Goal: Task Accomplishment & Management: Manage account settings

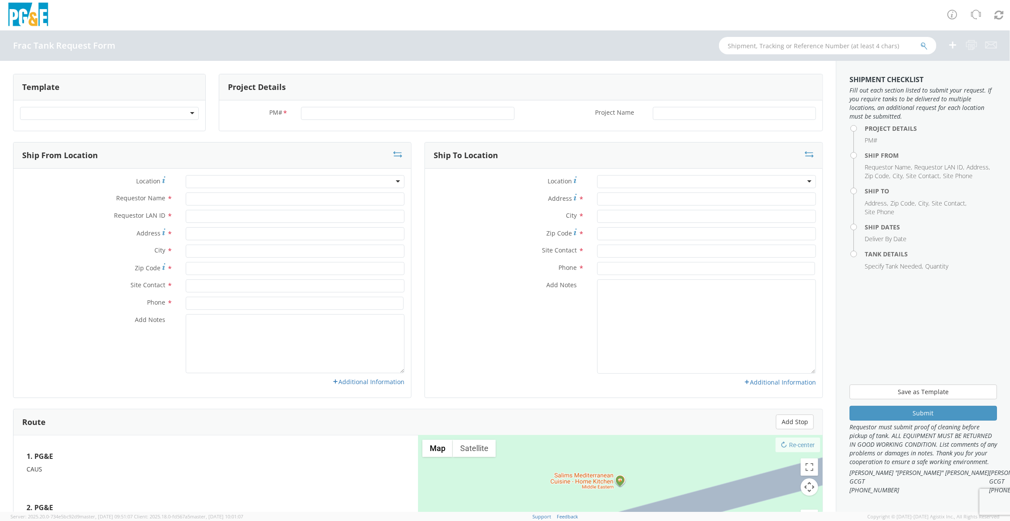
click at [194, 111] on div at bounding box center [109, 113] width 179 height 13
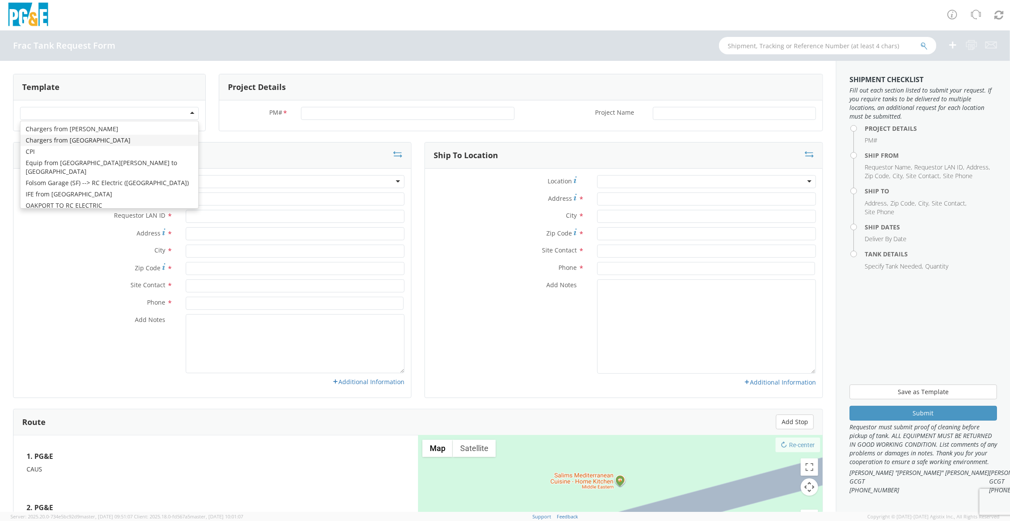
click at [241, 44] on div "Frac Tank Request Form" at bounding box center [505, 45] width 1010 height 30
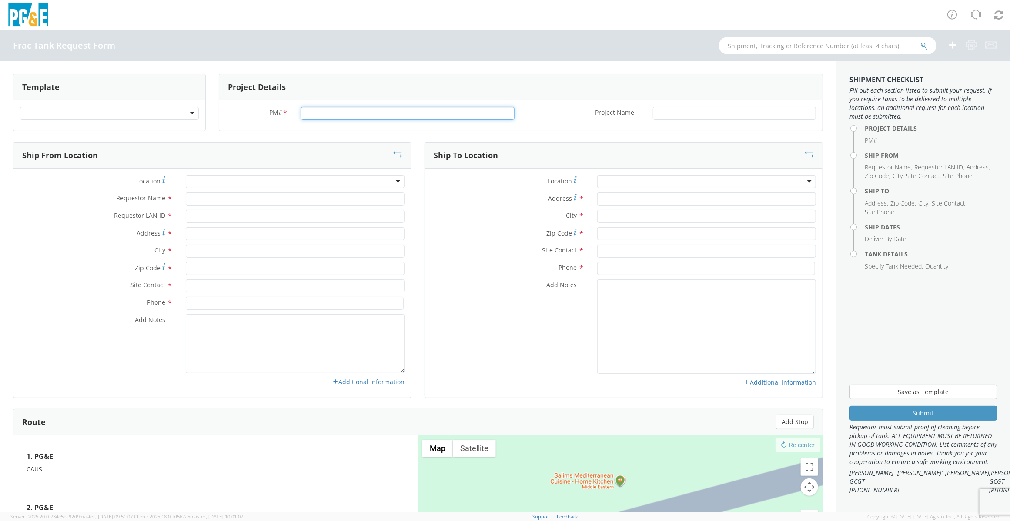
click at [365, 117] on input "PM# *" at bounding box center [407, 113] width 213 height 13
click at [461, 189] on div "Location * (OBSOLETE) BURNEY SC - GC TRAILER (OBSOLETE) BURNEY SC - HYDRO TRAIL…" at bounding box center [623, 183] width 397 height 17
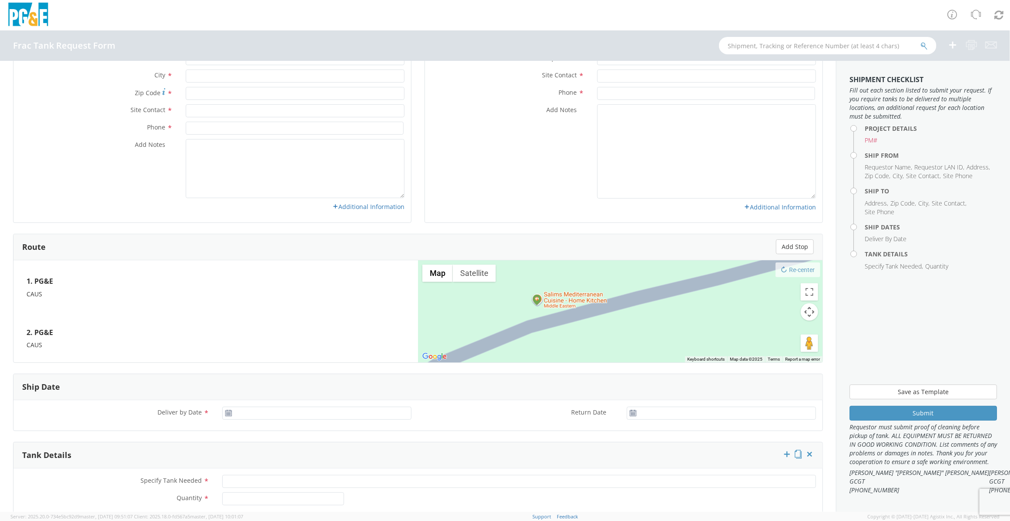
scroll to position [97, 0]
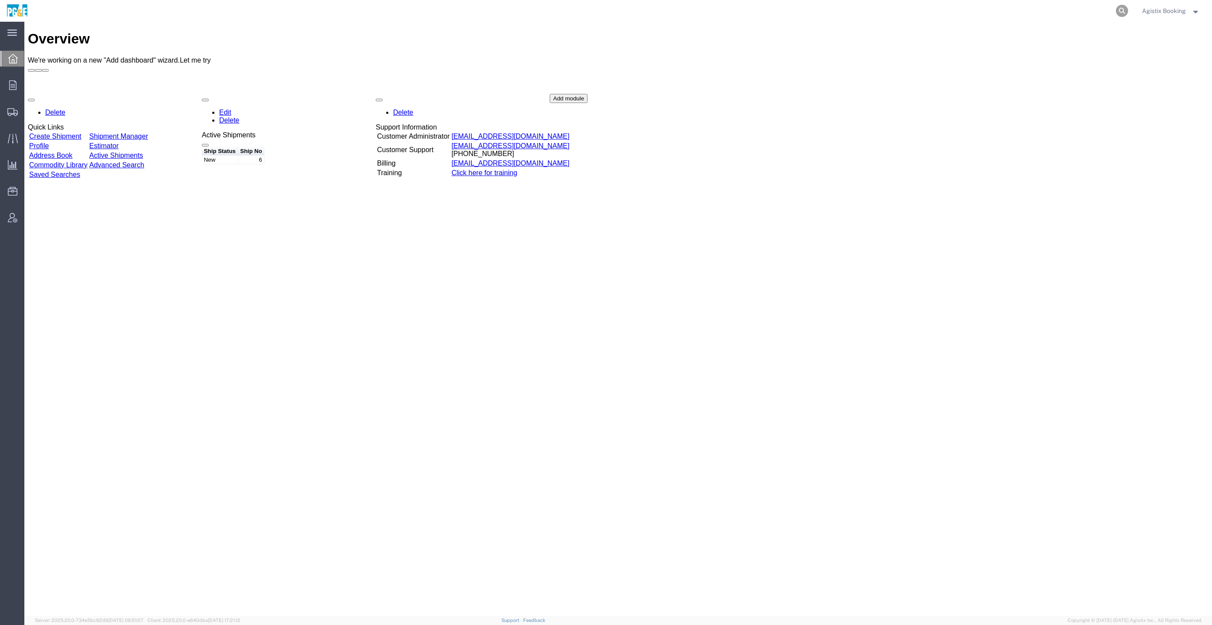
click at [1120, 8] on icon at bounding box center [1122, 11] width 12 height 12
paste input "531077174"
type input "531077174"
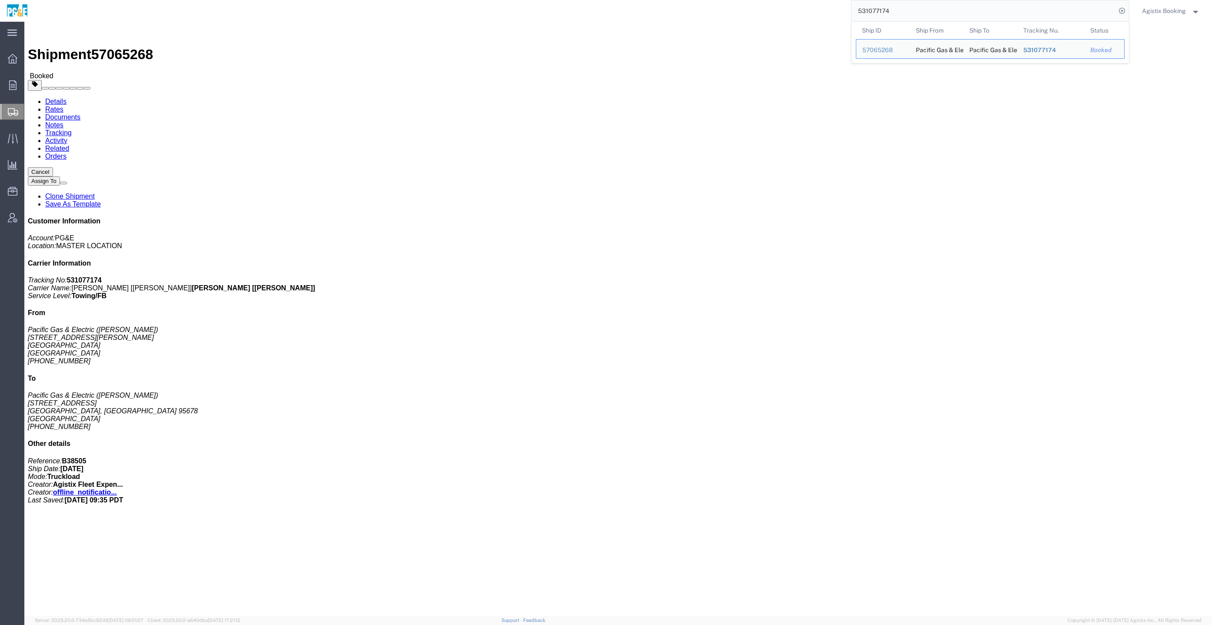
click link "Documents"
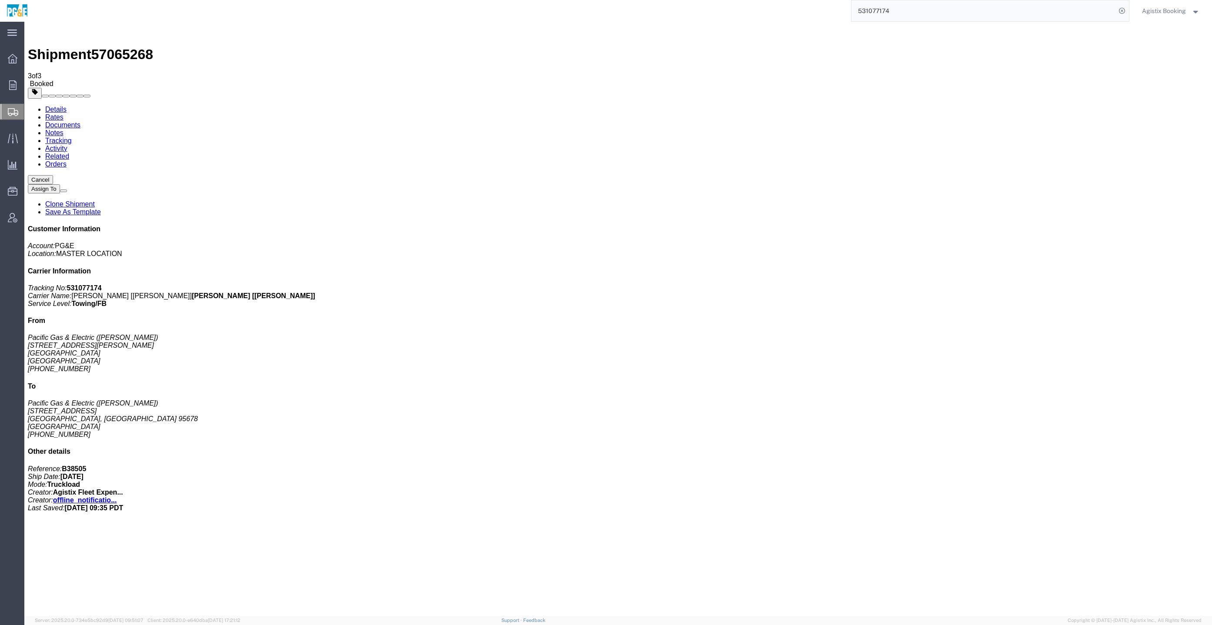
checkbox input "false"
checkbox input "true"
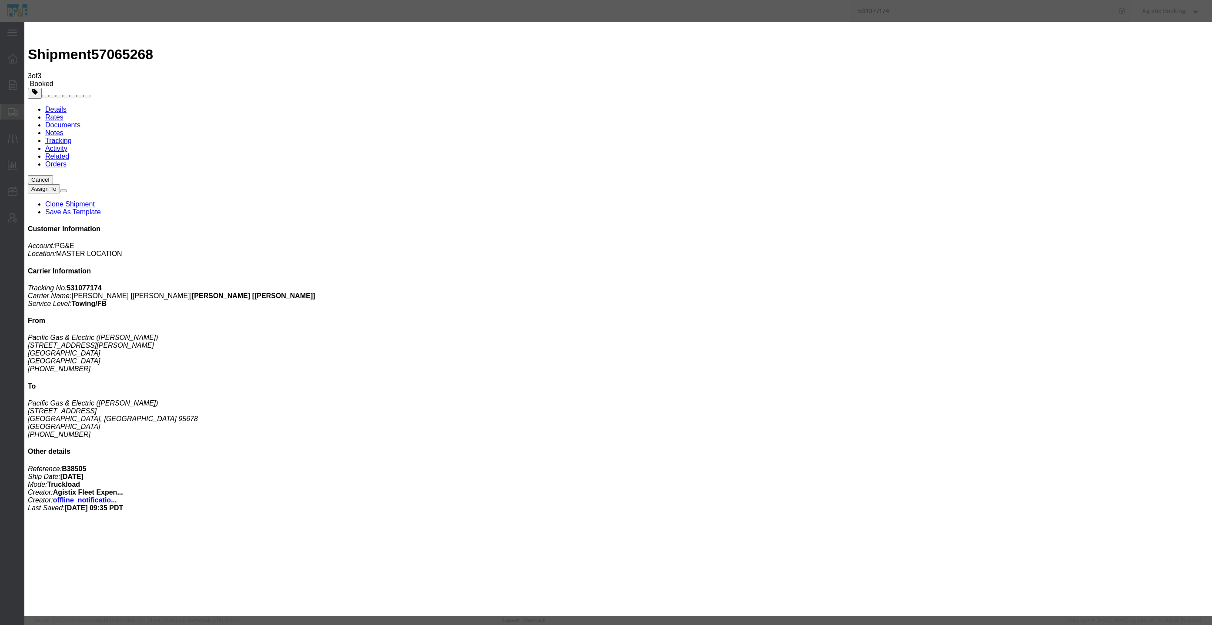
paste input "jrh377@yahoo.com"
type input "jrh377@yahoo.com"
type textarea "Sent via Agistix"
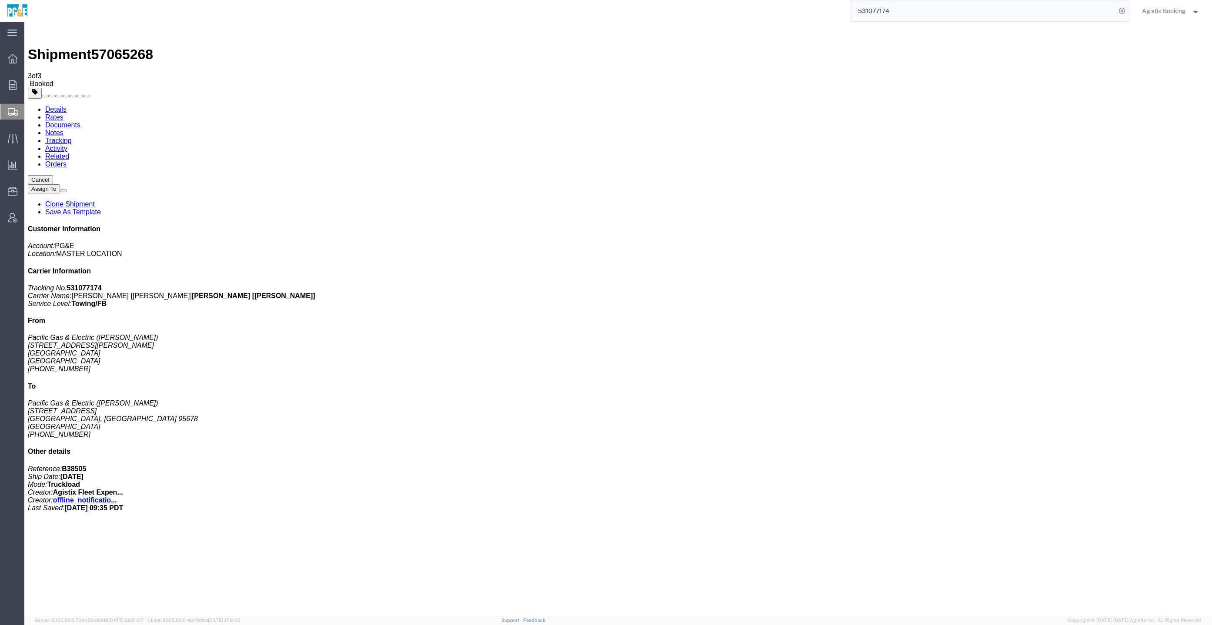
click at [67, 145] on link "Activity" at bounding box center [56, 148] width 22 height 7
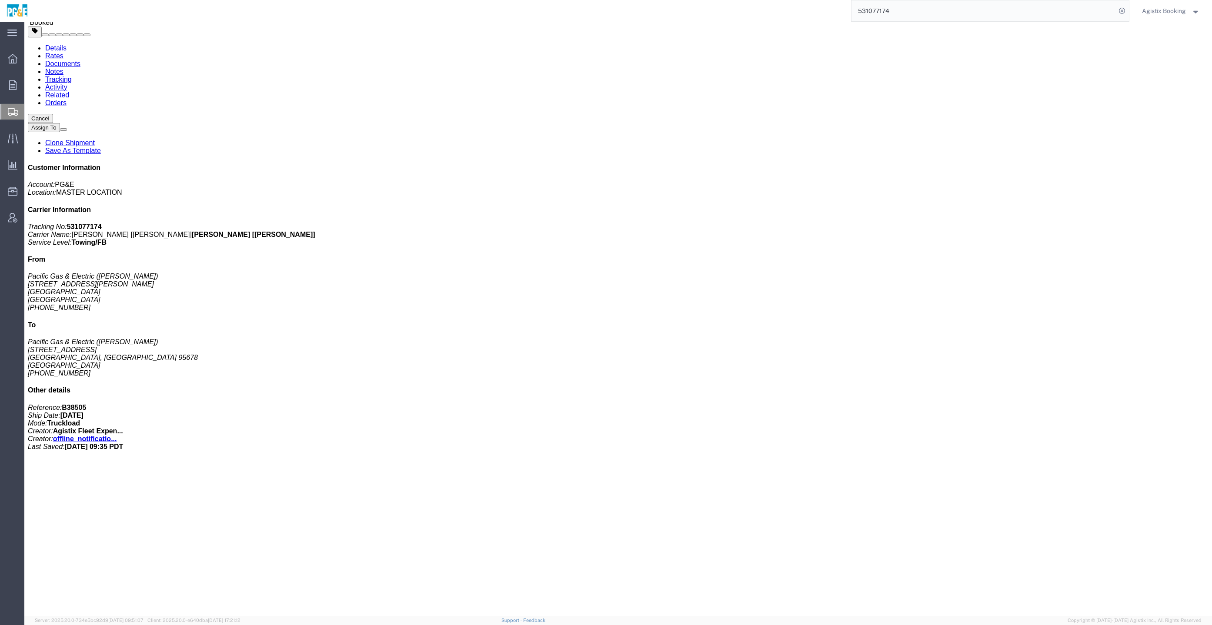
scroll to position [107, 0]
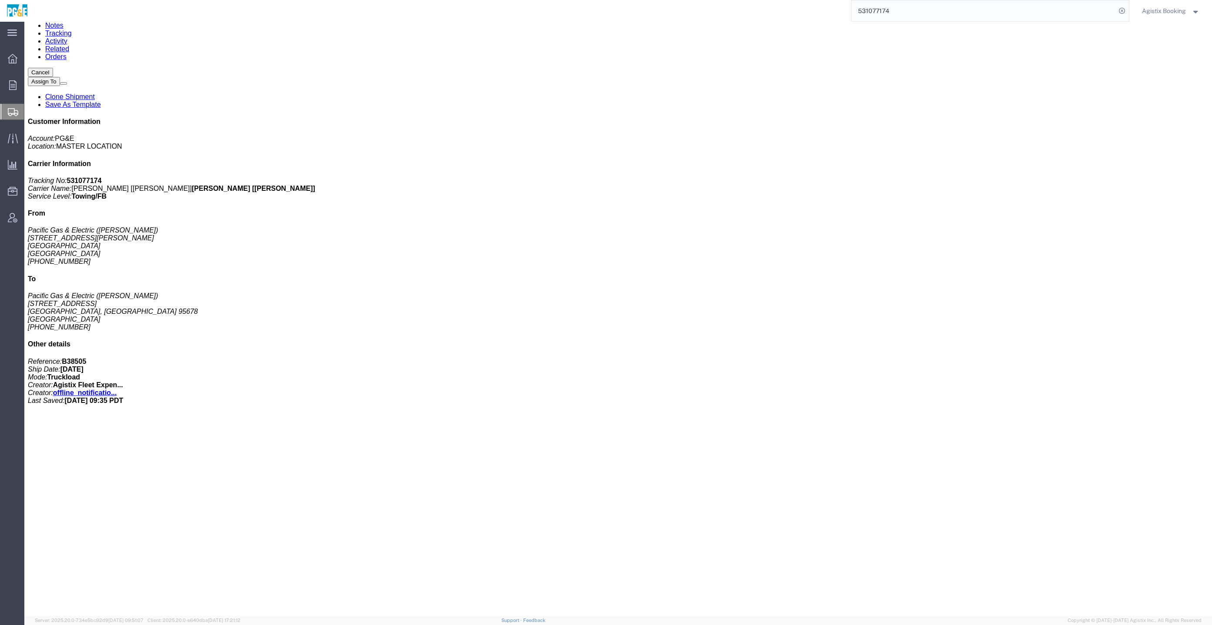
click at [23, 109] on div at bounding box center [12, 112] width 24 height 16
click at [5, 116] on div at bounding box center [12, 112] width 24 height 16
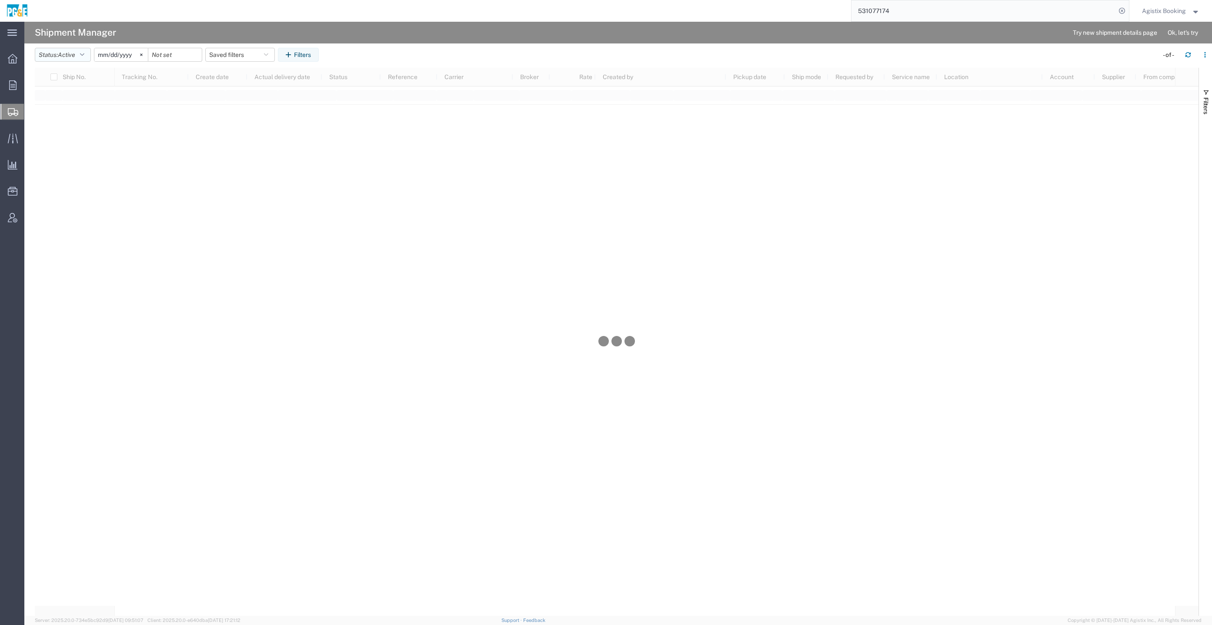
click at [84, 54] on icon "button" at bounding box center [82, 55] width 4 height 6
click at [75, 97] on span "All" at bounding box center [85, 100] width 101 height 13
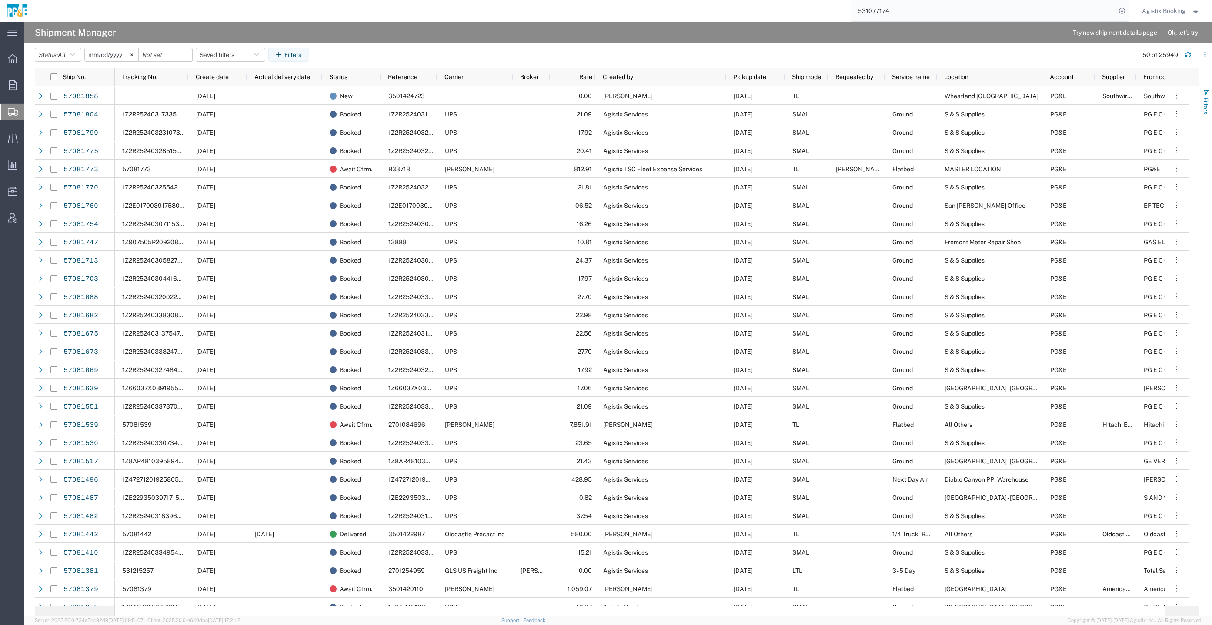
click at [1205, 104] on span "Filters" at bounding box center [1205, 105] width 7 height 17
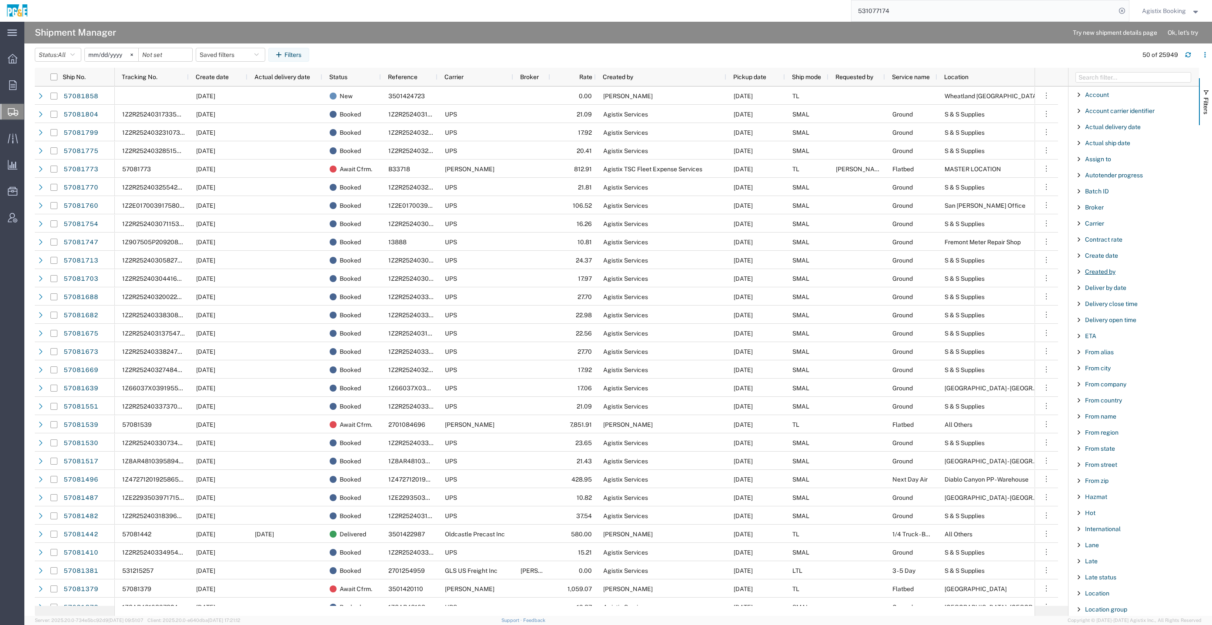
click at [1107, 269] on span "Created by" at bounding box center [1100, 271] width 30 height 7
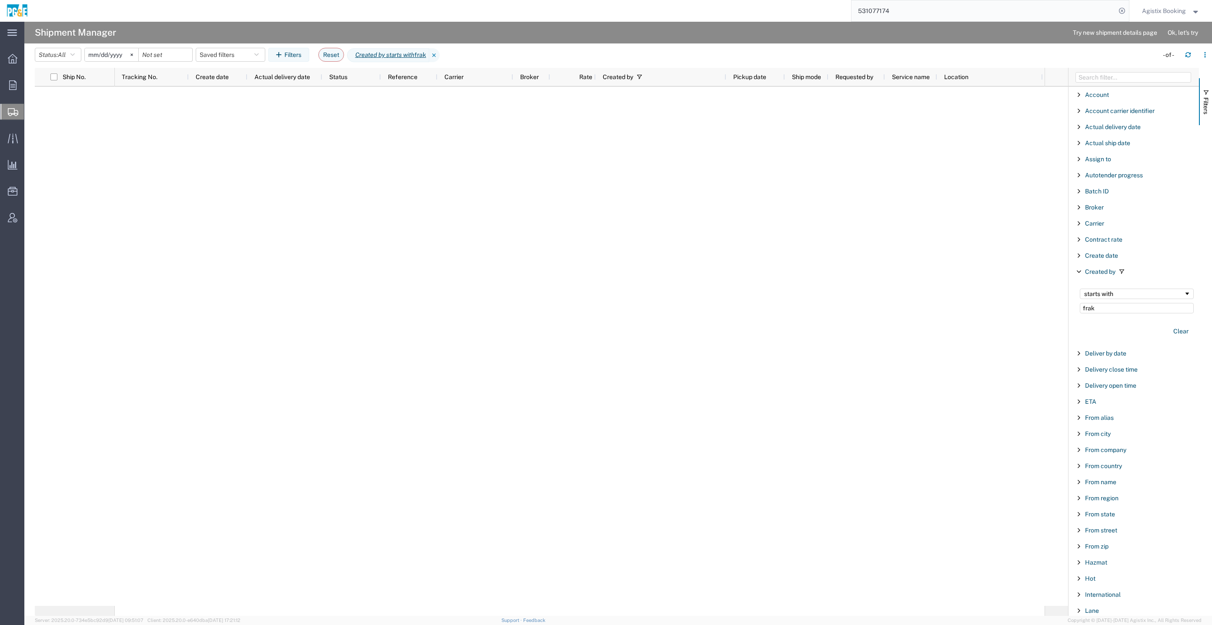
type input "frak"
click at [1122, 280] on div "Created by starts with frak Clear" at bounding box center [1133, 313] width 130 height 66
click at [1125, 284] on div "starts with frak" at bounding box center [1136, 301] width 124 height 35
click at [1121, 292] on div "starts with" at bounding box center [1134, 293] width 100 height 7
click at [1117, 297] on div "starts with" at bounding box center [1137, 294] width 114 height 10
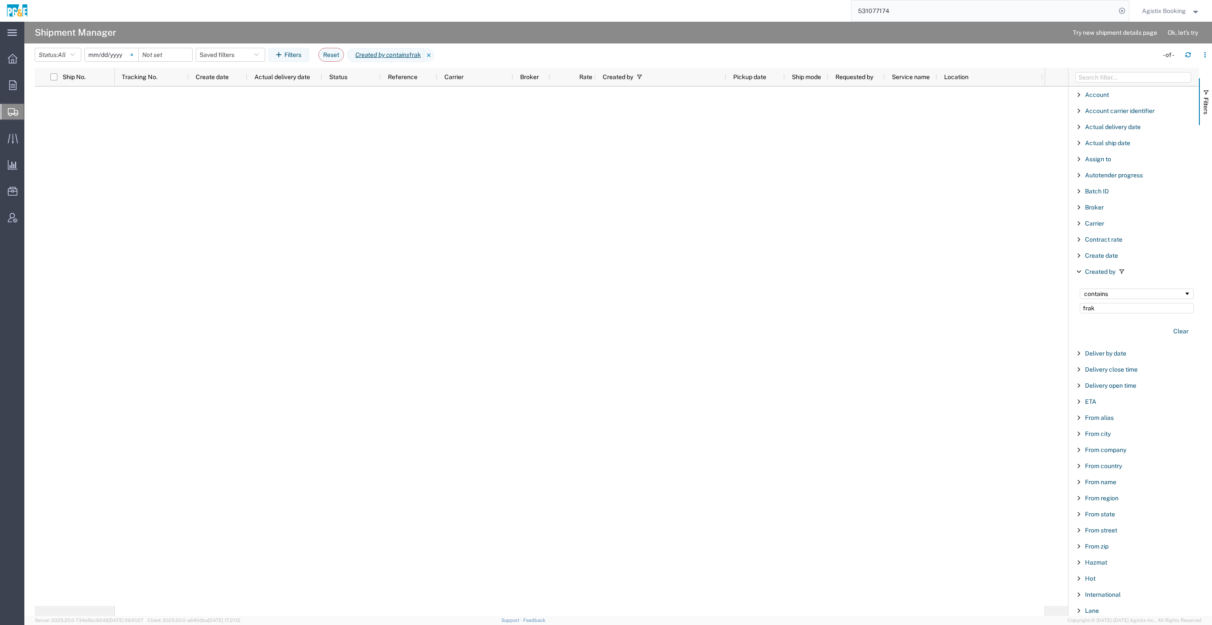
click at [133, 56] on svg-icon at bounding box center [131, 54] width 13 height 13
click at [1128, 311] on input "frak" at bounding box center [1137, 308] width 114 height 10
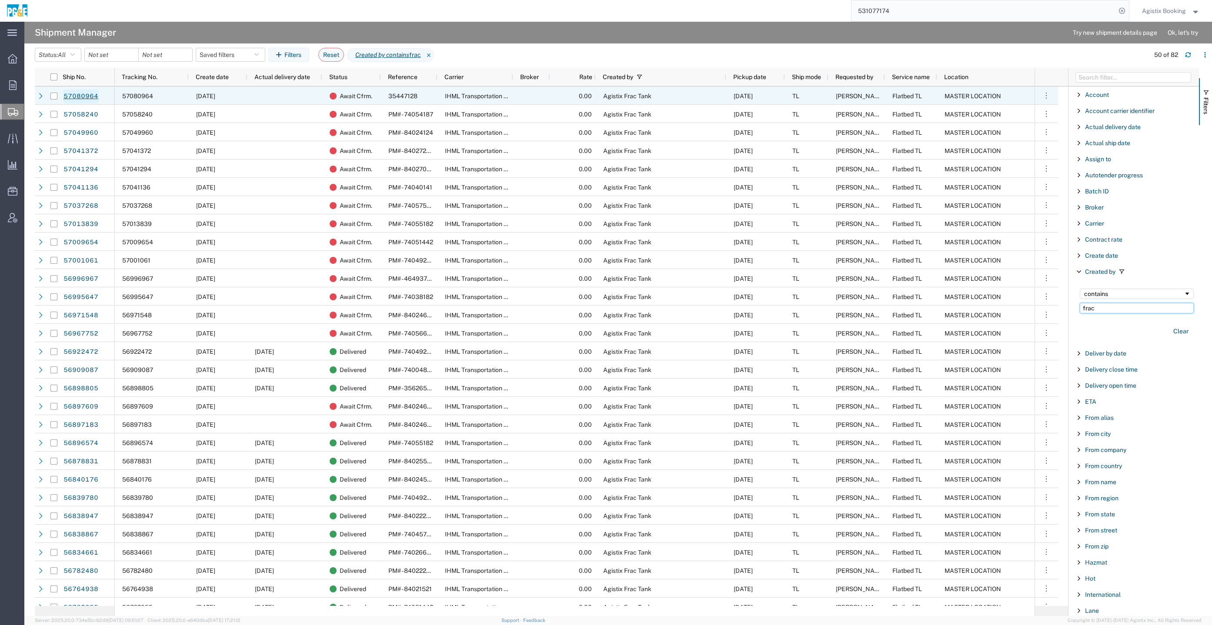
type input "frac"
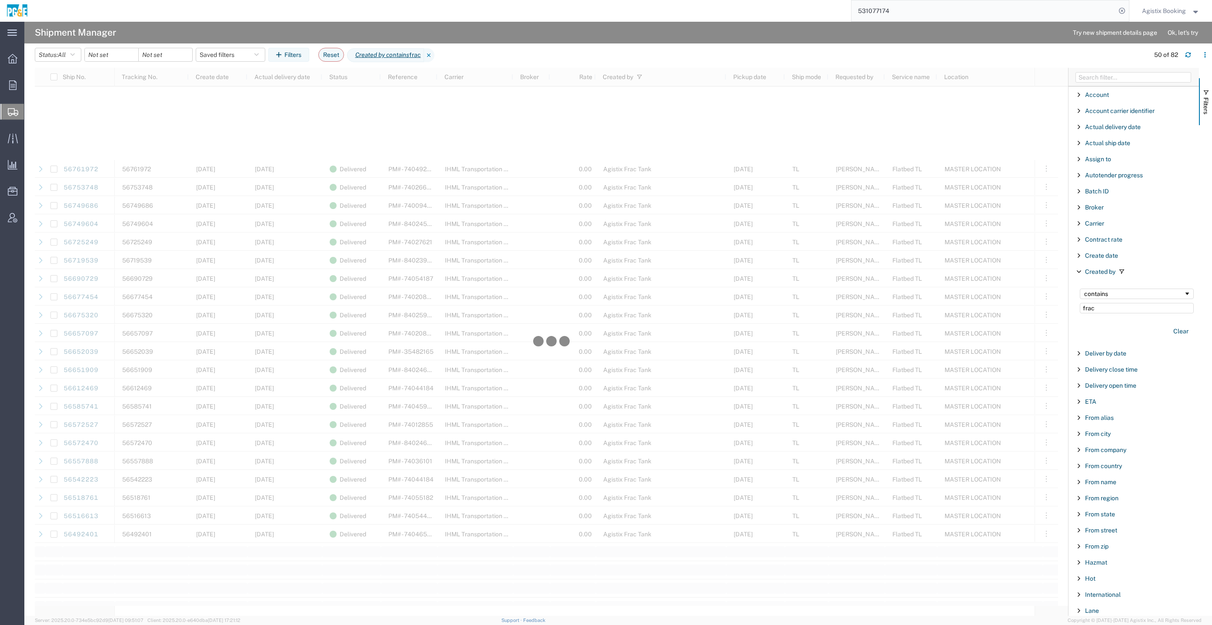
scroll to position [717, 0]
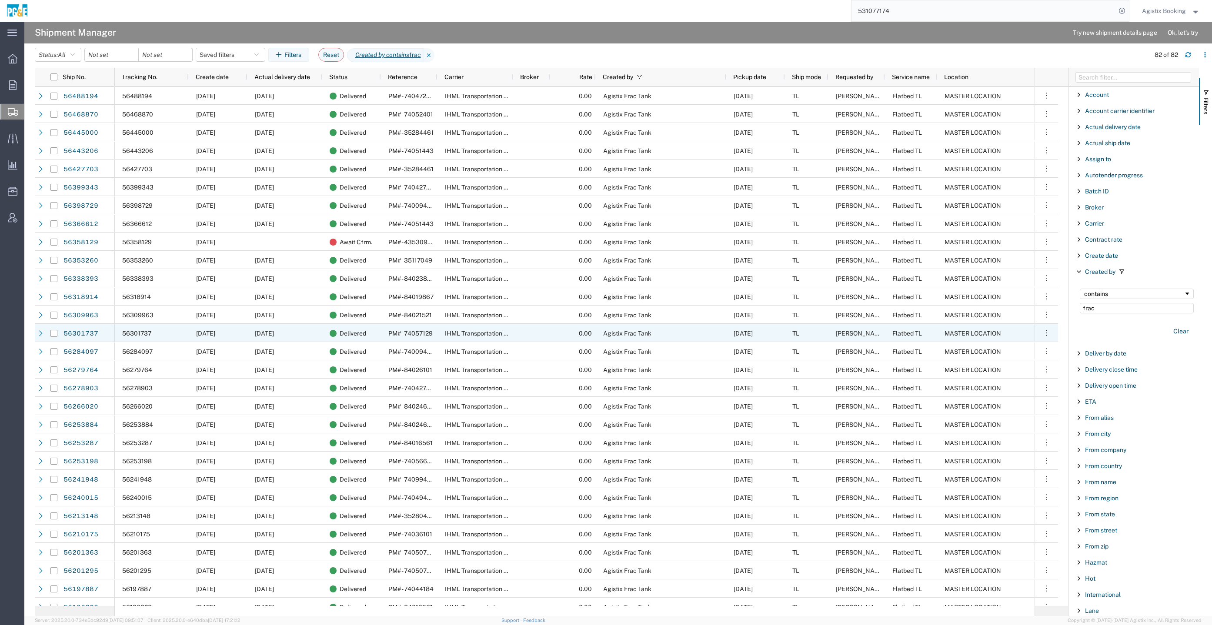
scroll to position [978, 0]
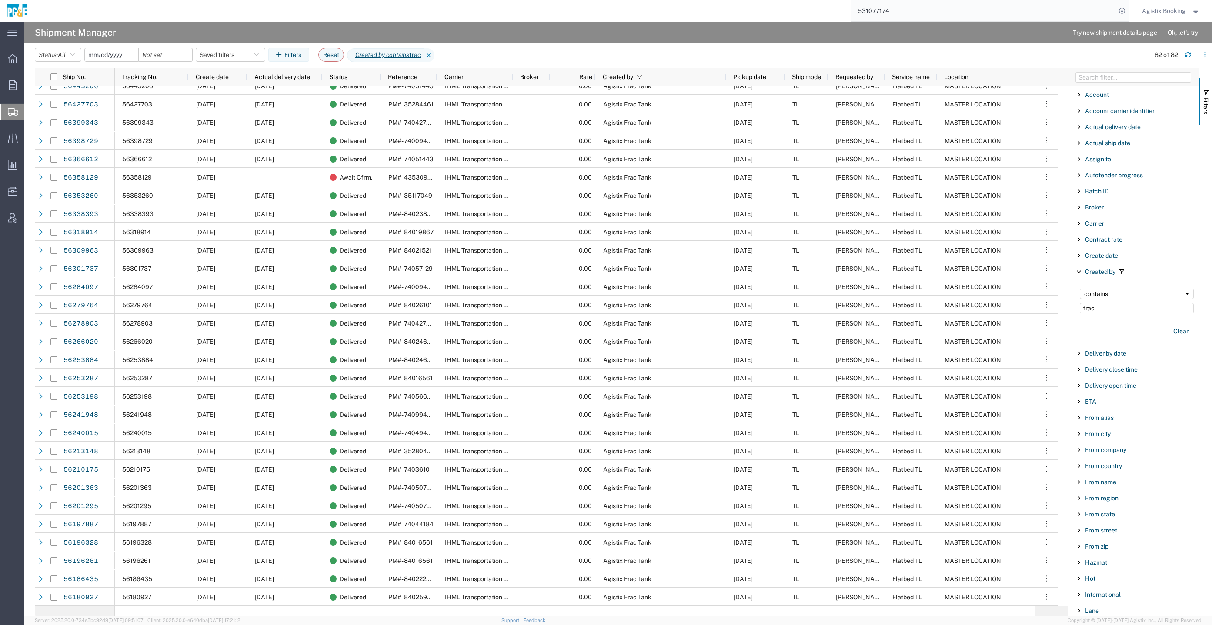
click at [117, 52] on input "date" at bounding box center [111, 54] width 53 height 13
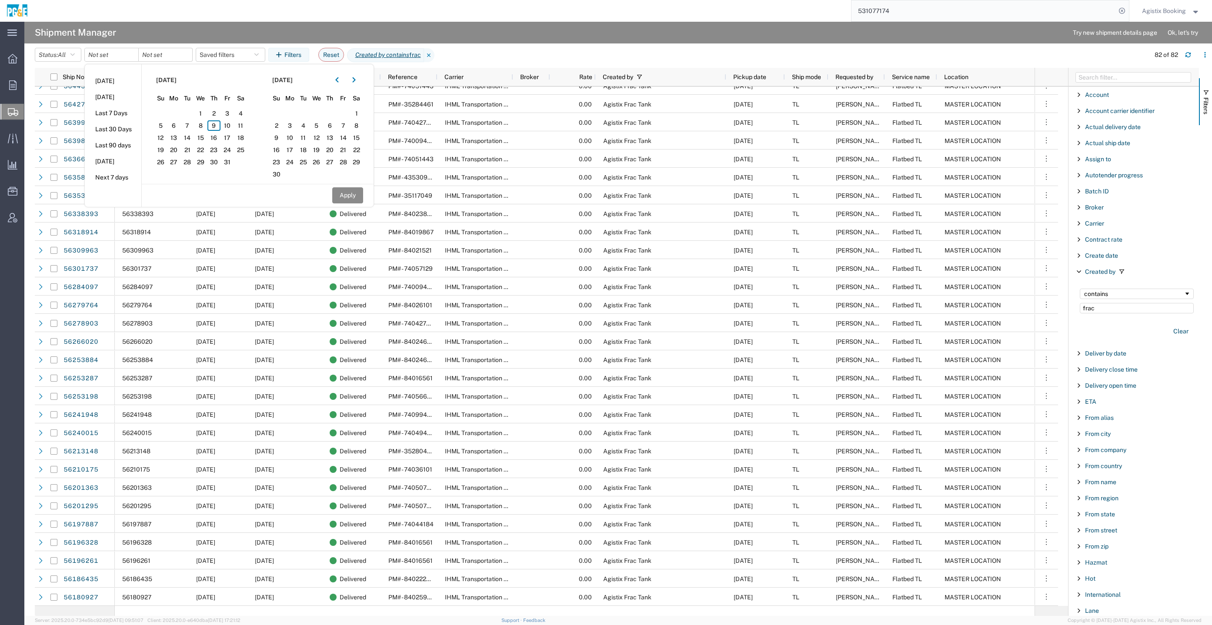
click at [333, 74] on div at bounding box center [345, 80] width 31 height 14
click at [335, 74] on button "button" at bounding box center [337, 80] width 14 height 14
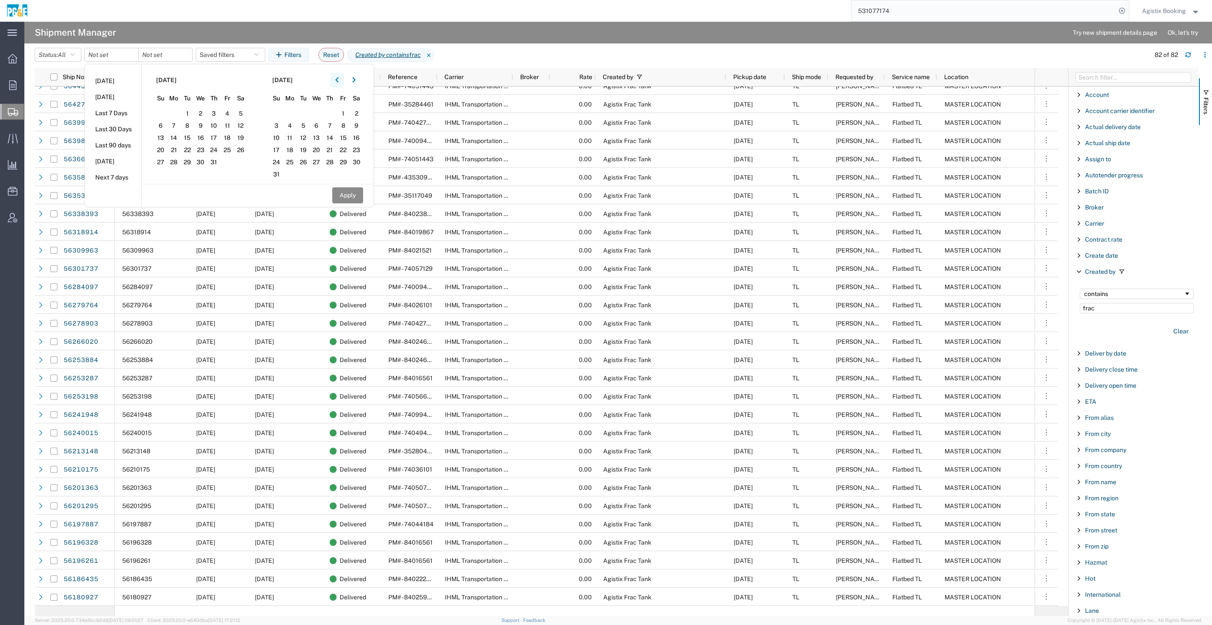
click at [335, 74] on button "button" at bounding box center [337, 80] width 14 height 14
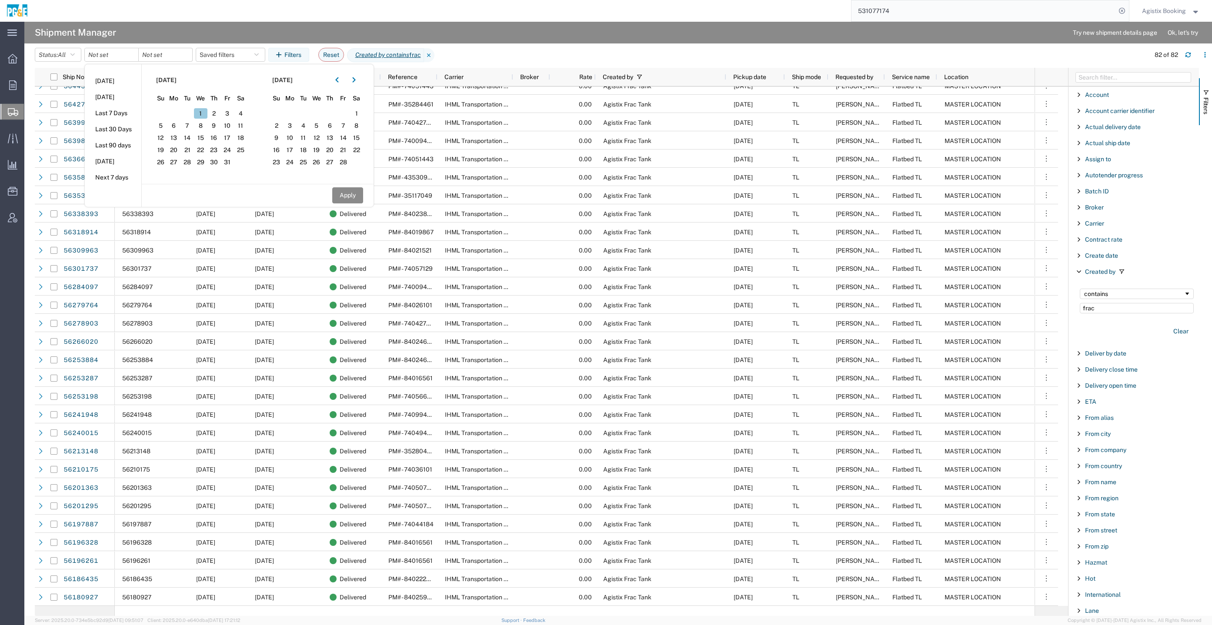
click at [205, 110] on span "1" at bounding box center [200, 113] width 13 height 10
click at [355, 83] on icon "button" at bounding box center [353, 80] width 3 height 6
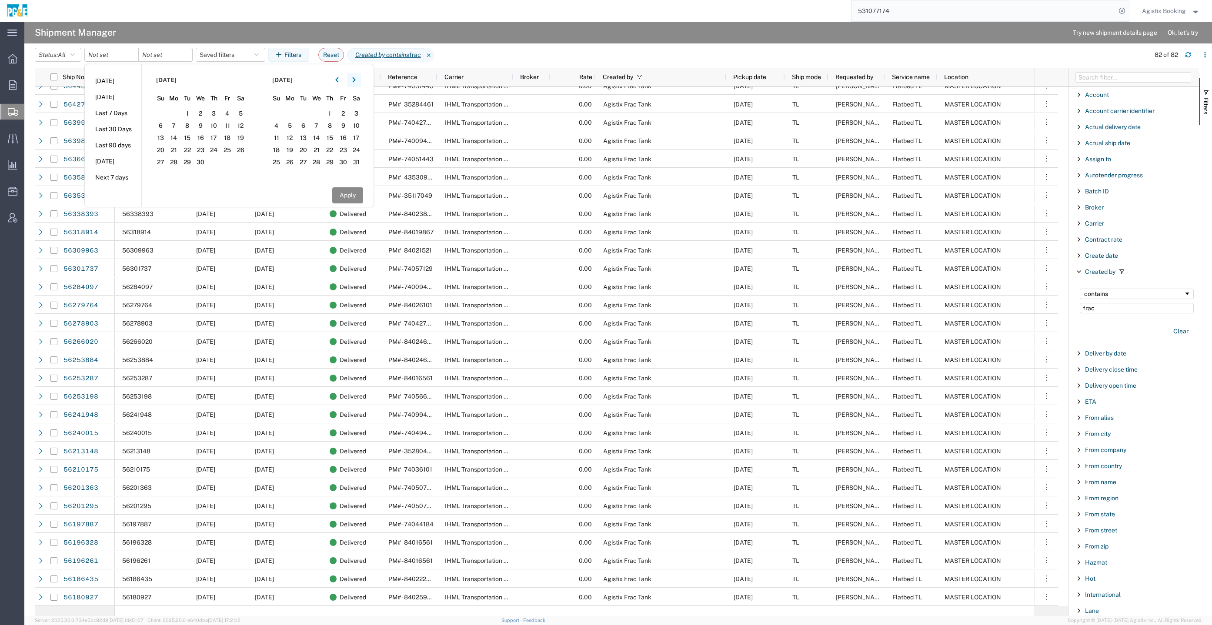
click at [355, 83] on icon "button" at bounding box center [353, 80] width 3 height 6
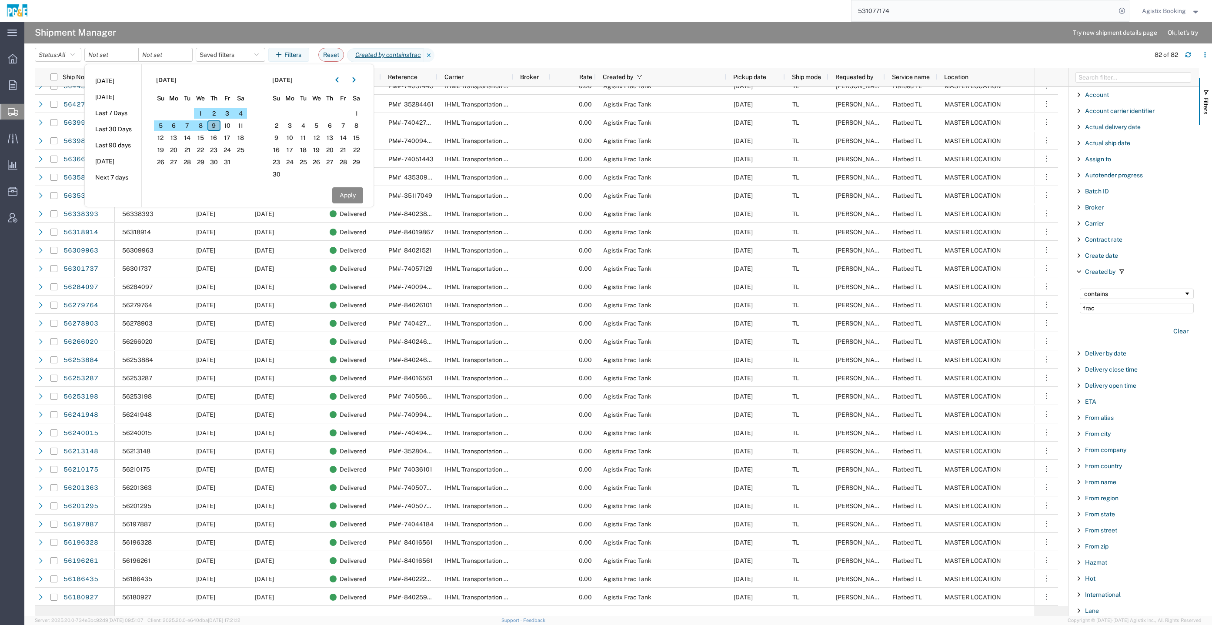
click at [214, 122] on span "9" at bounding box center [213, 125] width 13 height 10
click at [342, 188] on button "Apply" at bounding box center [347, 195] width 31 height 16
type input "2025-01-01"
type input "2025-10-09"
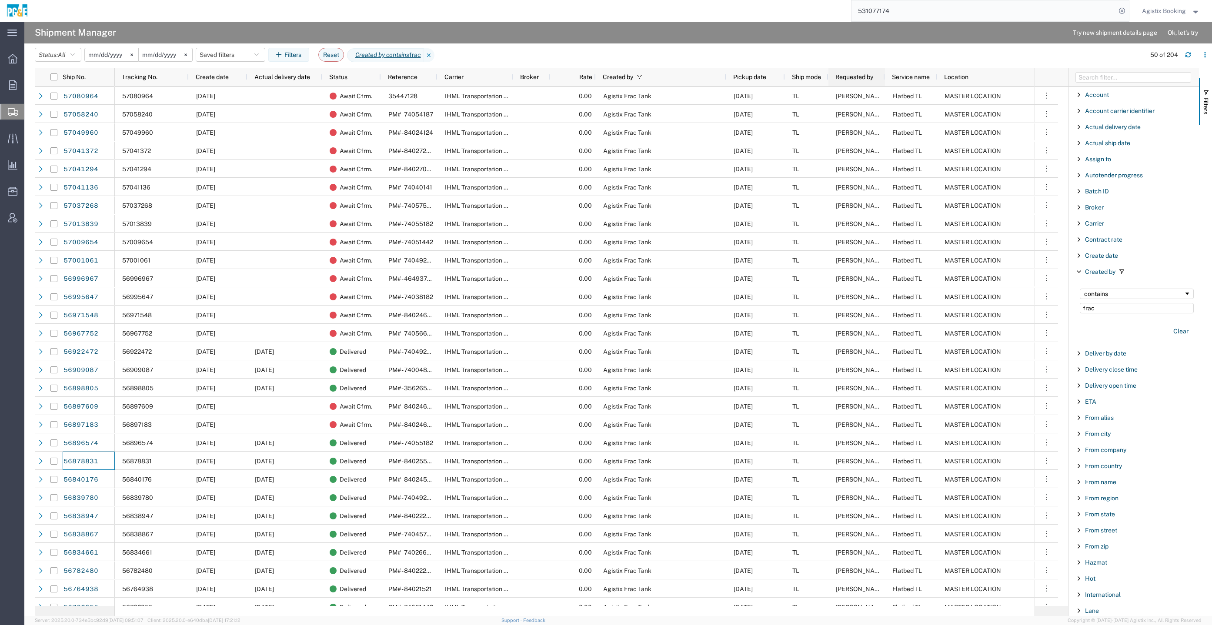
click at [857, 77] on span "Requested by" at bounding box center [854, 76] width 38 height 7
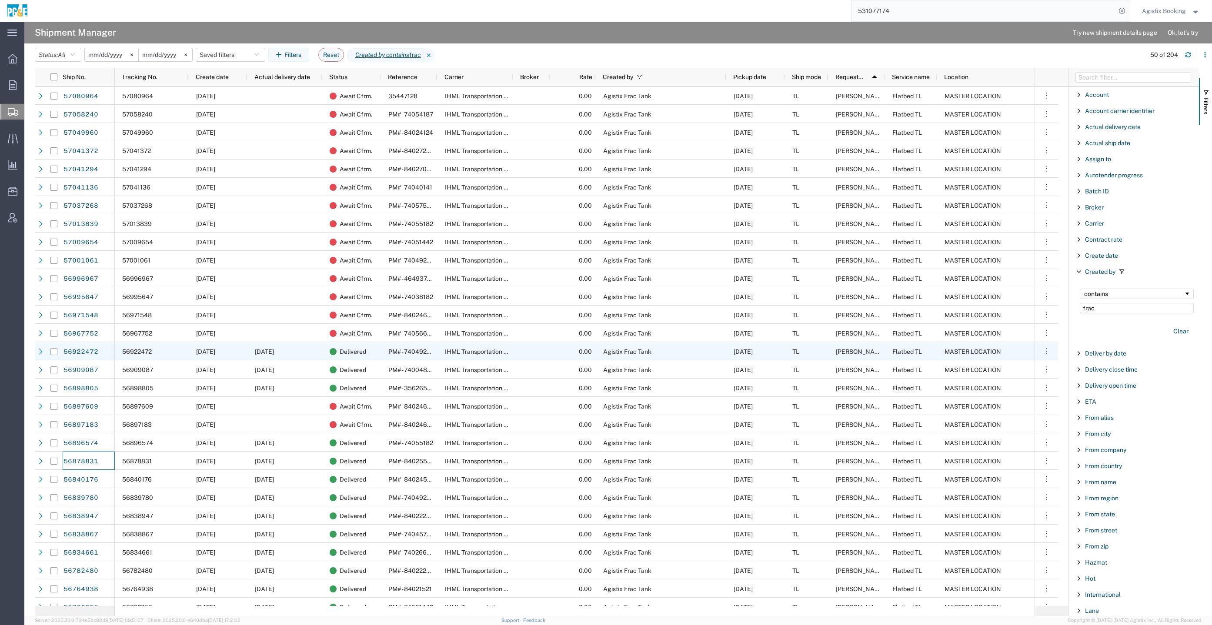
click at [163, 343] on div "56922472" at bounding box center [152, 351] width 74 height 18
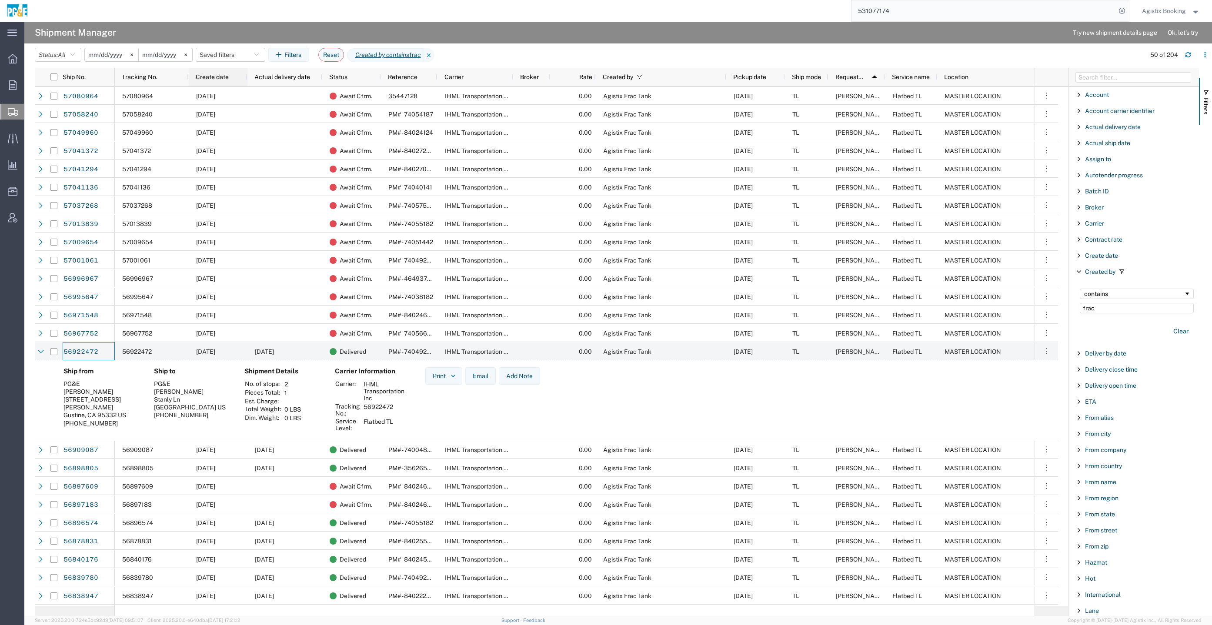
click at [218, 78] on span "Create date" at bounding box center [212, 76] width 33 height 7
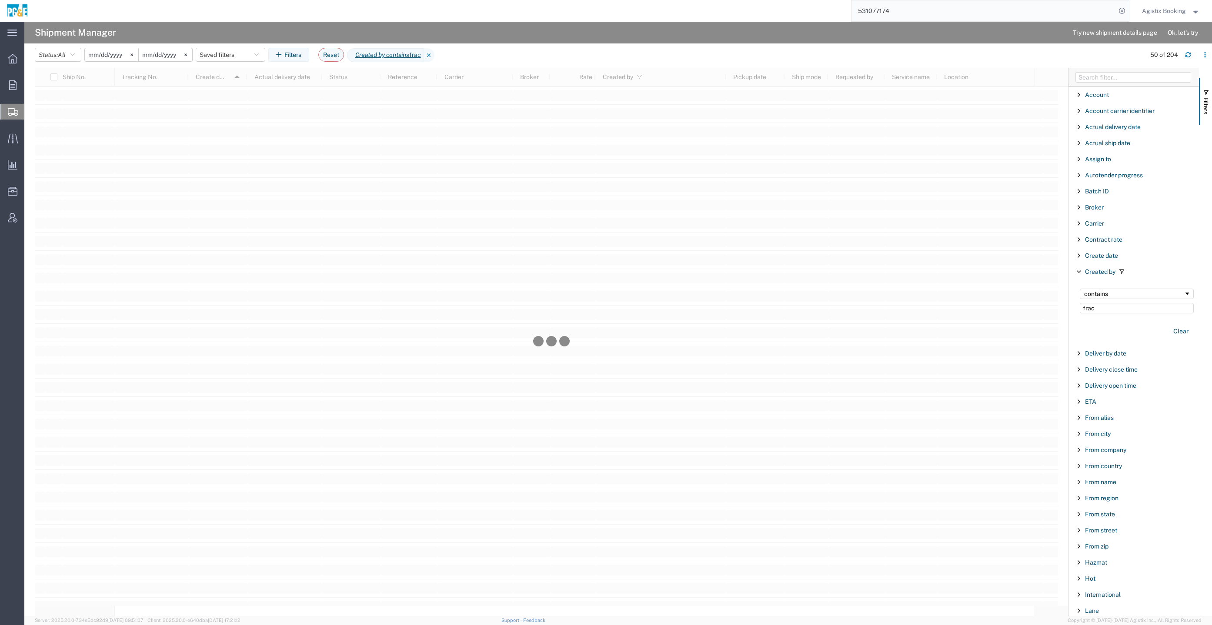
click at [228, 80] on div at bounding box center [551, 342] width 1033 height 548
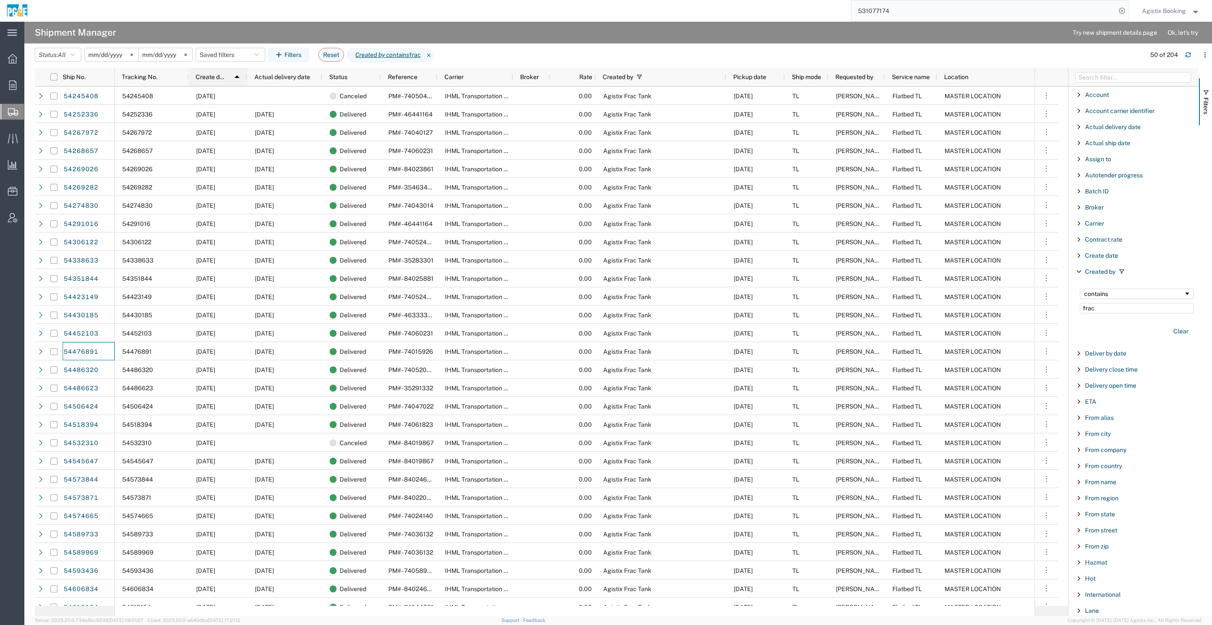
click at [210, 70] on div "Create date 1" at bounding box center [220, 77] width 48 height 14
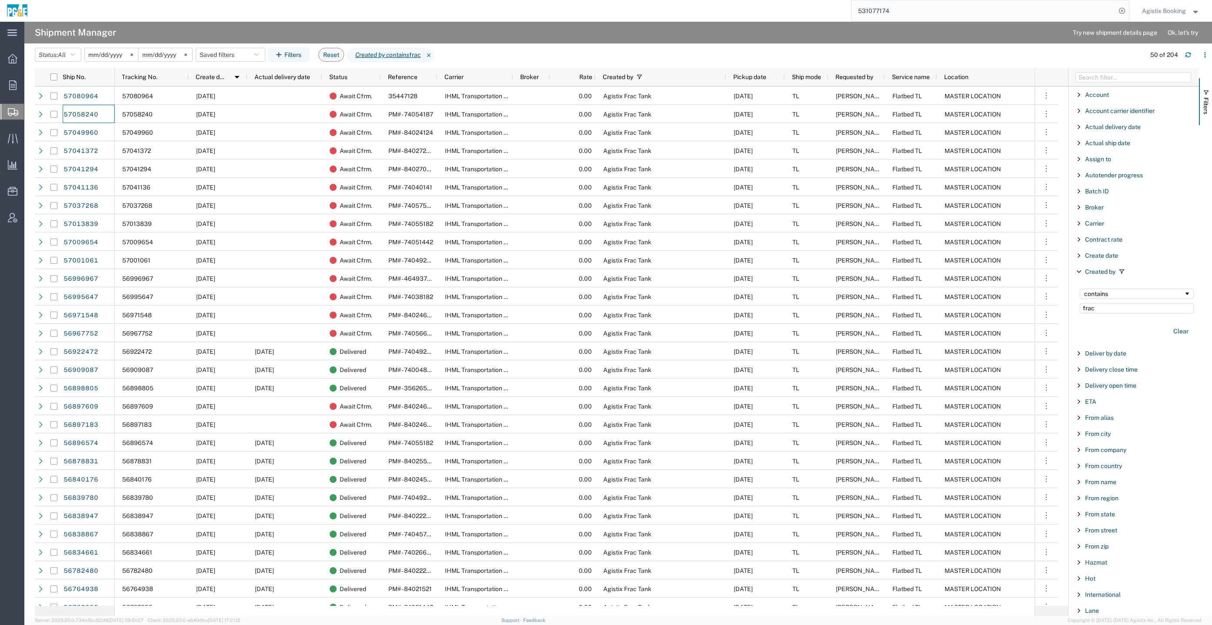
click at [1172, 8] on span "Agistix Booking" at bounding box center [1164, 11] width 44 height 10
click at [1167, 62] on link "Logout" at bounding box center [1170, 61] width 71 height 15
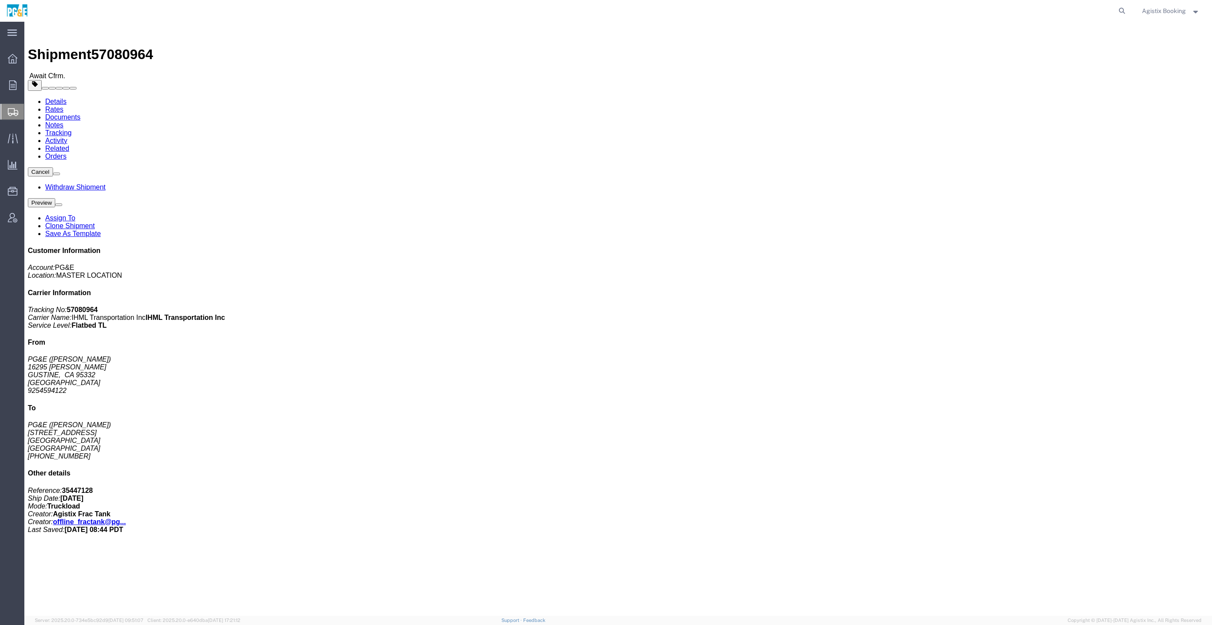
click span "57080964"
copy span "57080964"
click address "PG&E (ASHLEY MARQUARDT) 16295 JASPER SEARS GUSTINE, CA 95332 United States 9254…"
click link "Activity"
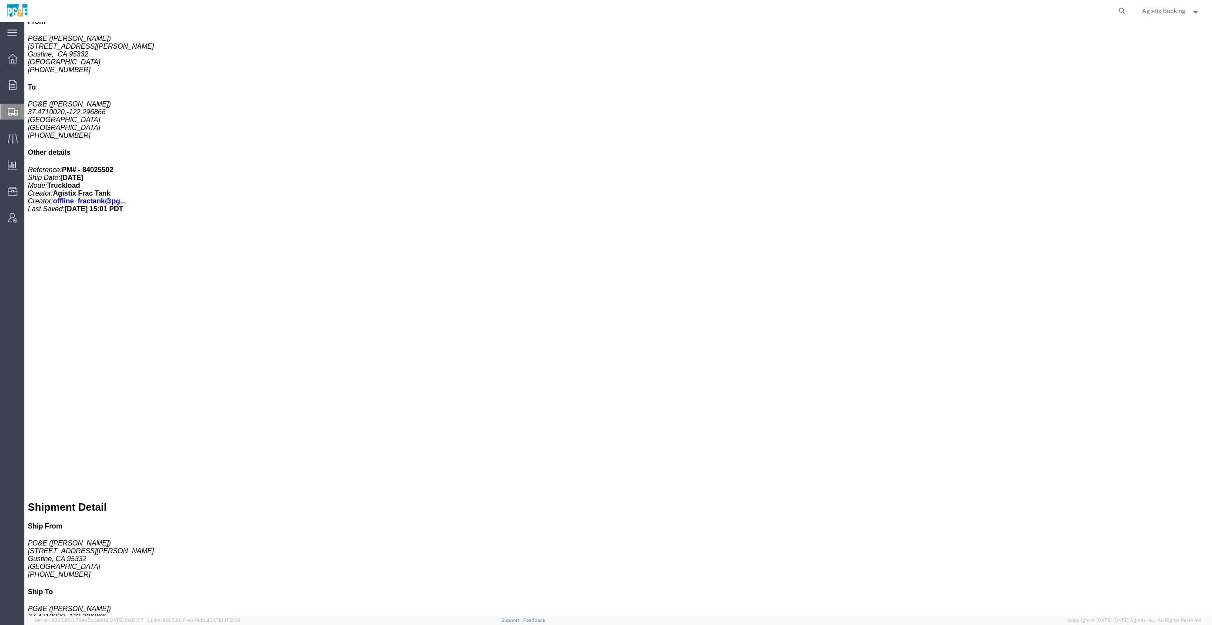
scroll to position [303, 0]
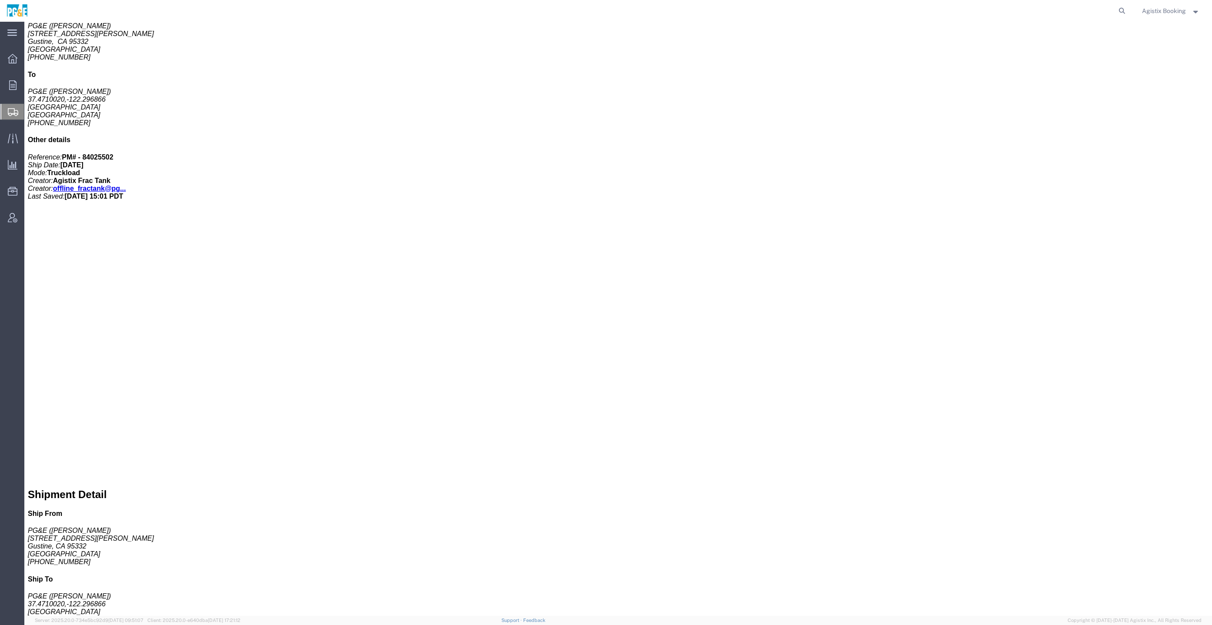
drag, startPoint x: 563, startPoint y: 152, endPoint x: 573, endPoint y: 151, distance: 10.1
click div "Requester Info Account Number: tahj ([PERSON_NAME])"
copy div "tahj"
click address "(Tom Habel)"
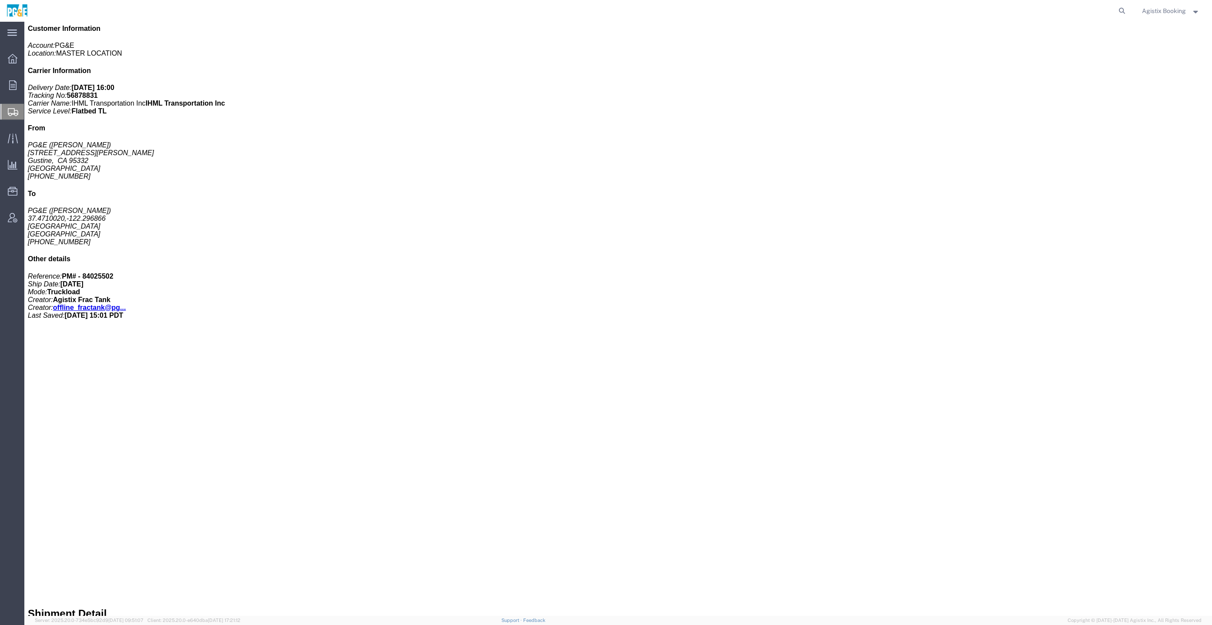
scroll to position [0, 0]
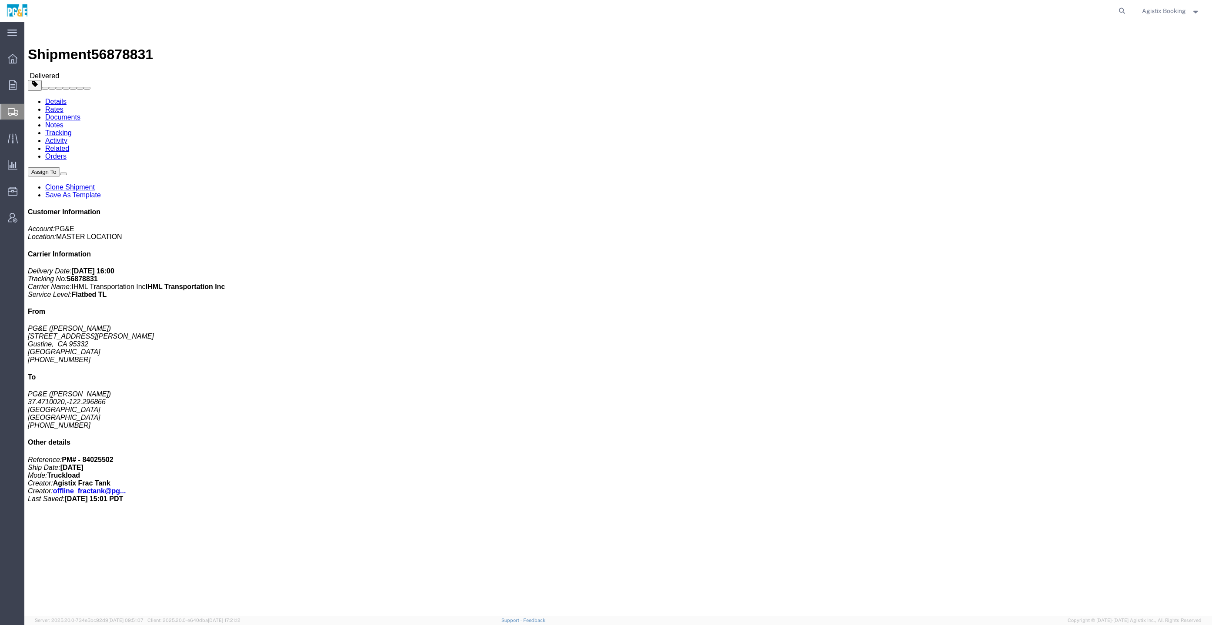
click div "Requester Info Account Number: tahj (Tom Habel)"
copy div "tahj"
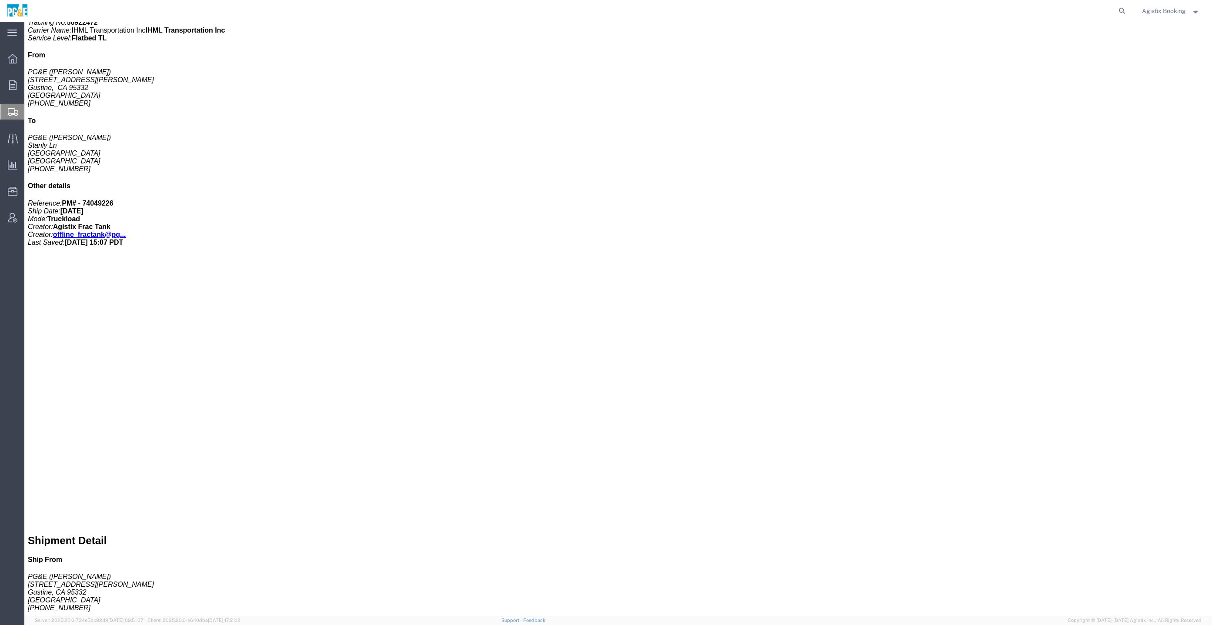
scroll to position [261, 0]
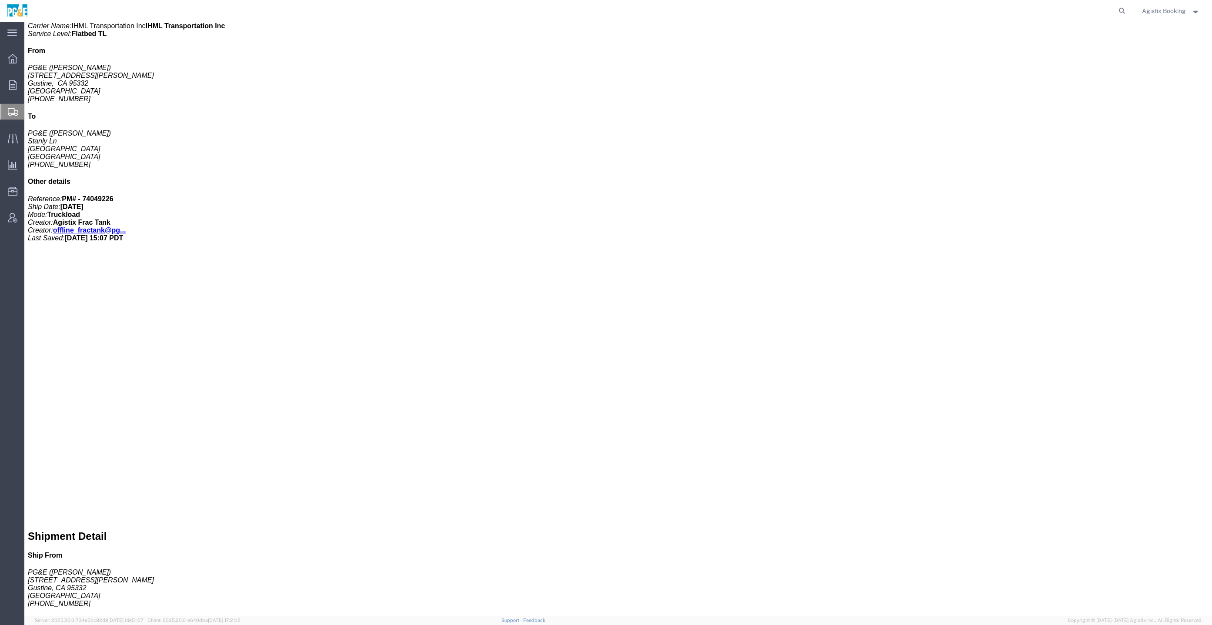
drag, startPoint x: 577, startPoint y: 190, endPoint x: 563, endPoint y: 195, distance: 14.9
click div "Requester Info Account Number: tahj ([PERSON_NAME])"
drag, startPoint x: 547, startPoint y: 201, endPoint x: 519, endPoint y: 202, distance: 28.3
click address "([PERSON_NAME])"
copy address "[PERSON_NAME]"
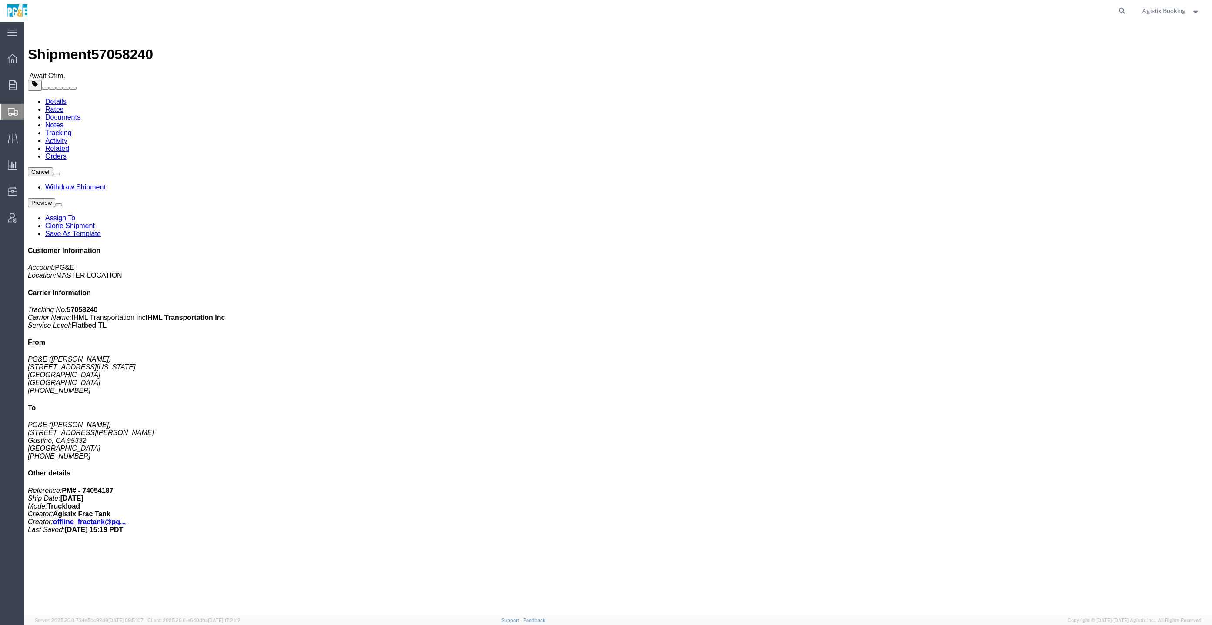
click link "Activity"
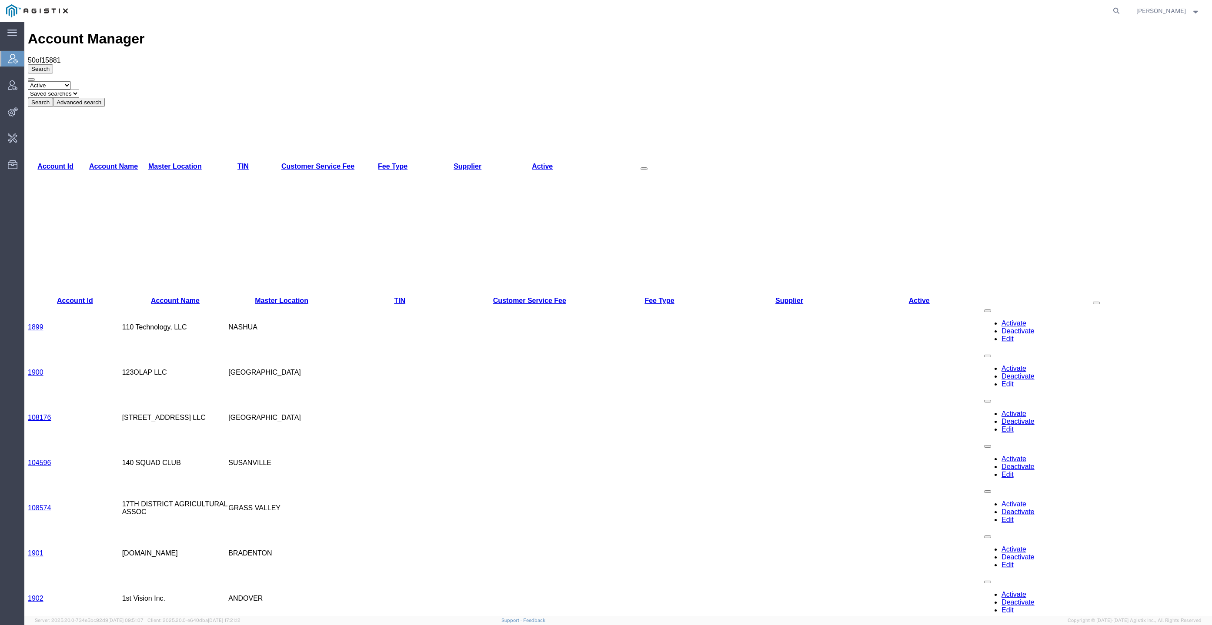
click at [1124, 17] on form at bounding box center [1117, 11] width 14 height 22
click at [1122, 13] on icon at bounding box center [1116, 11] width 12 height 12
type input "lkq corp"
click at [887, 70] on td "LKQ Corp oration" at bounding box center [930, 64] width 161 height 20
click at [907, 60] on td "LKQ Corp oration" at bounding box center [930, 64] width 161 height 20
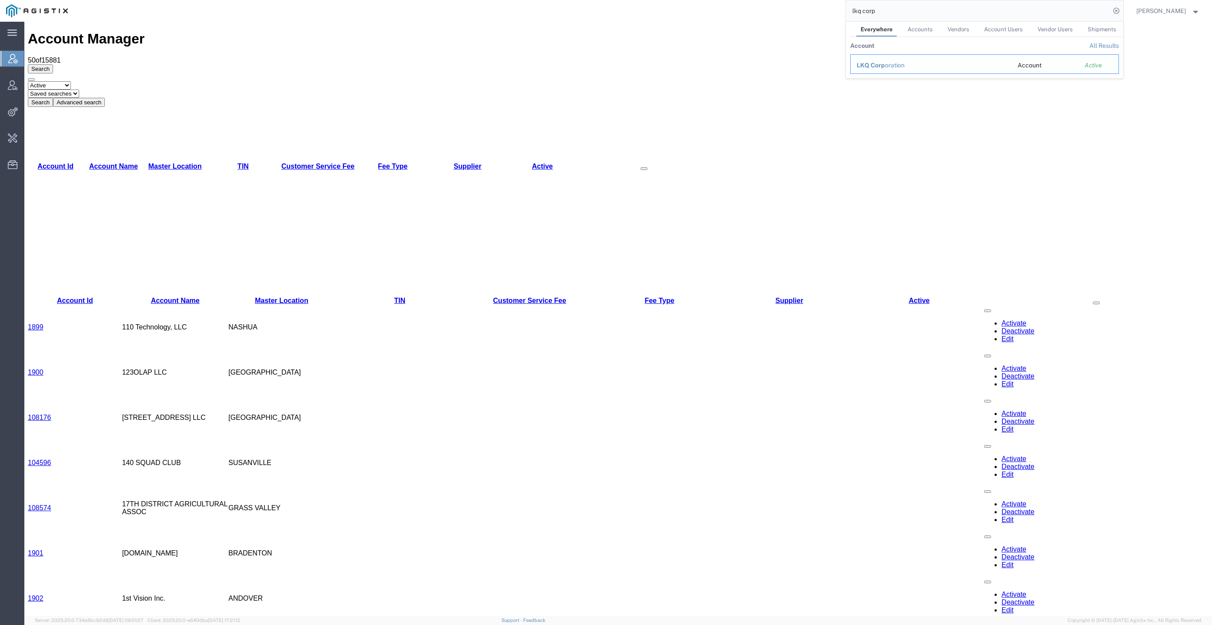
click at [907, 62] on div "LKQ Corp oration" at bounding box center [931, 65] width 149 height 9
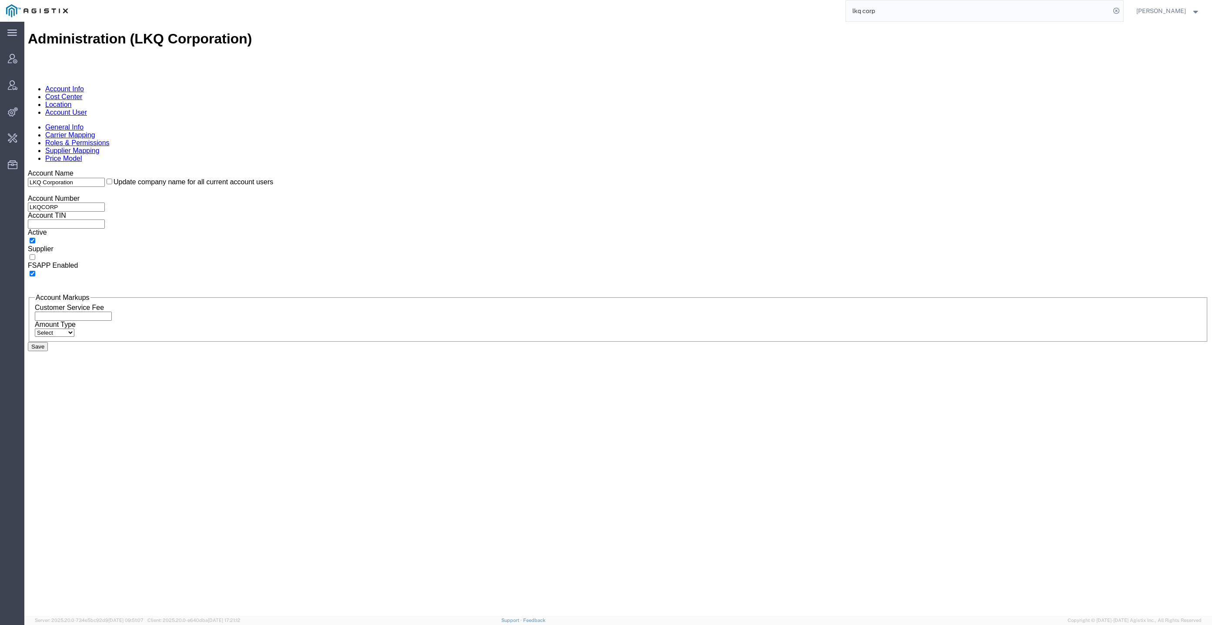
click at [87, 109] on link "Account User" at bounding box center [66, 112] width 42 height 7
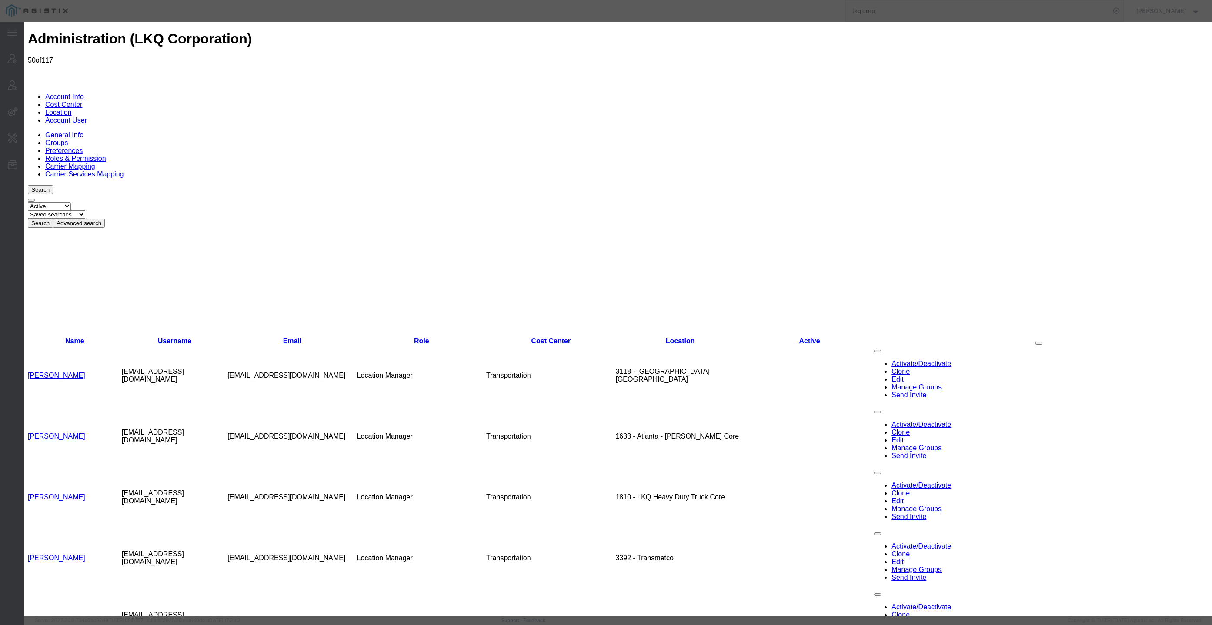
select select "COSTCENTER"
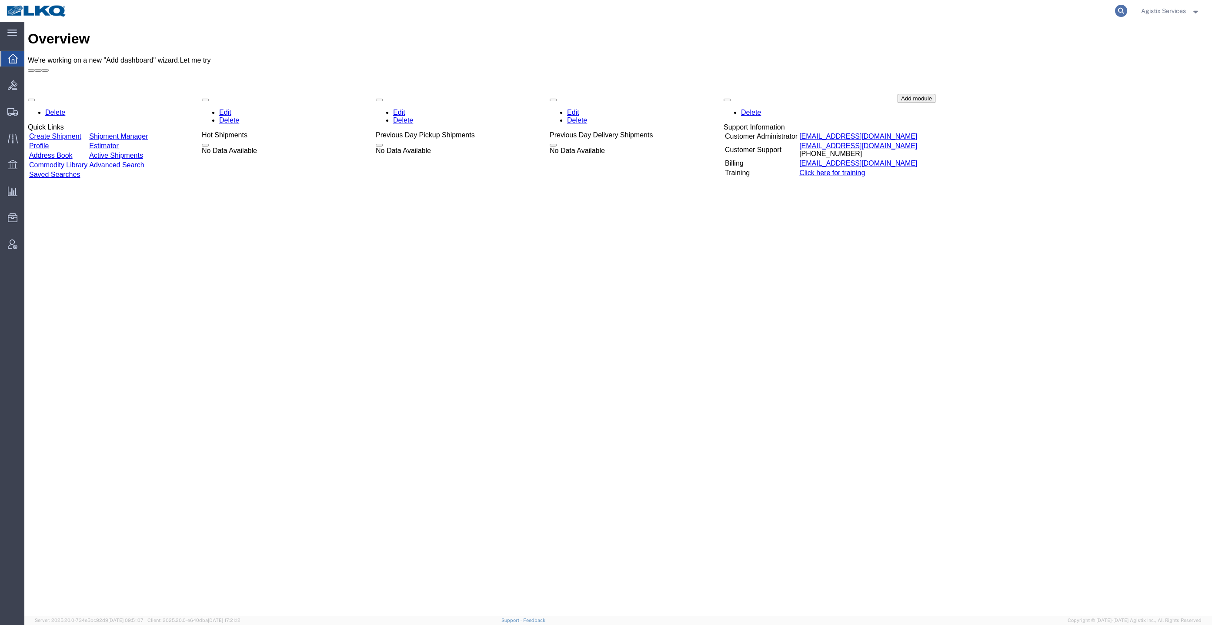
click at [1122, 5] on icon at bounding box center [1121, 11] width 12 height 12
paste input "57035469"
type input "57035469"
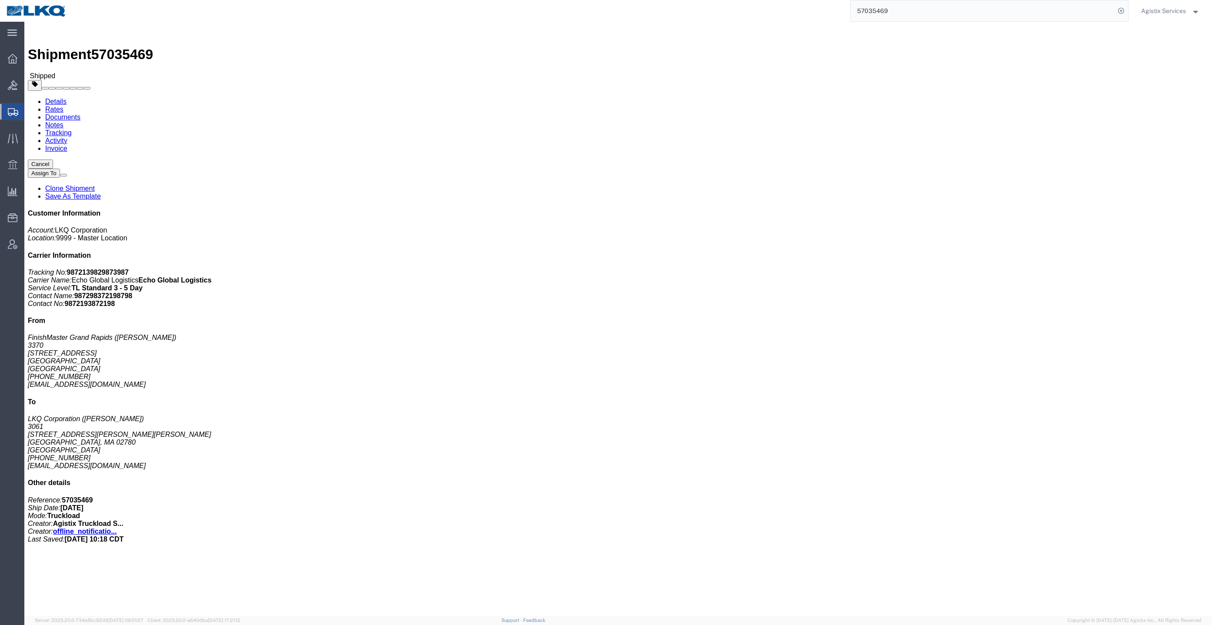
click link "Rates"
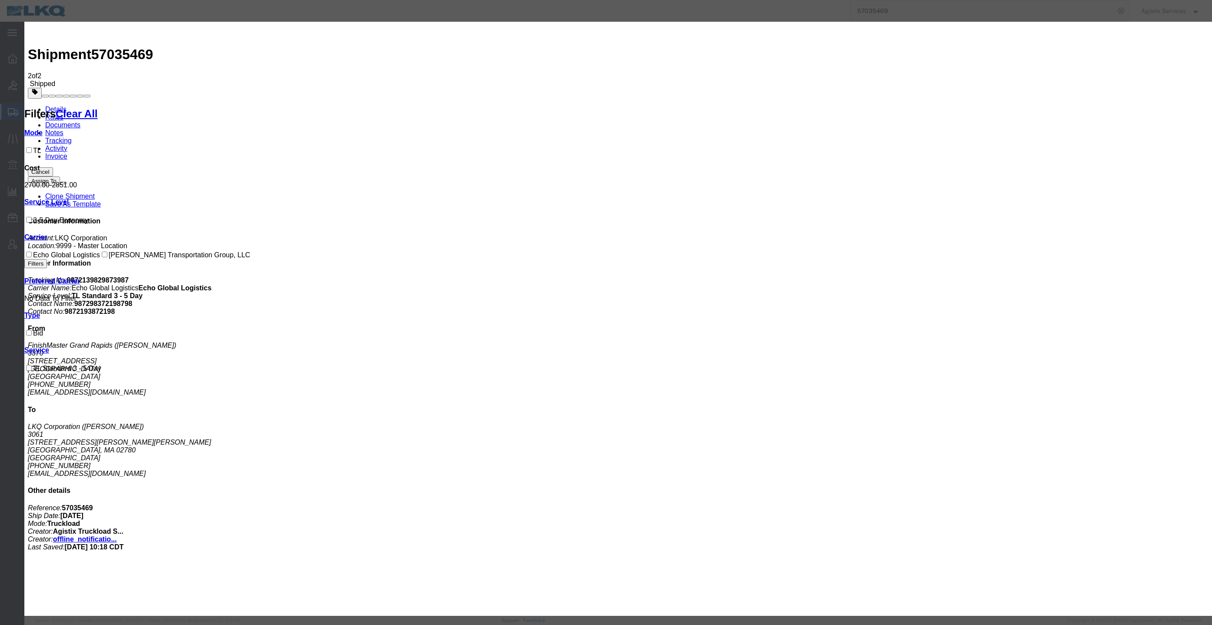
drag, startPoint x: 565, startPoint y: 140, endPoint x: 424, endPoint y: 141, distance: 140.9
paste input "64578546"
type input "64578546"
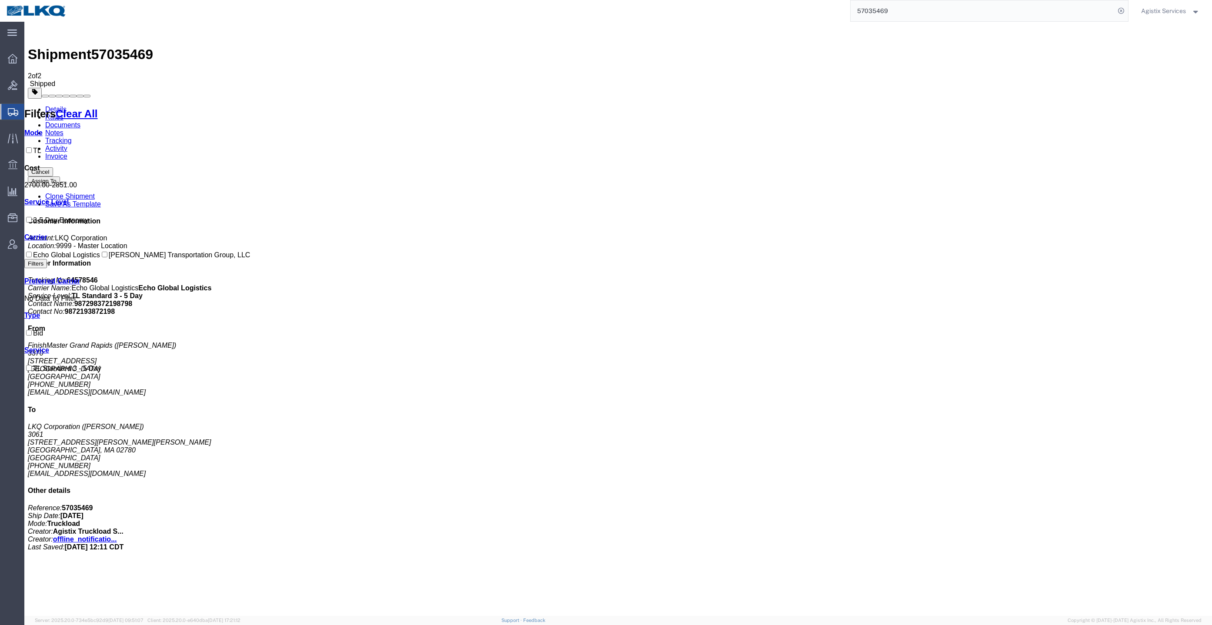
click at [80, 121] on link "Documents" at bounding box center [62, 124] width 35 height 7
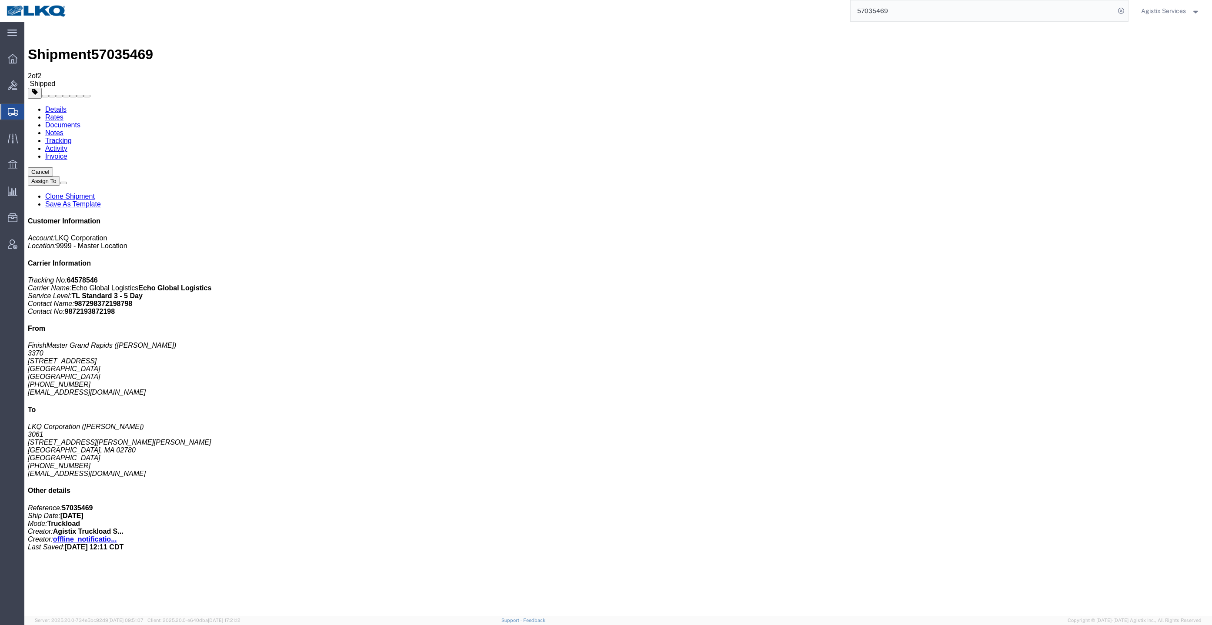
click at [976, 16] on input "57035469" at bounding box center [983, 10] width 264 height 21
click at [978, 15] on input "57035469" at bounding box center [983, 10] width 264 height 21
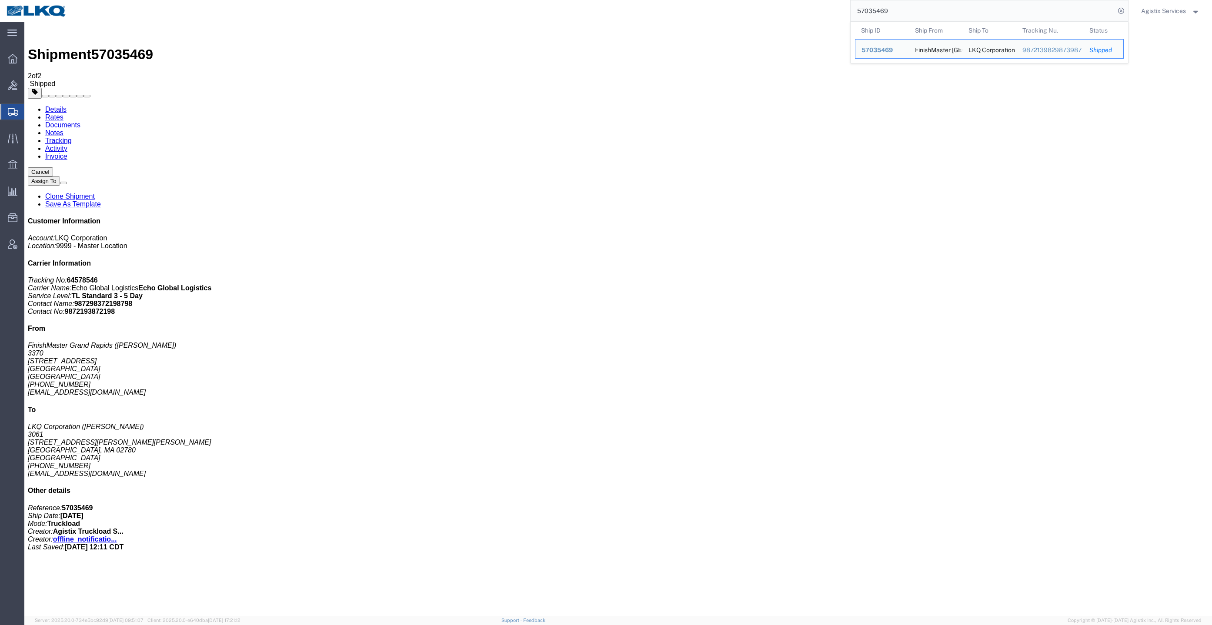
paste input "3375"
type input "57033375"
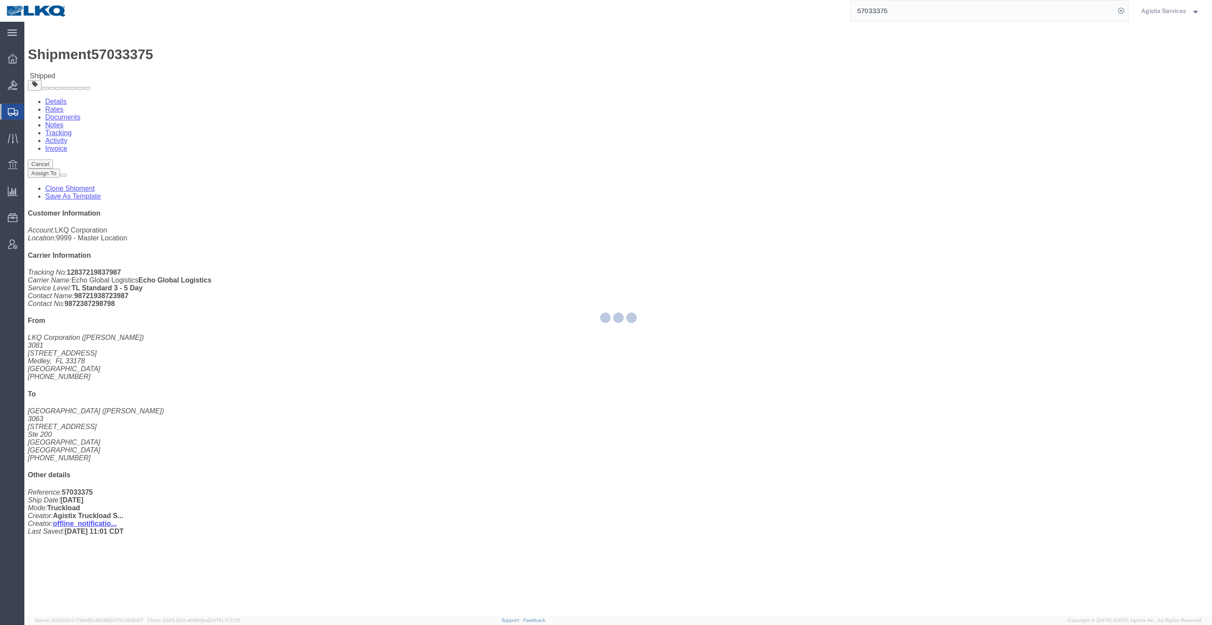
click at [91, 53] on div at bounding box center [618, 319] width 1188 height 594
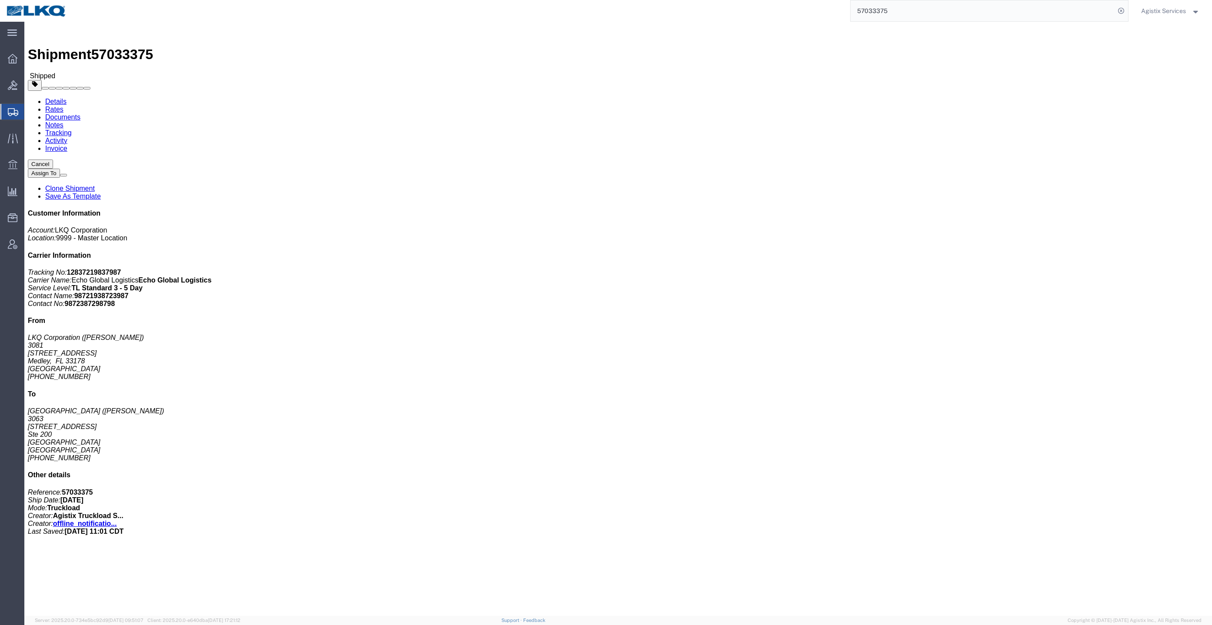
click link "Rates"
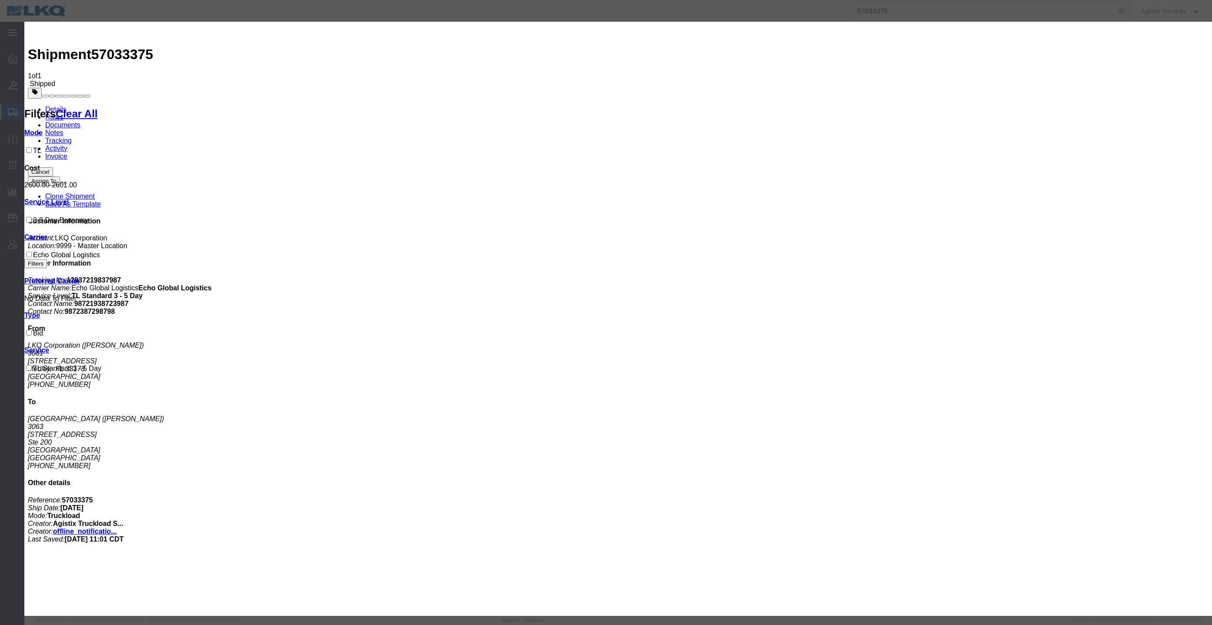
drag, startPoint x: 540, startPoint y: 138, endPoint x: 433, endPoint y: 138, distance: 107.0
paste input "64578029"
type input "64578029"
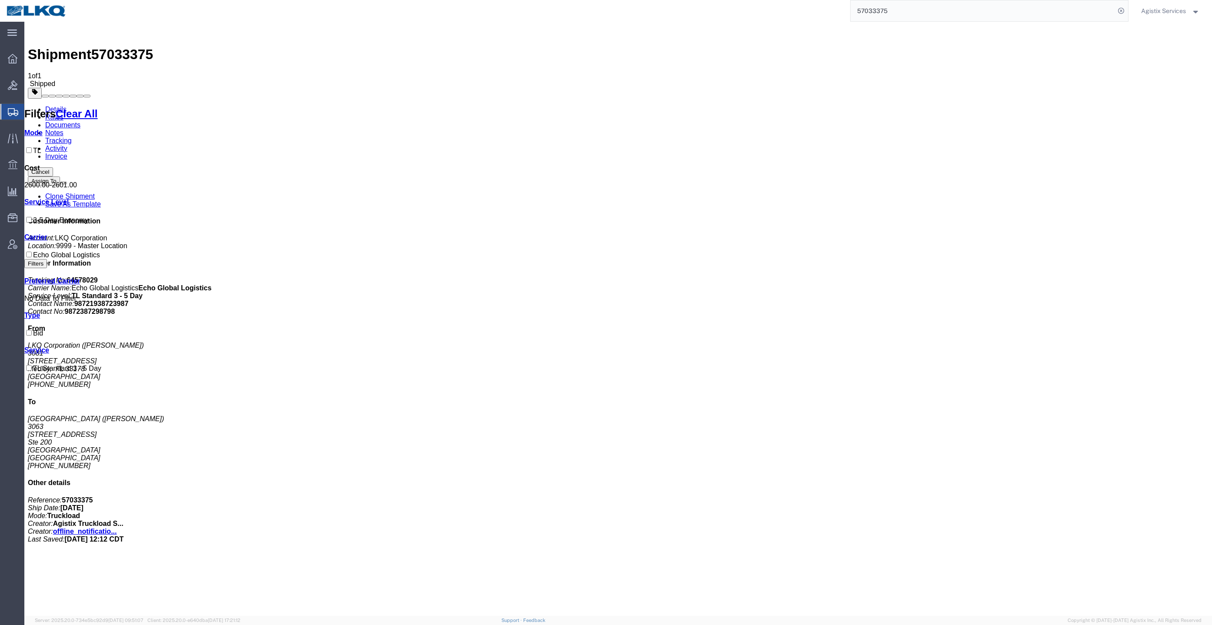
click at [80, 121] on link "Documents" at bounding box center [62, 124] width 35 height 7
click at [72, 137] on link "Tracking" at bounding box center [58, 140] width 27 height 7
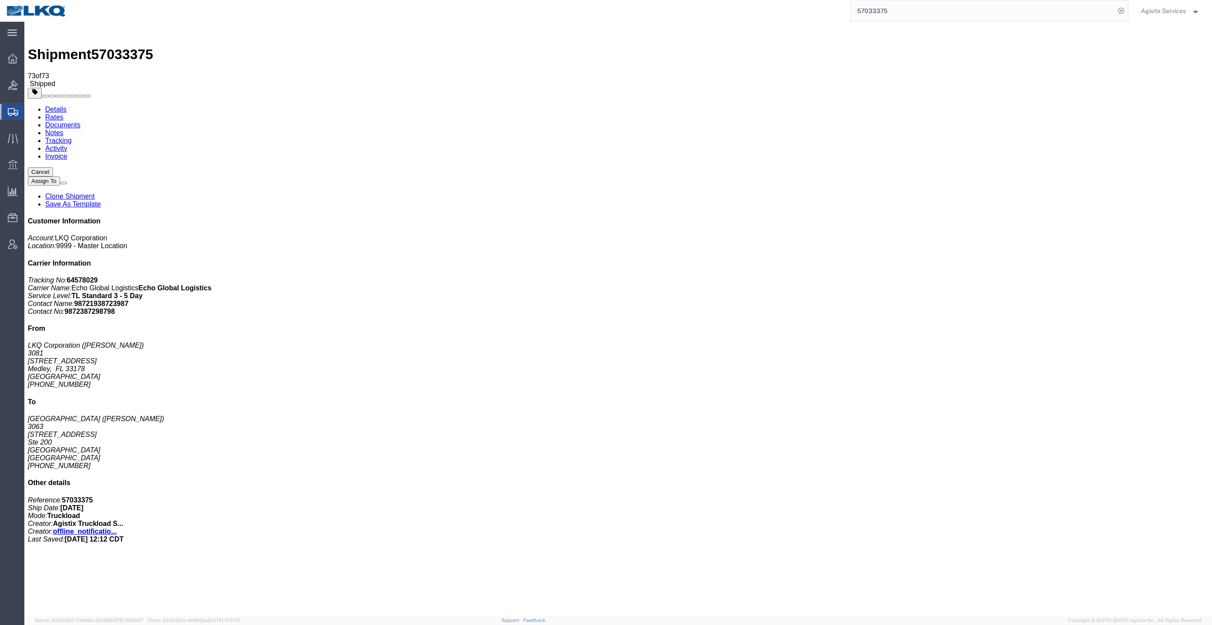
click at [67, 145] on link "Activity" at bounding box center [56, 148] width 22 height 7
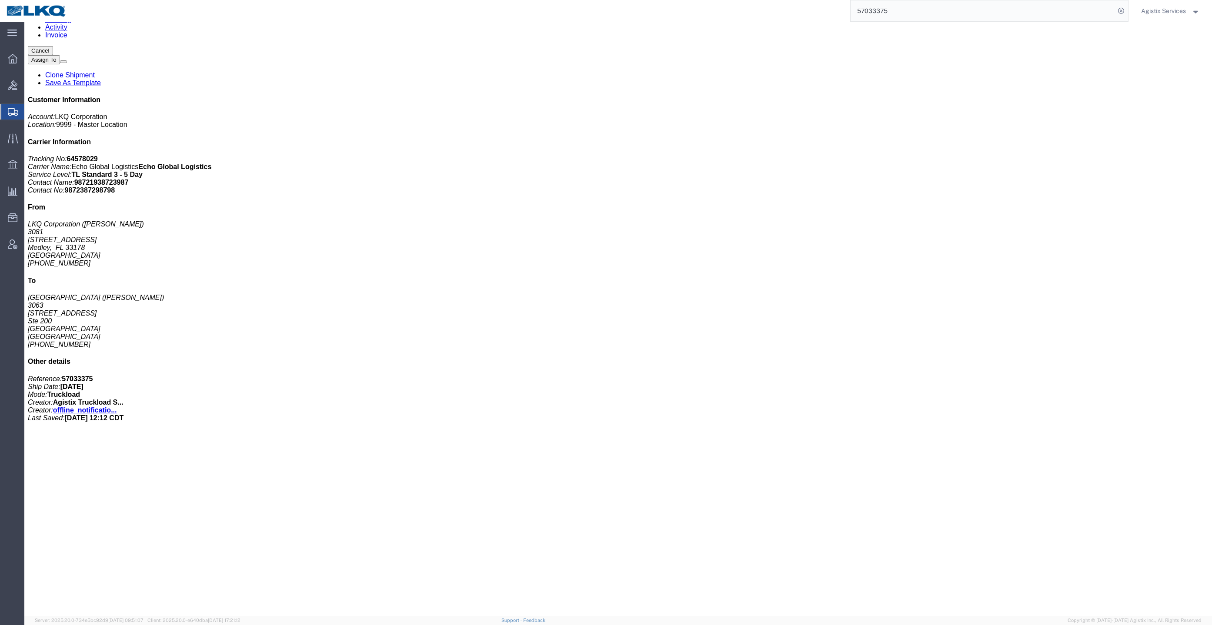
drag, startPoint x: 503, startPoint y: 122, endPoint x: 503, endPoint y: 360, distance: 238.3
drag, startPoint x: 560, startPoint y: 474, endPoint x: 445, endPoint y: 479, distance: 114.9
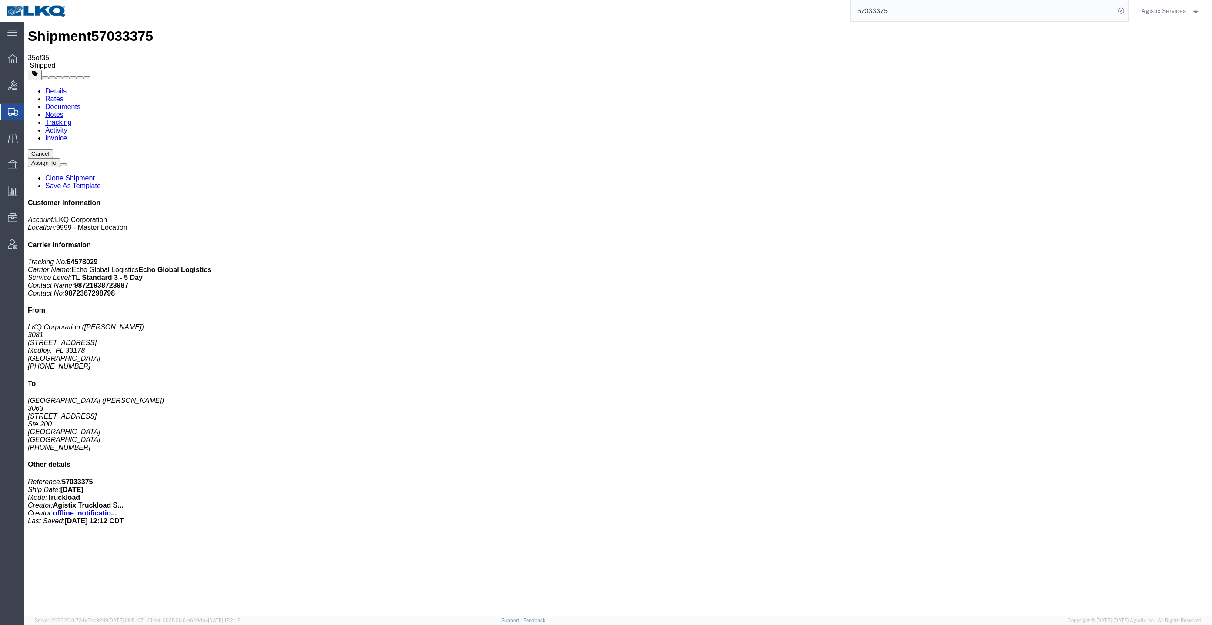
scroll to position [0, 0]
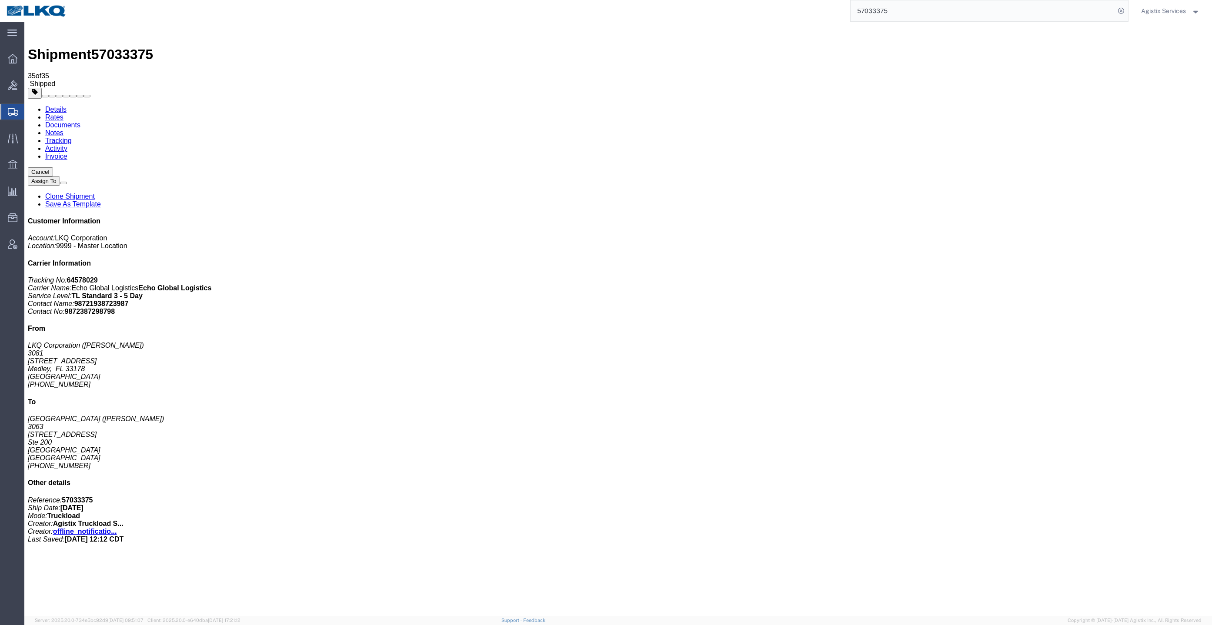
click at [939, 16] on input "57033375" at bounding box center [983, 10] width 264 height 21
paste input "48963"
type input "57048963"
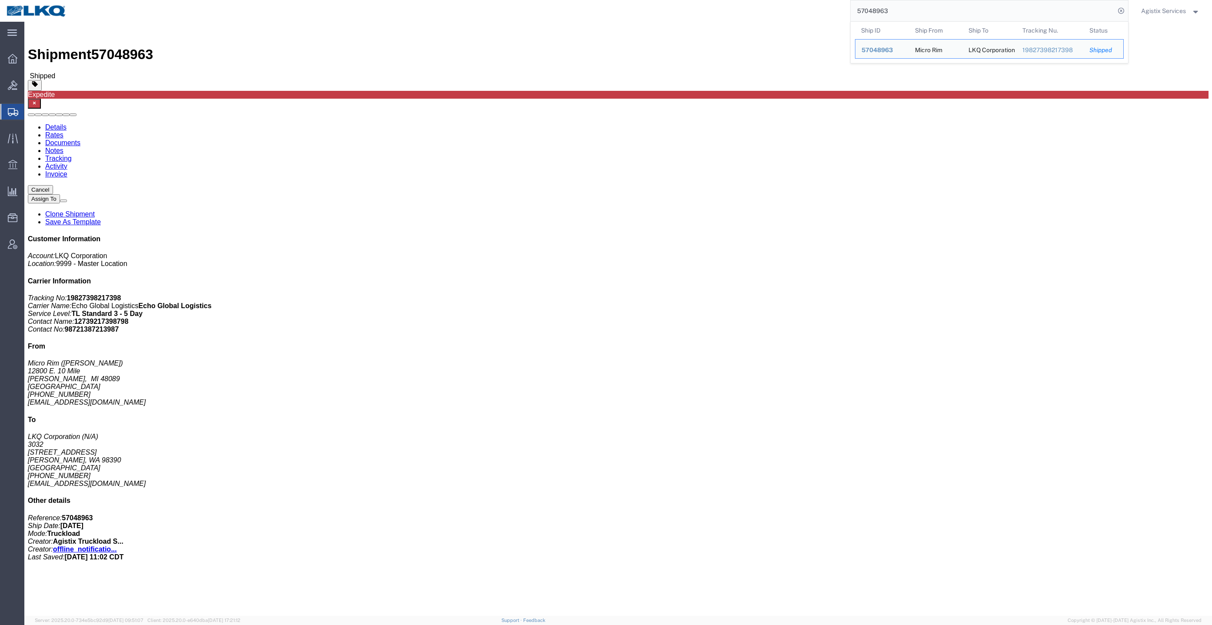
click link "Rates"
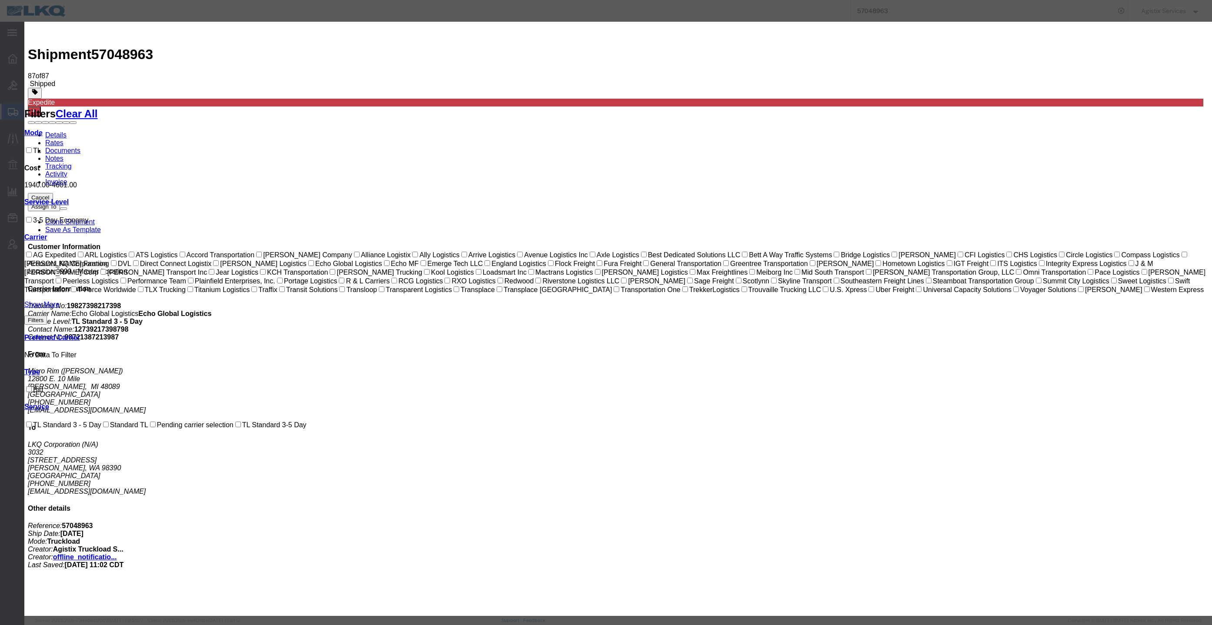
paste input "64591487"
type input "64591487"
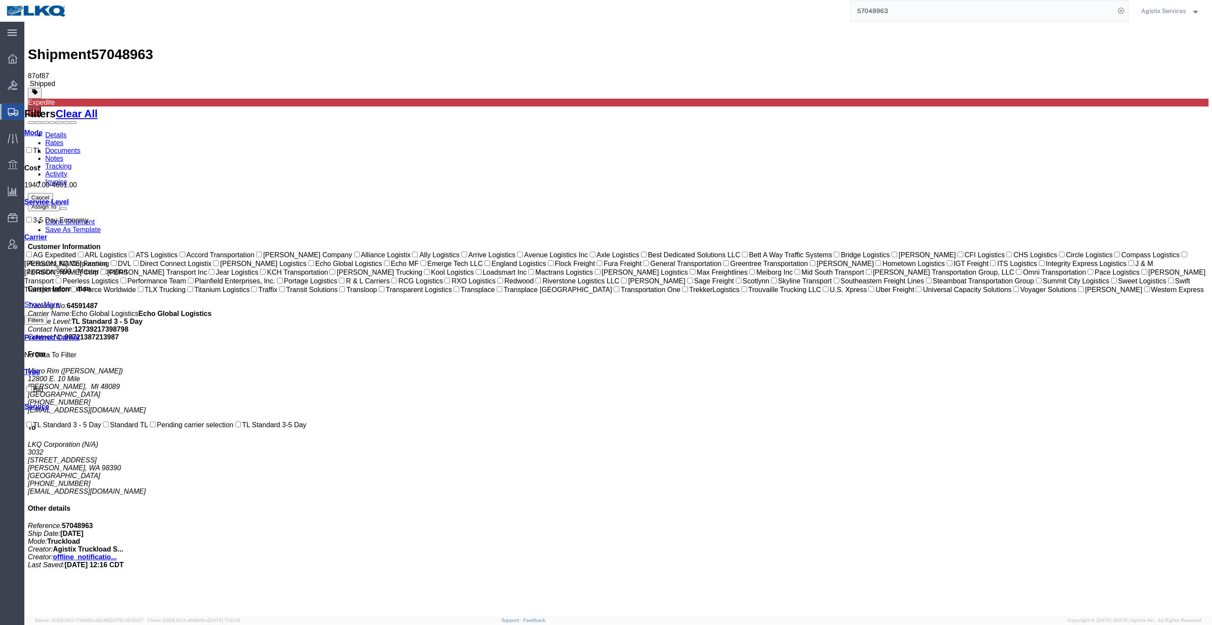
click at [80, 147] on link "Documents" at bounding box center [62, 150] width 35 height 7
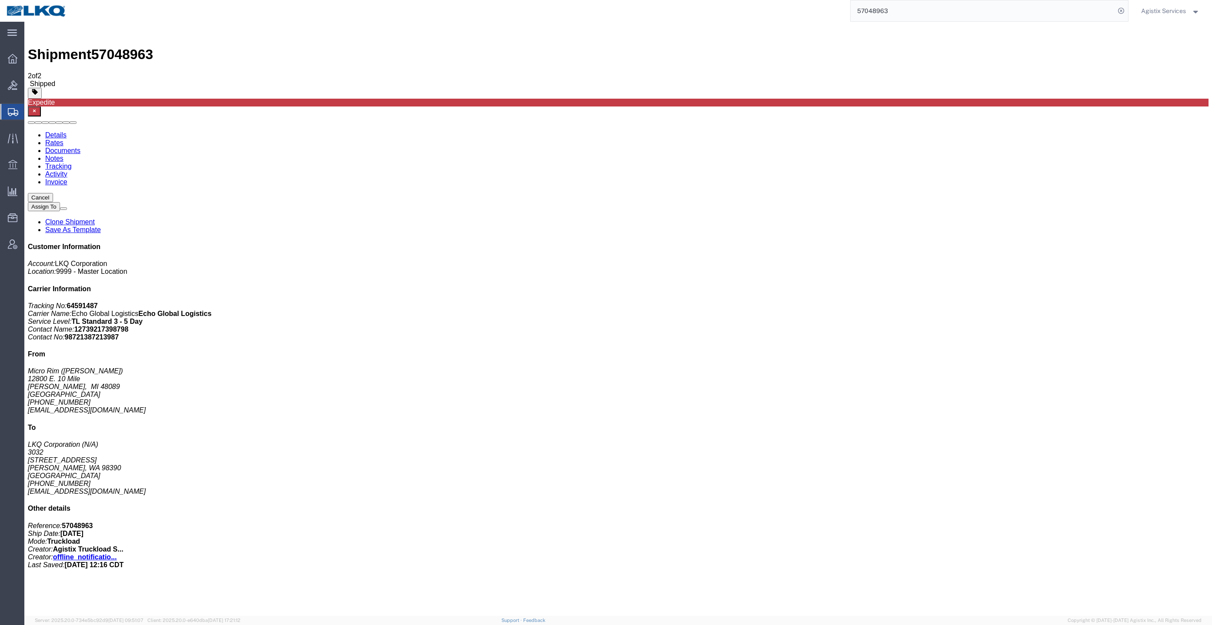
click at [969, 3] on input "57048963" at bounding box center [983, 10] width 264 height 21
paste input "671281"
type input "56712813"
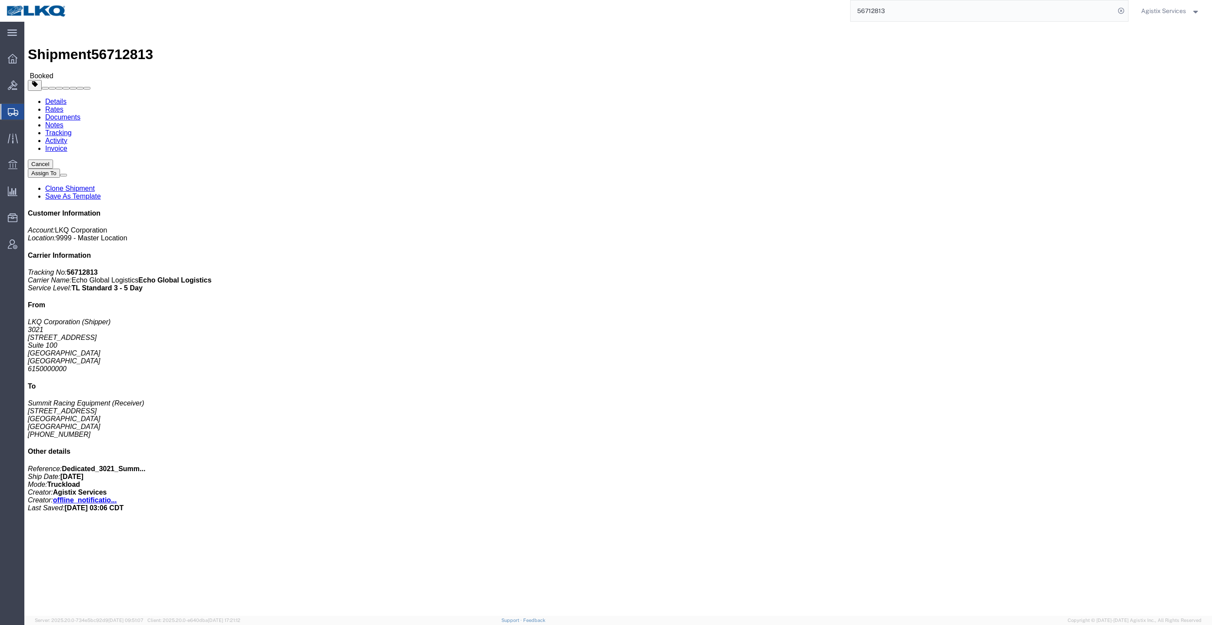
click link "Rates"
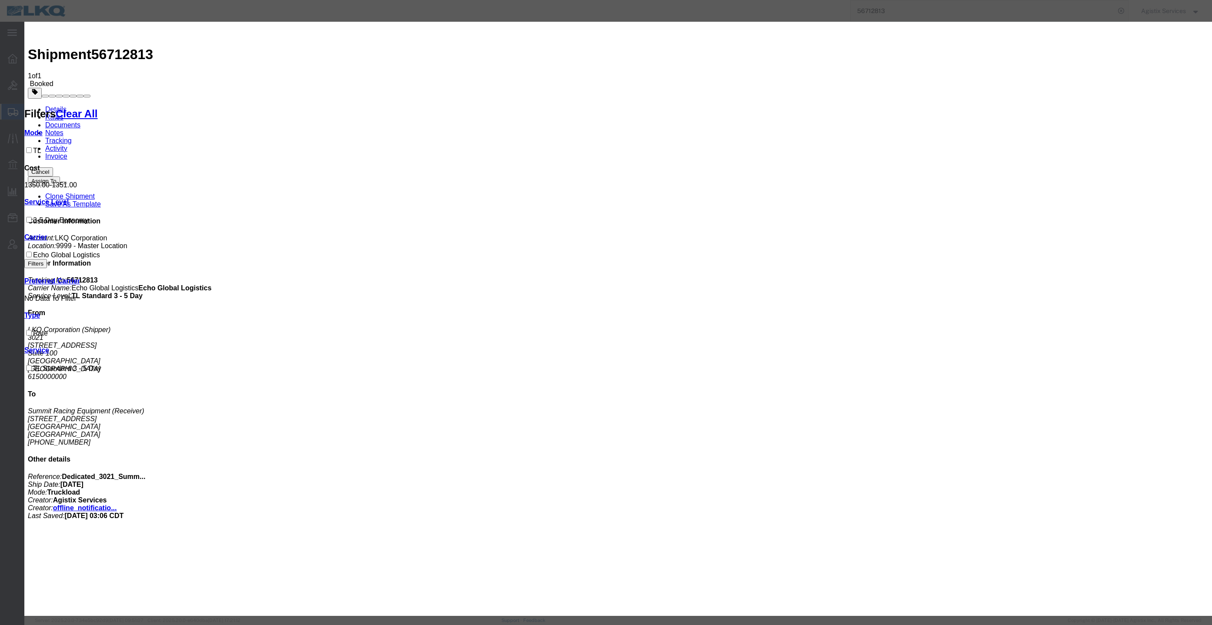
paste input "64165444"
type input "64165444"
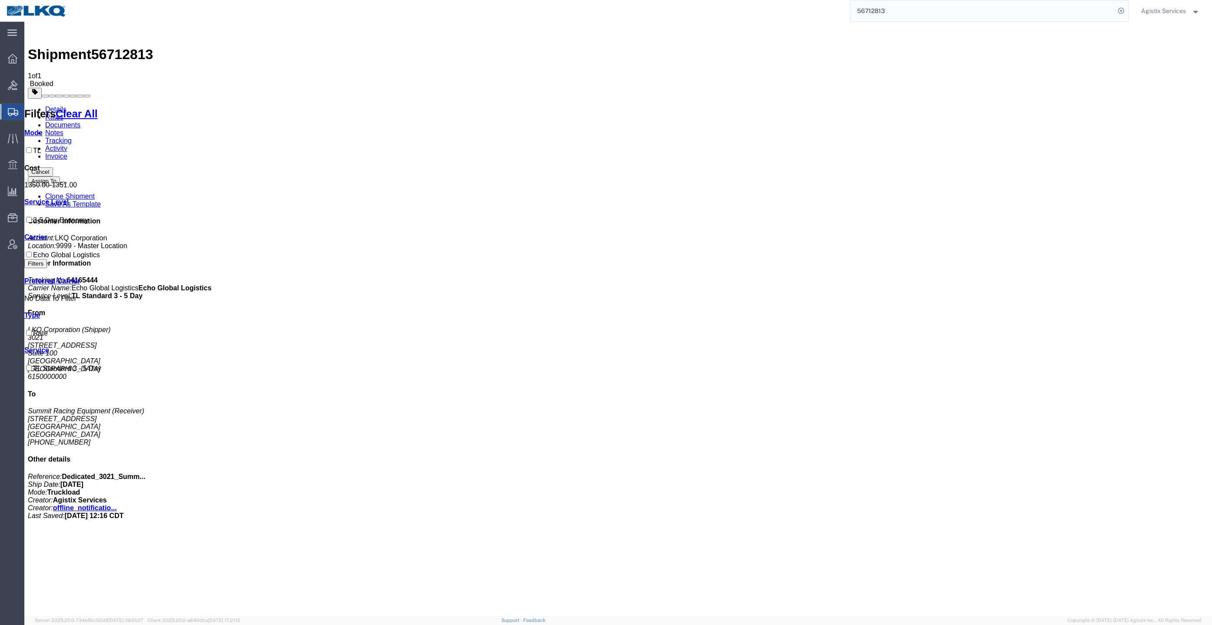
click at [80, 121] on link "Documents" at bounding box center [62, 124] width 35 height 7
click at [1011, 4] on input "56712813" at bounding box center [983, 10] width 264 height 21
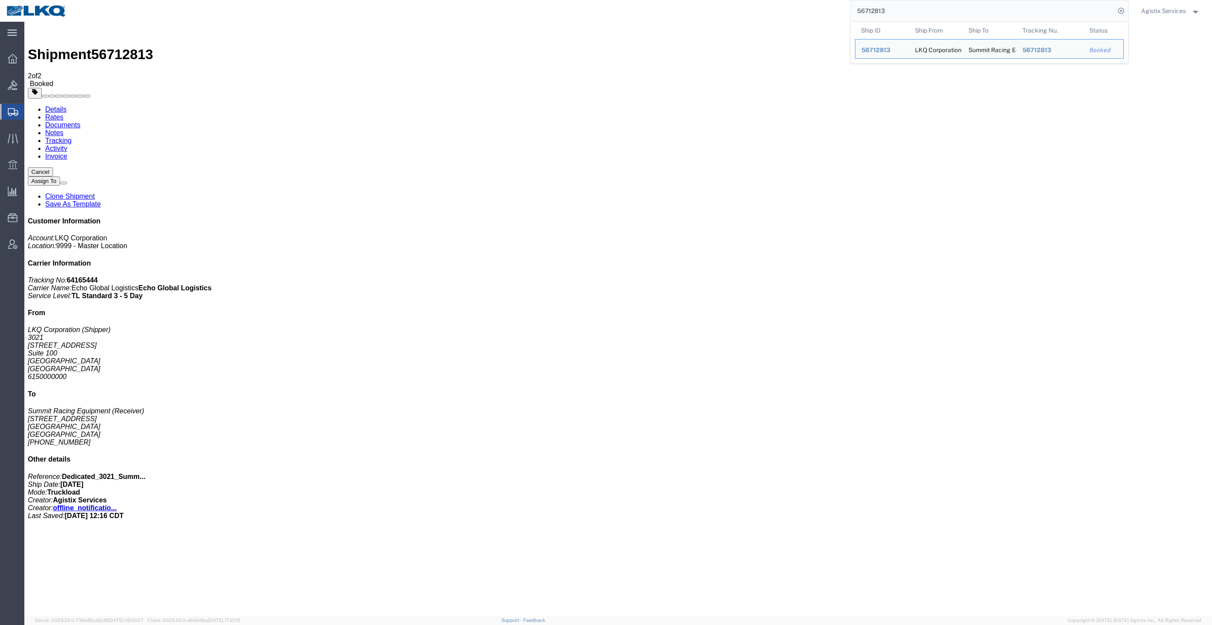
click at [1011, 4] on input "56712813" at bounding box center [983, 10] width 264 height 21
paste input "7054700"
type input "57054700"
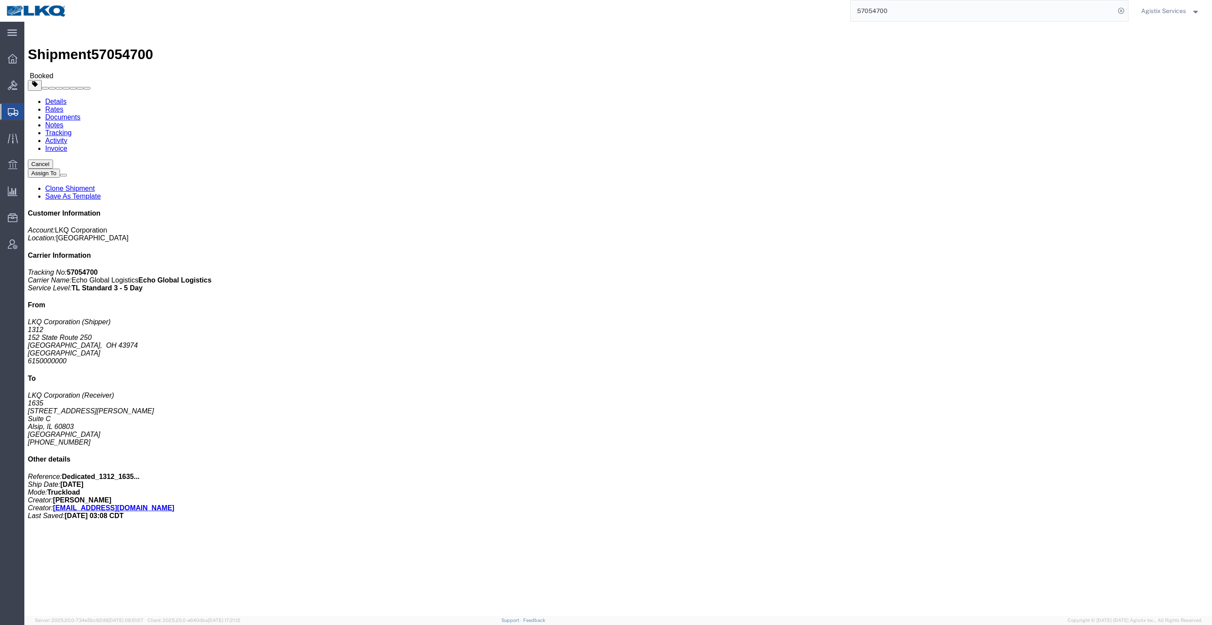
click link "Rates"
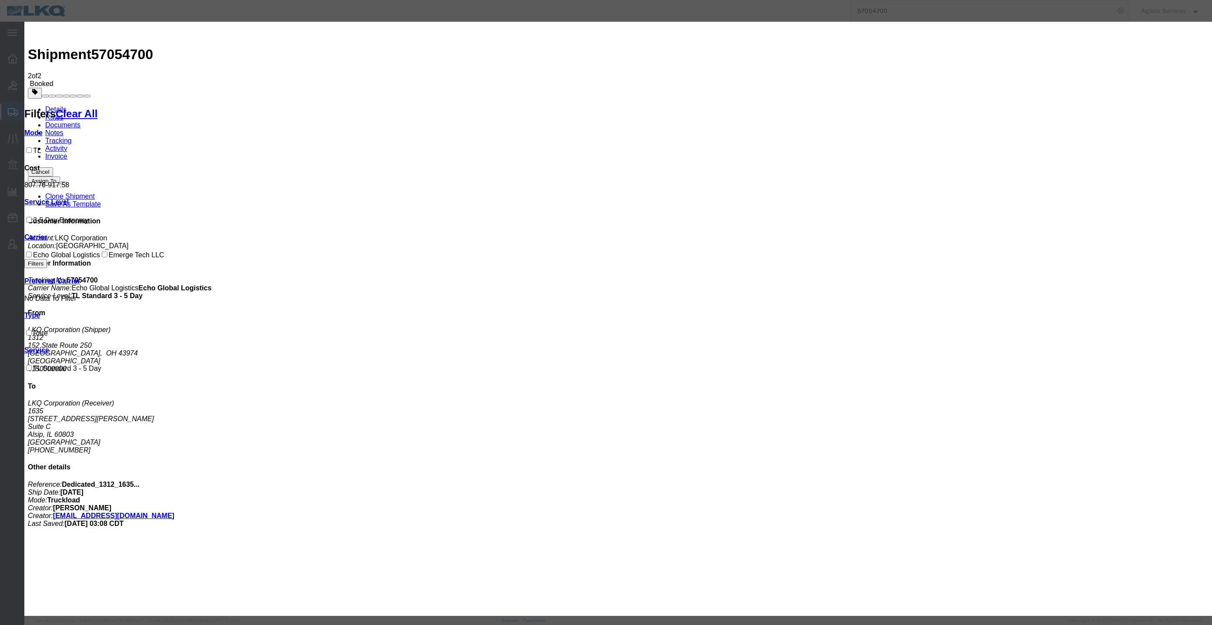
paste input "6459821"
type input "64598210"
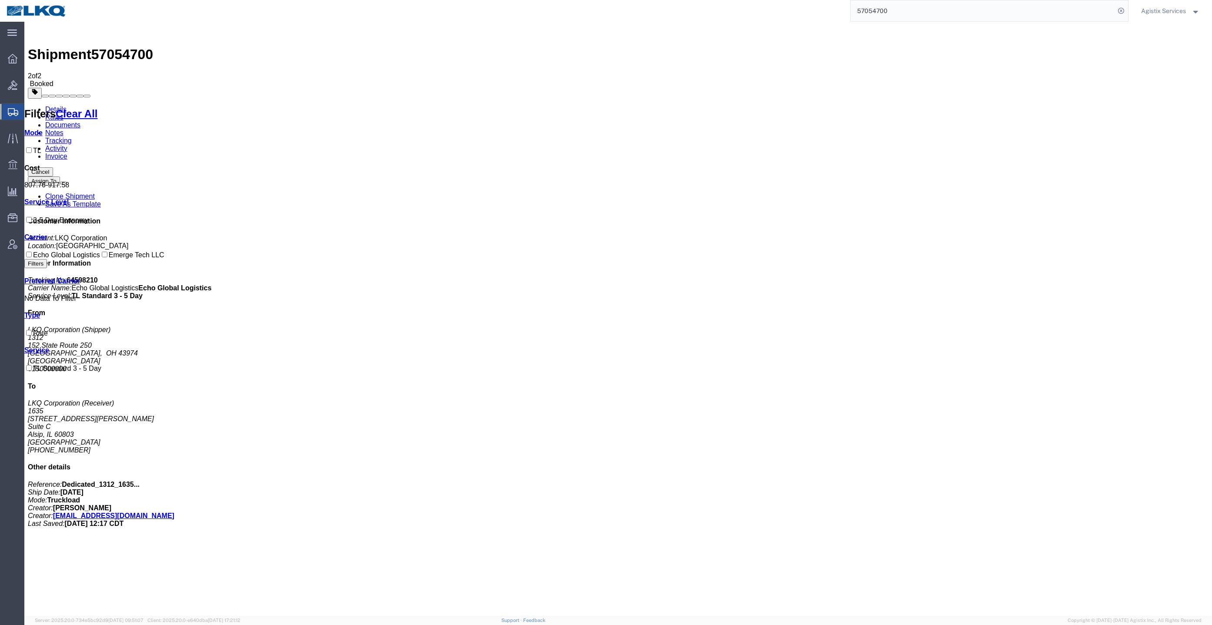
click at [80, 121] on link "Documents" at bounding box center [62, 124] width 35 height 7
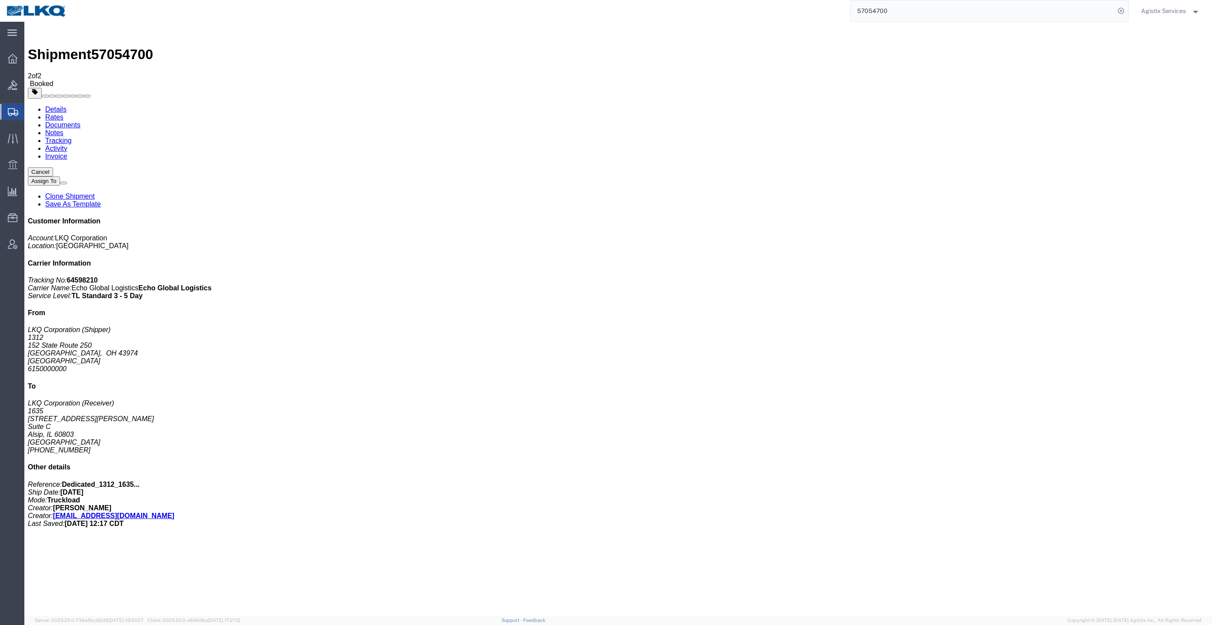
click at [1007, 9] on input "57054700" at bounding box center [983, 10] width 264 height 21
paste input "4981"
type input "57049810"
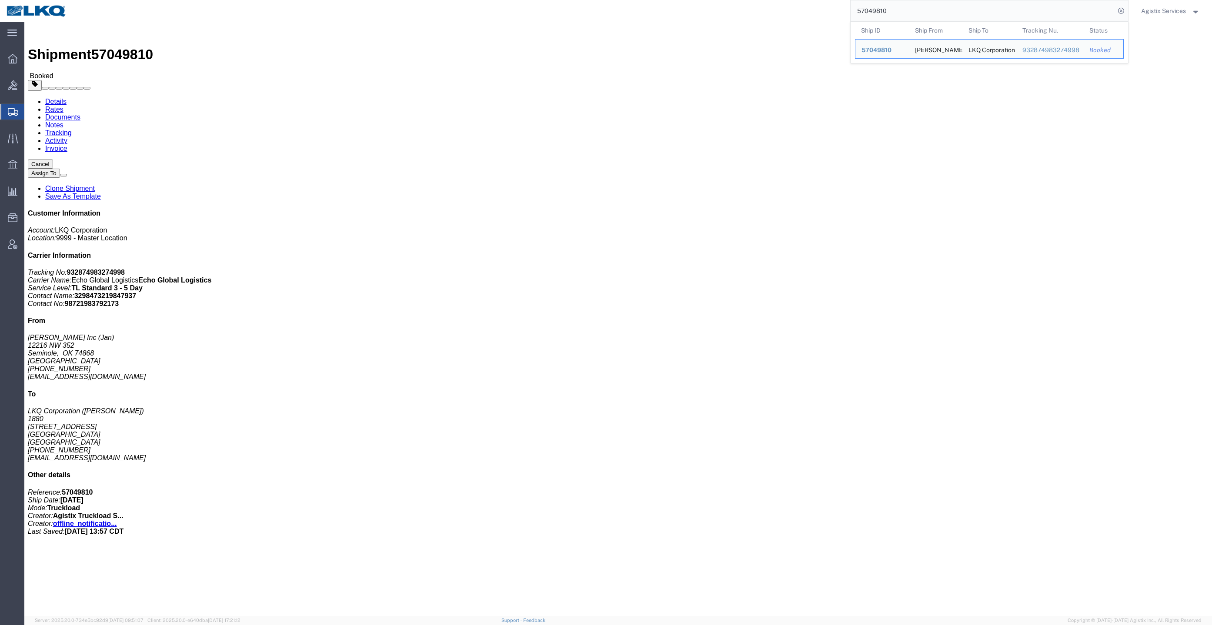
click link "Rates"
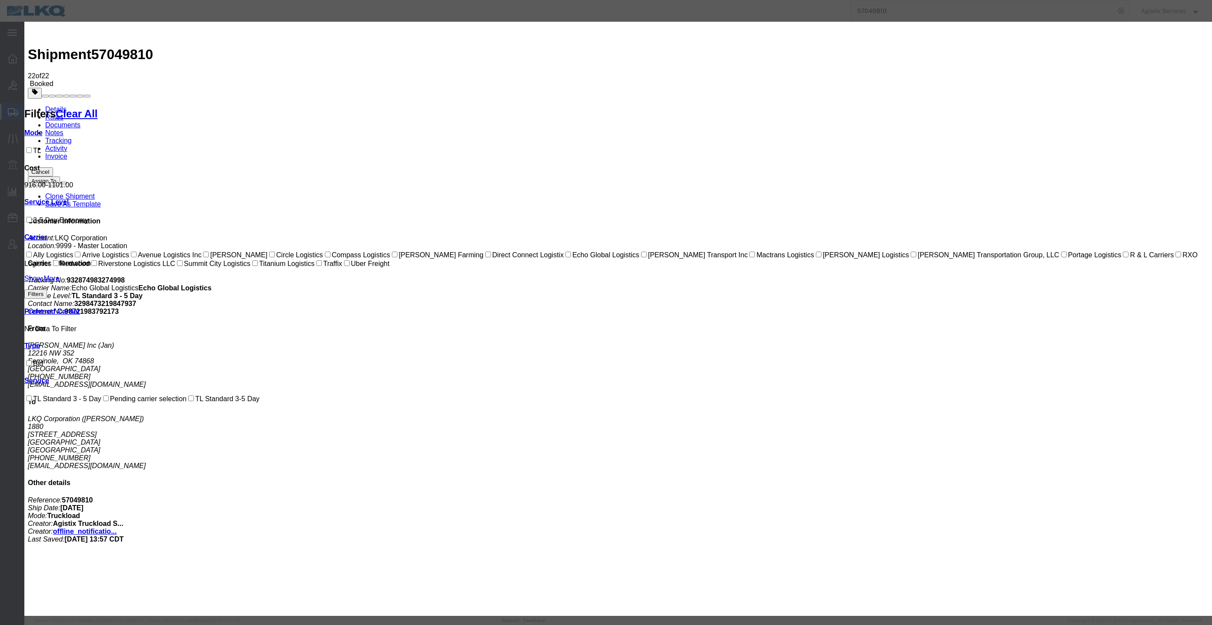
paste input "64614804"
paste input "text"
type input "64614804"
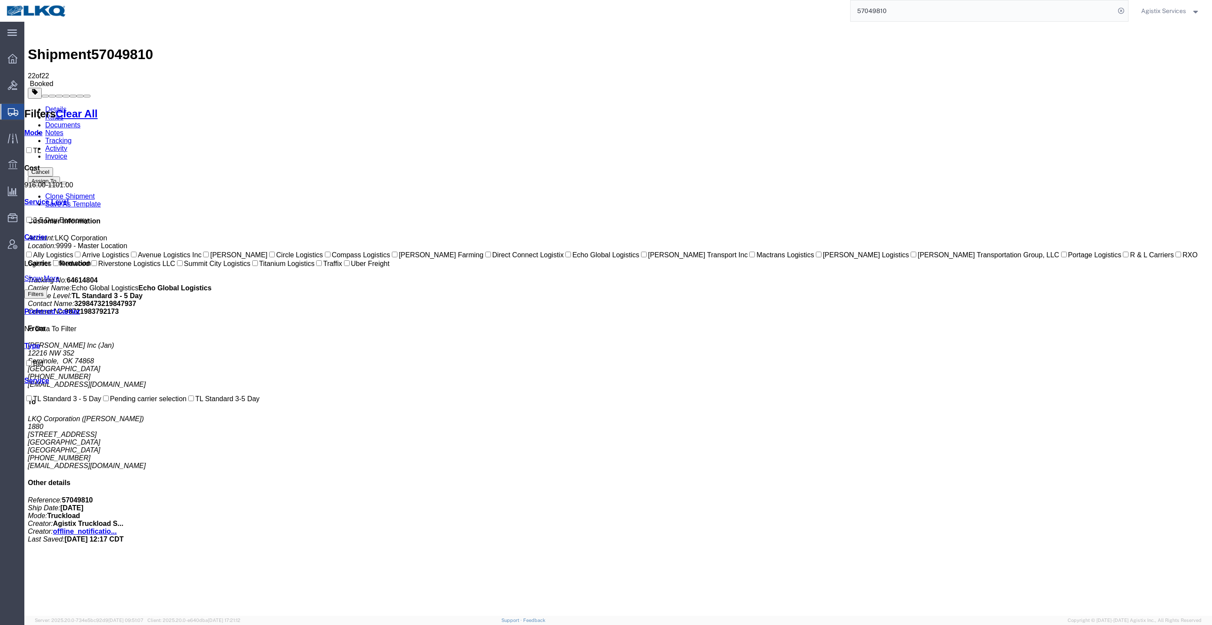
click at [80, 121] on link "Documents" at bounding box center [62, 124] width 35 height 7
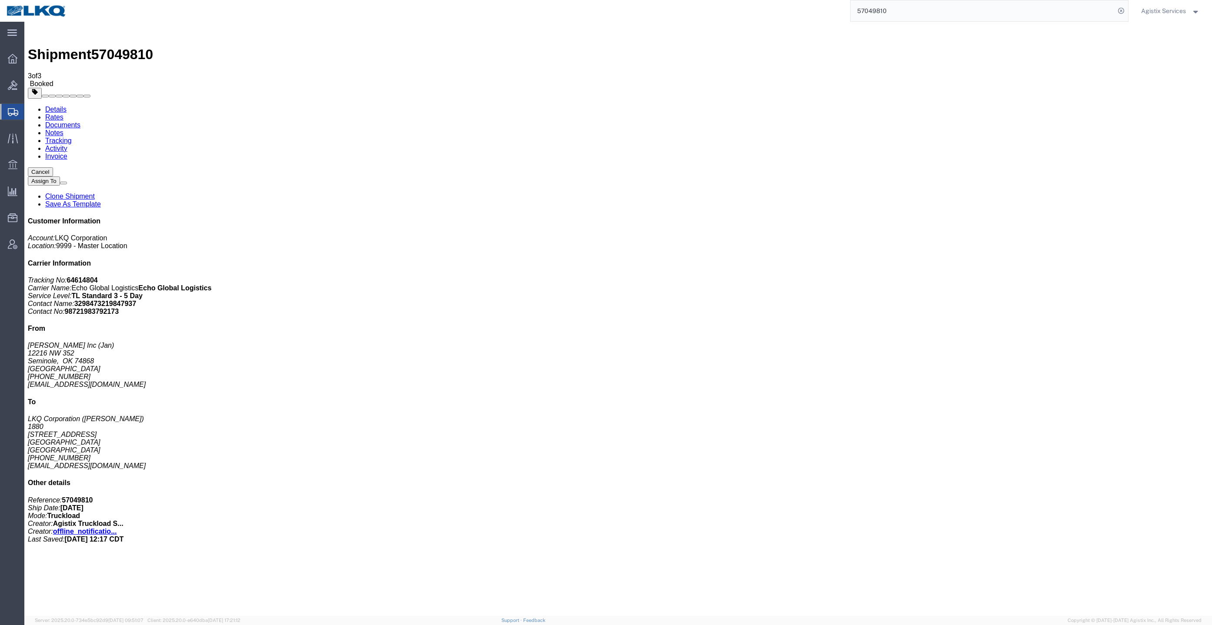
click at [986, 9] on input "57049810" at bounding box center [983, 10] width 264 height 21
paste input "8537"
type input "57048537"
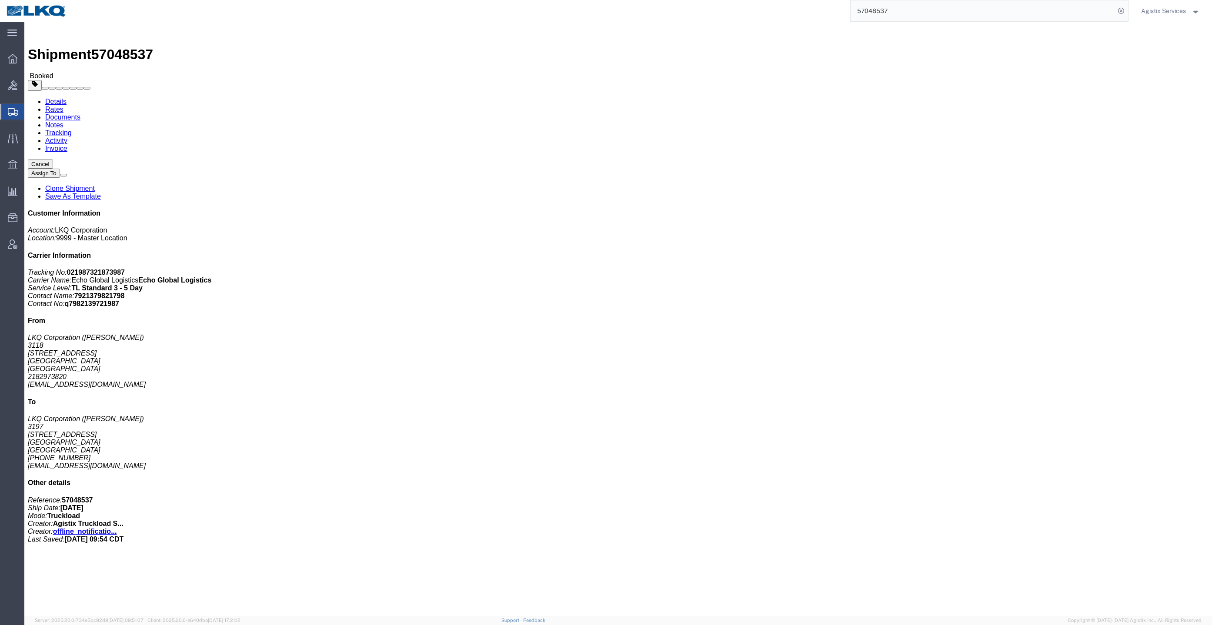
click link "Rates"
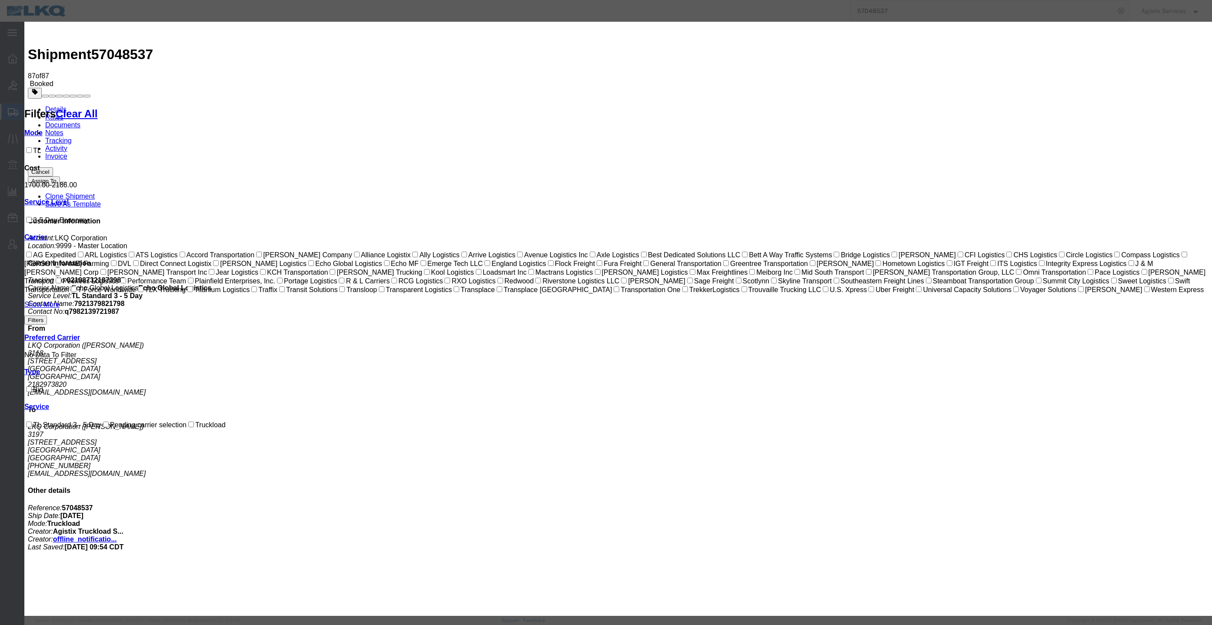
paste input "6461171"
type input "64611717"
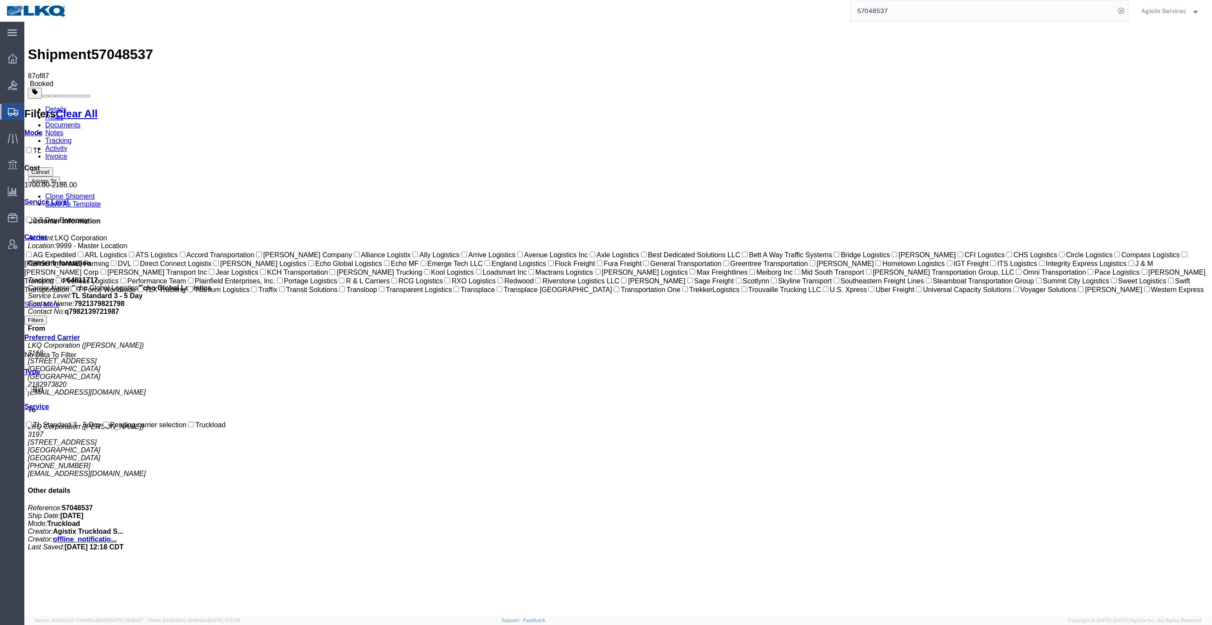
click at [80, 121] on link "Documents" at bounding box center [62, 124] width 35 height 7
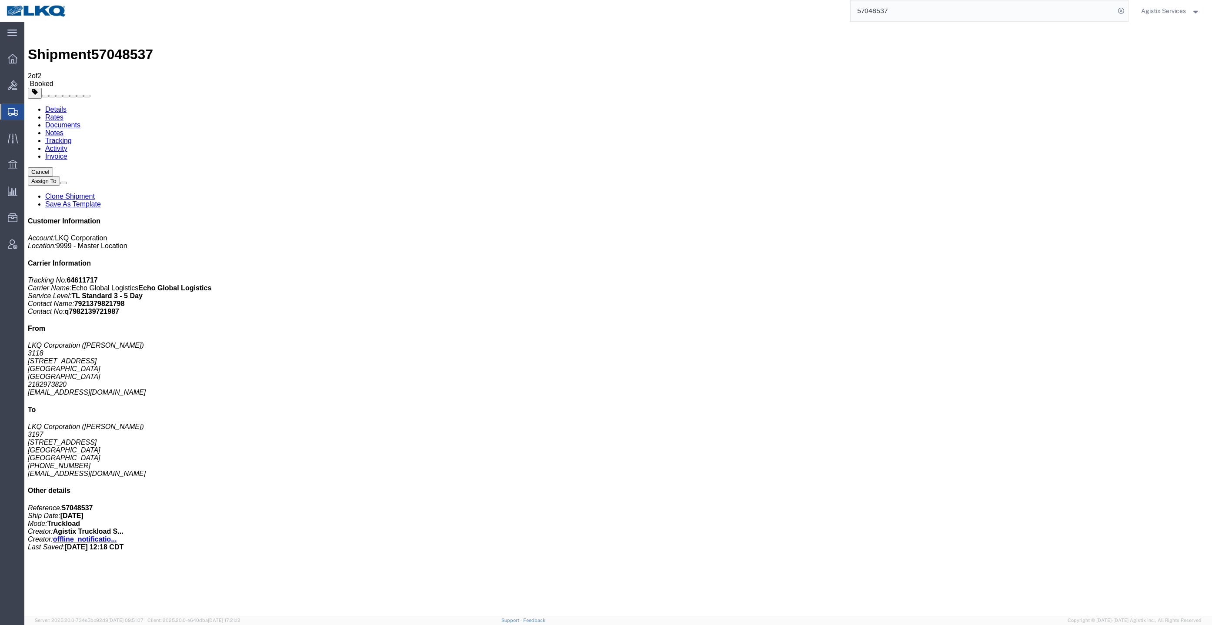
click at [1119, 9] on icon at bounding box center [1121, 11] width 12 height 12
paste input "56999290"
type input "56999290"
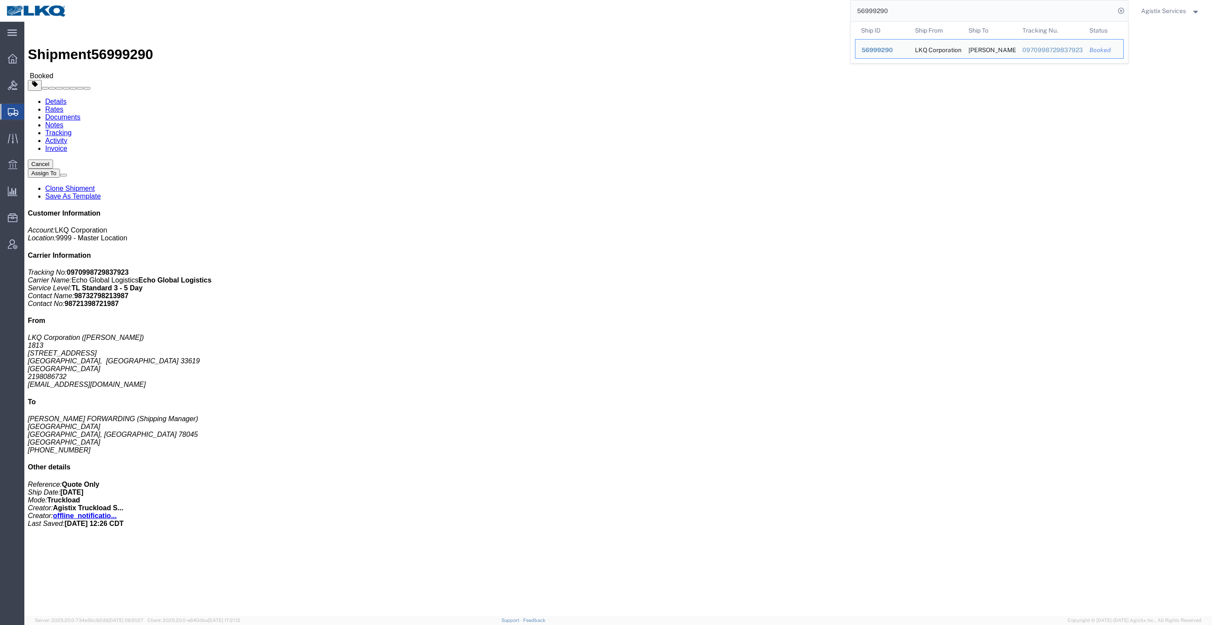
click link "Rates"
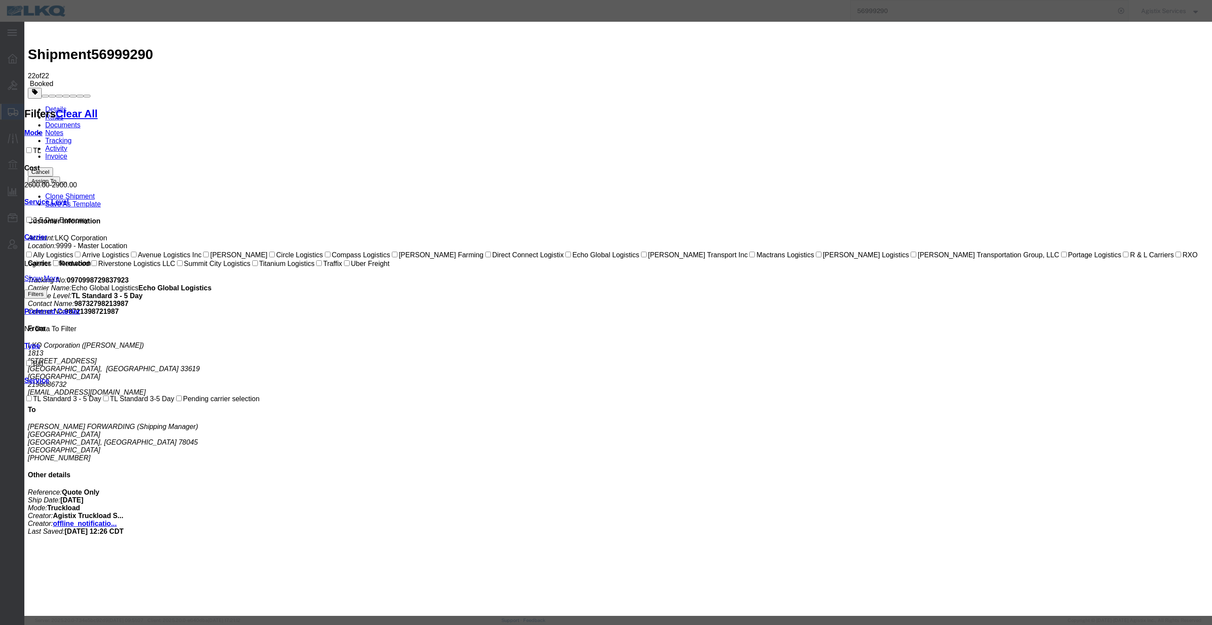
paste input "64549757"
type input "64549757"
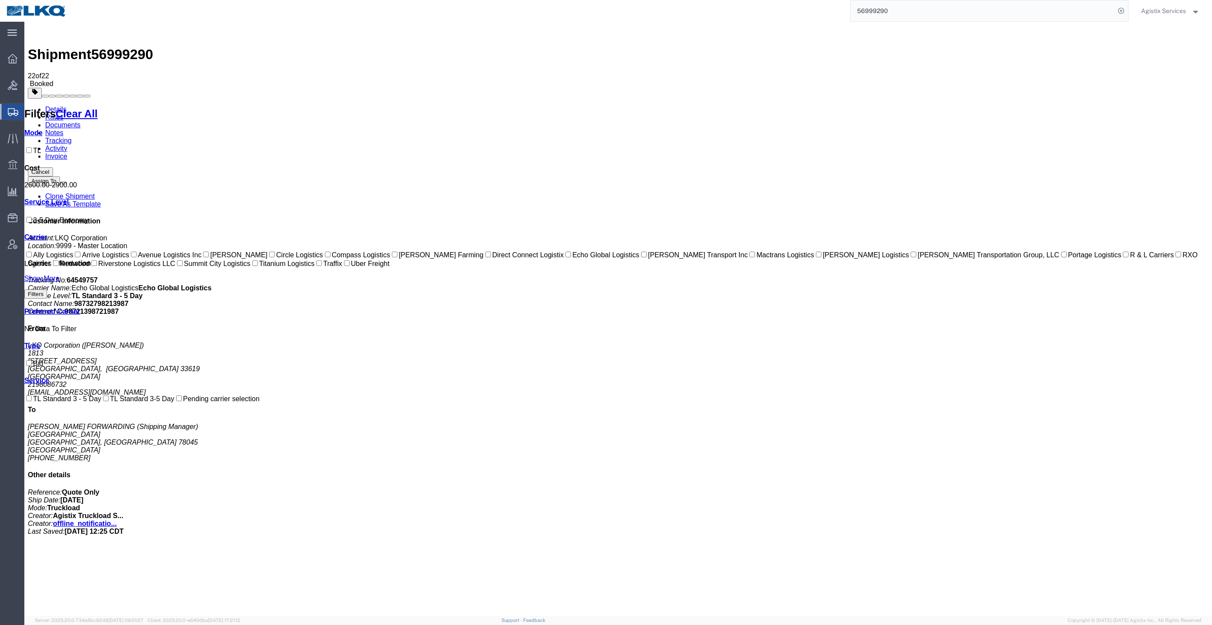
click at [80, 121] on link "Documents" at bounding box center [62, 124] width 35 height 7
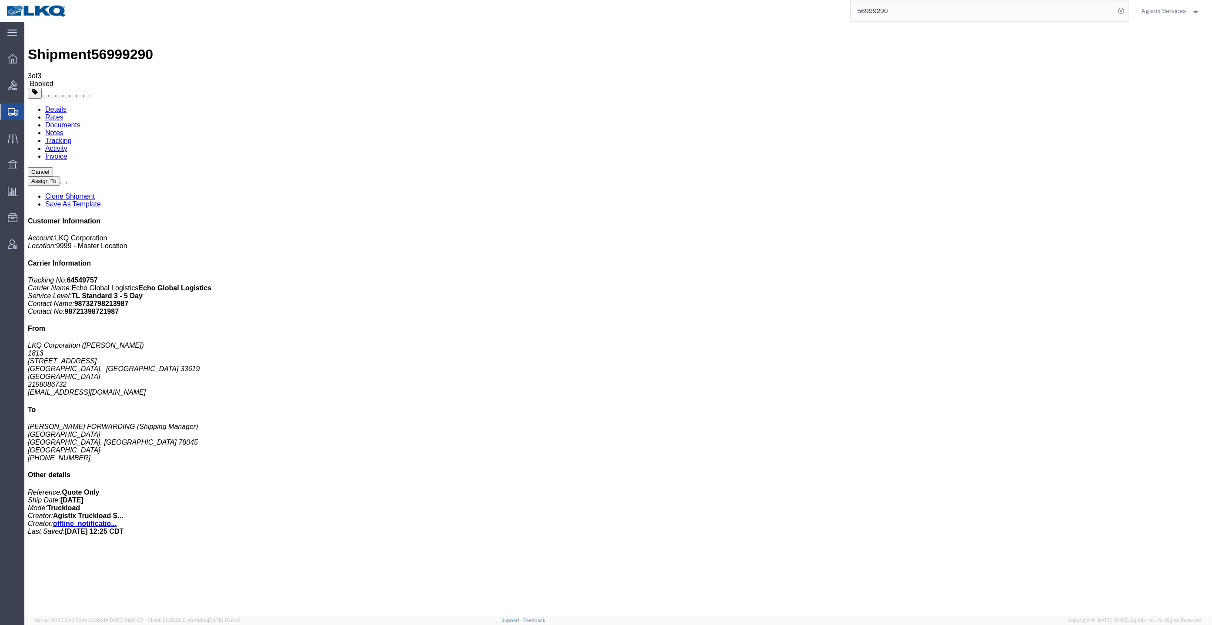
click at [1044, 13] on input "56999290" at bounding box center [983, 10] width 264 height 21
paste input "7064348"
type input "57064348"
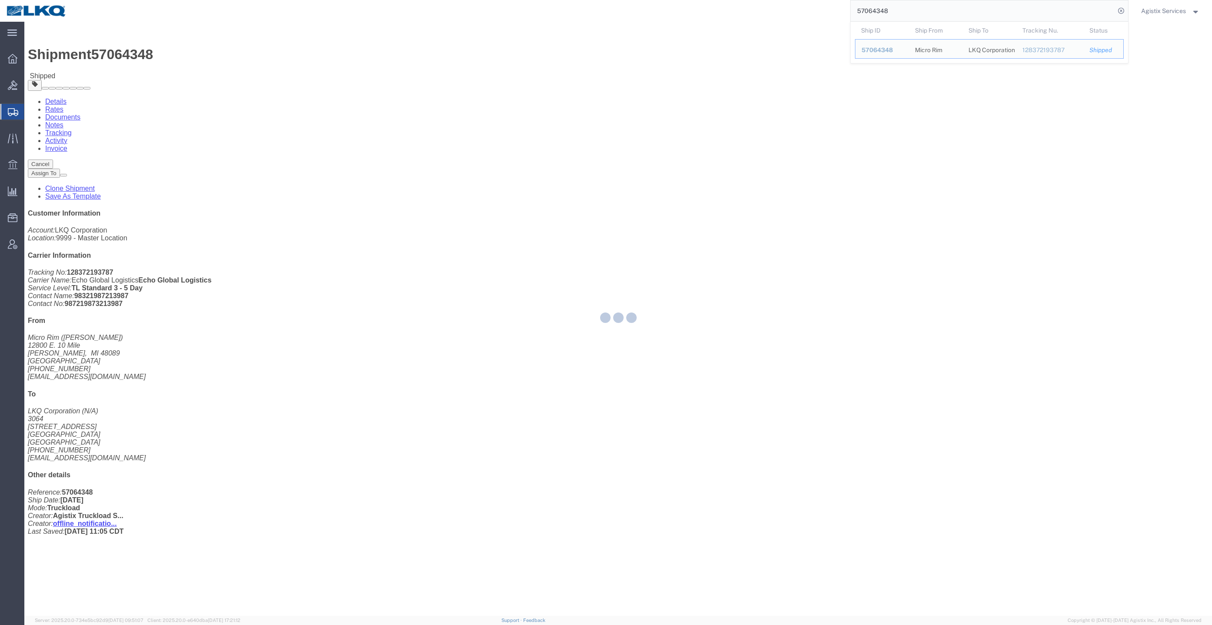
click at [95, 56] on div at bounding box center [618, 319] width 1188 height 594
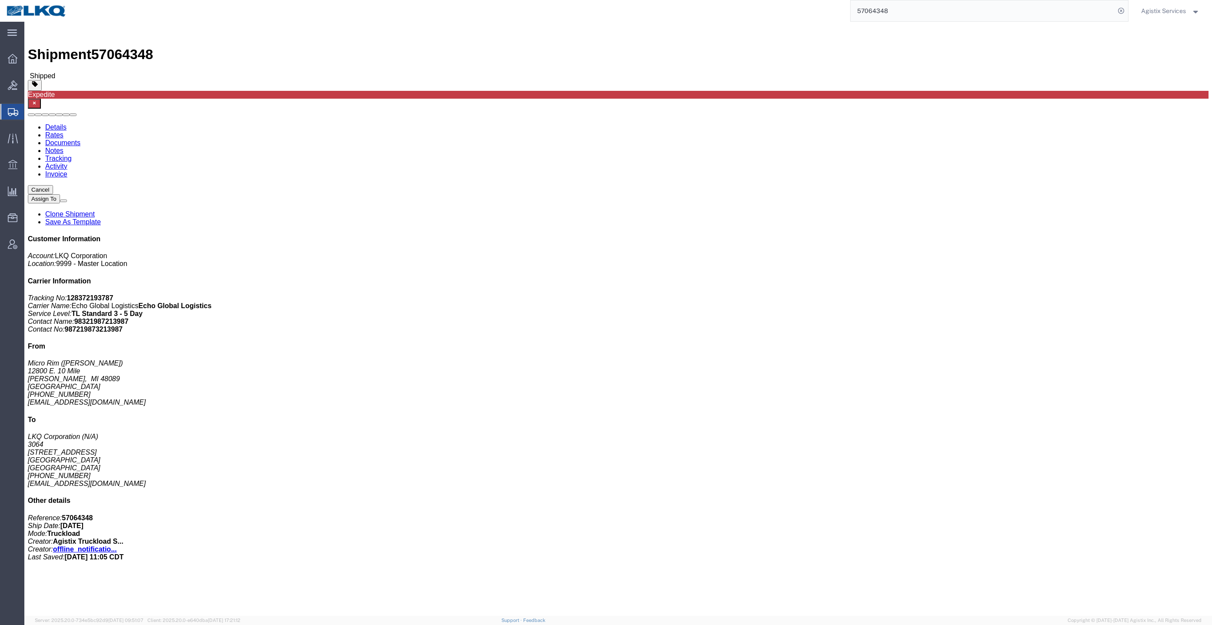
click link "Rates"
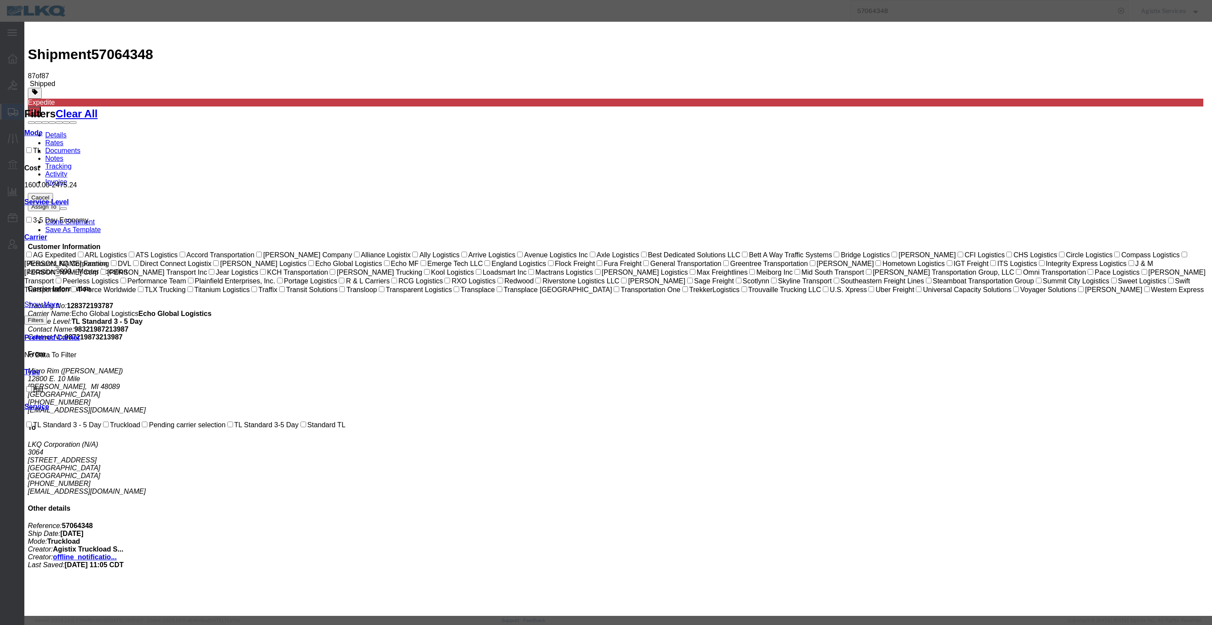
paste input "64611772"
type input "64611772"
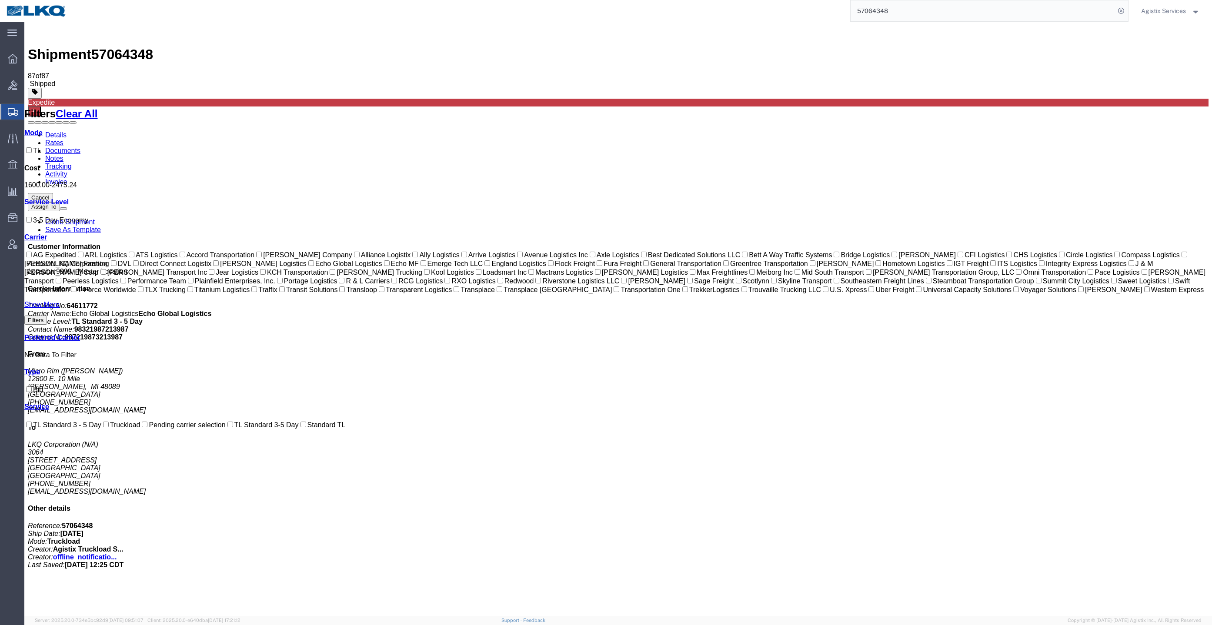
click at [80, 147] on link "Documents" at bounding box center [62, 150] width 35 height 7
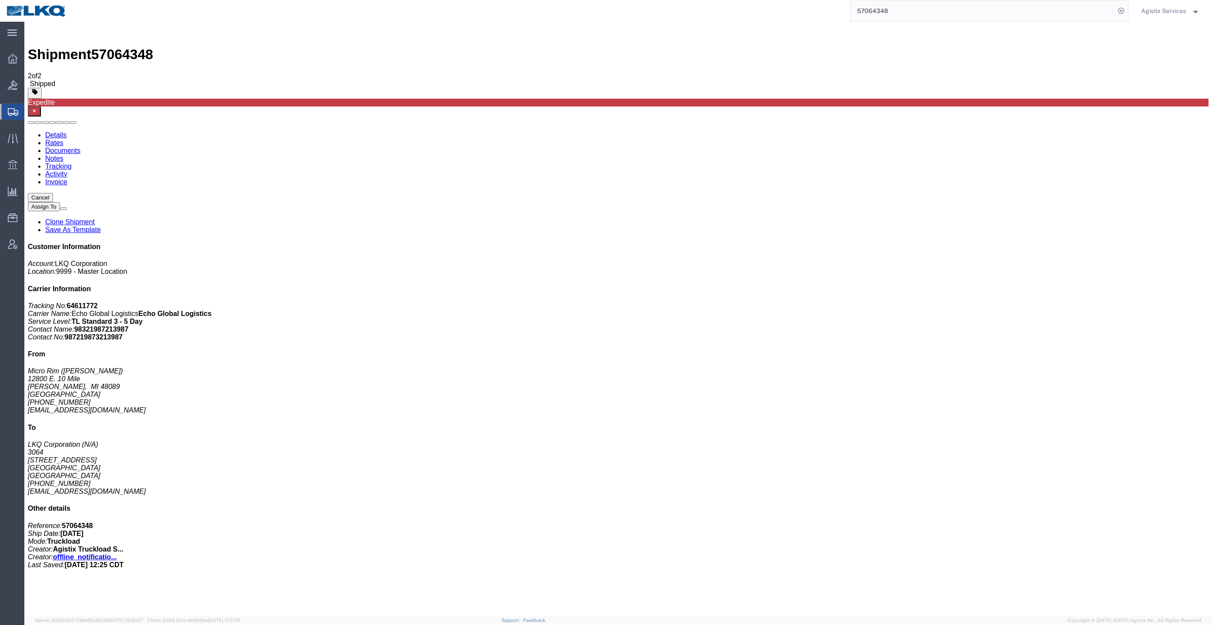
click at [1123, 10] on icon at bounding box center [1121, 11] width 12 height 12
paste input "57064008"
type input "57064008"
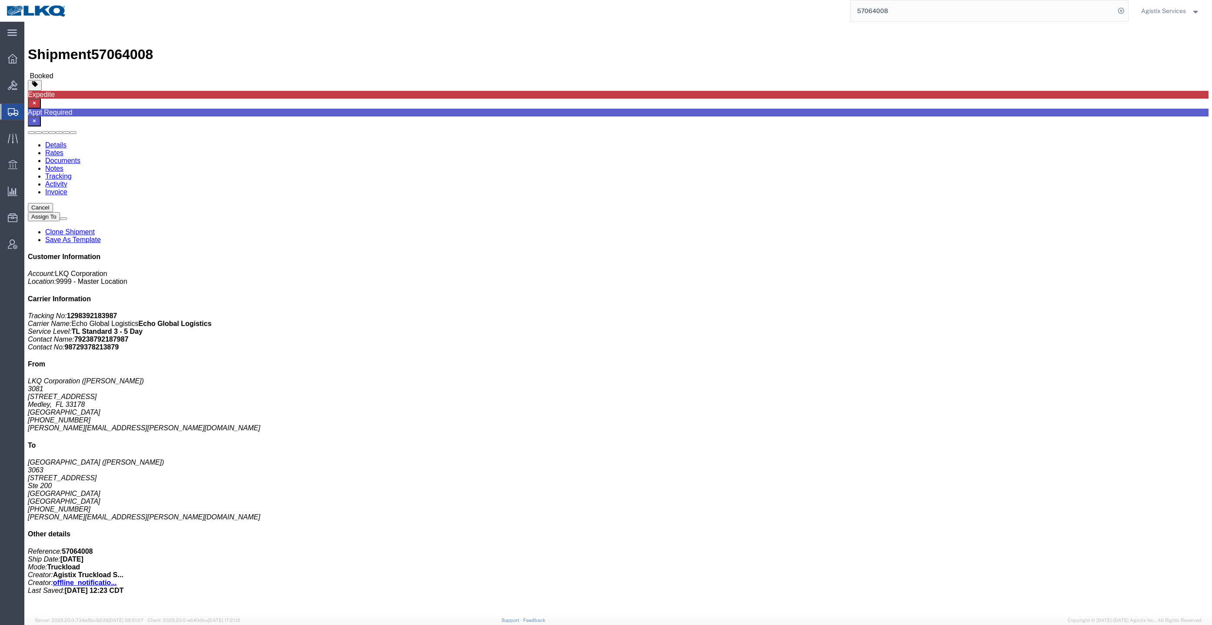
click link "Rates"
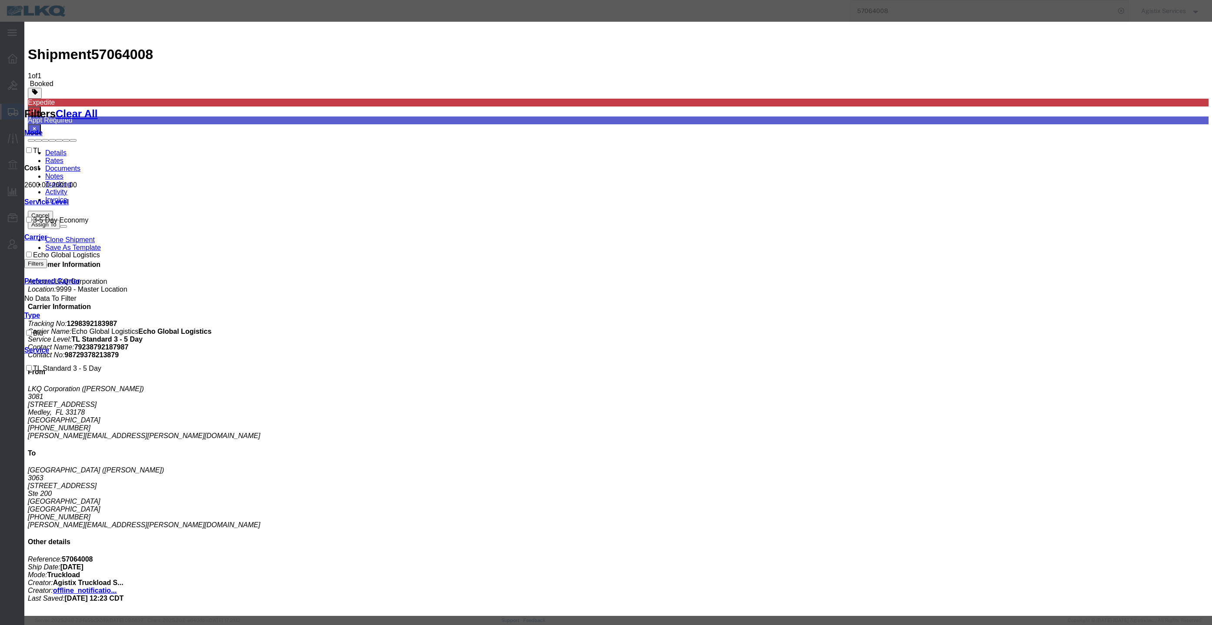
drag, startPoint x: 567, startPoint y: 139, endPoint x: 544, endPoint y: 150, distance: 25.7
paste input "64610181"
type input "64610181"
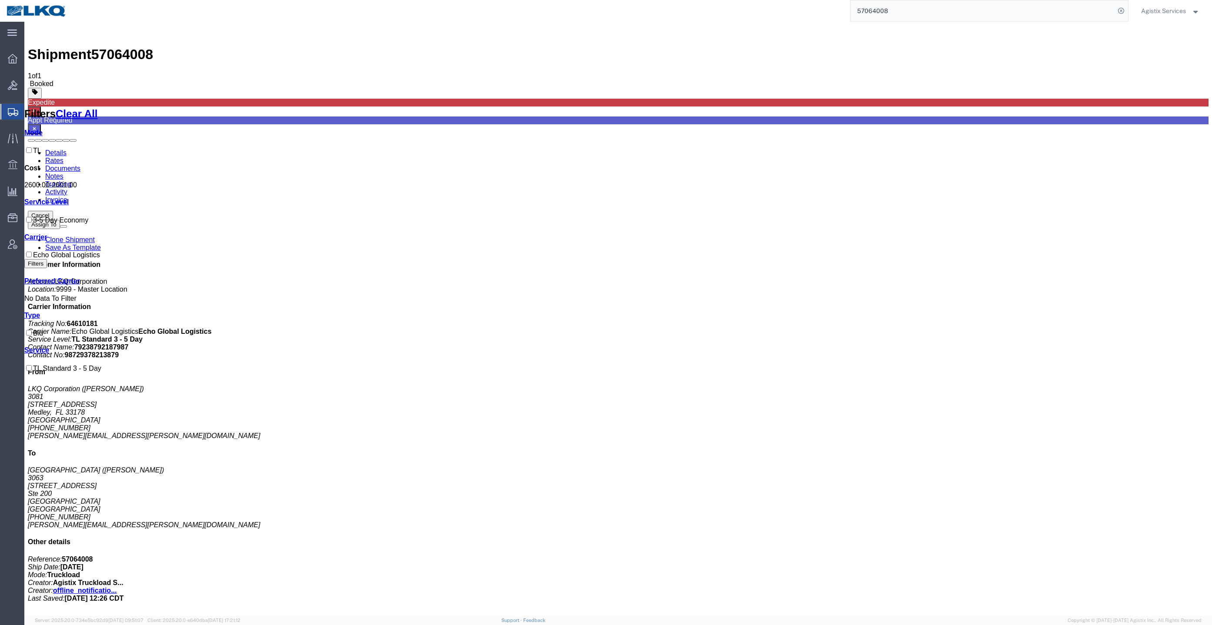
click at [80, 165] on link "Documents" at bounding box center [62, 168] width 35 height 7
click at [1121, 11] on icon at bounding box center [1121, 11] width 12 height 12
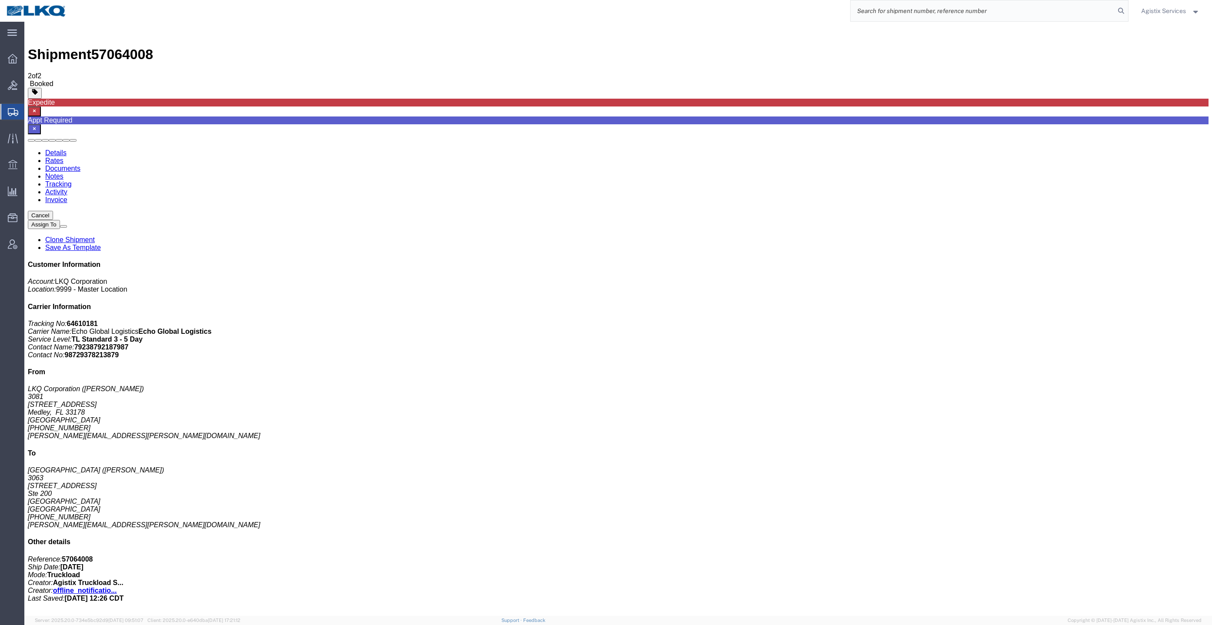
paste input "57051678"
type input "57051678"
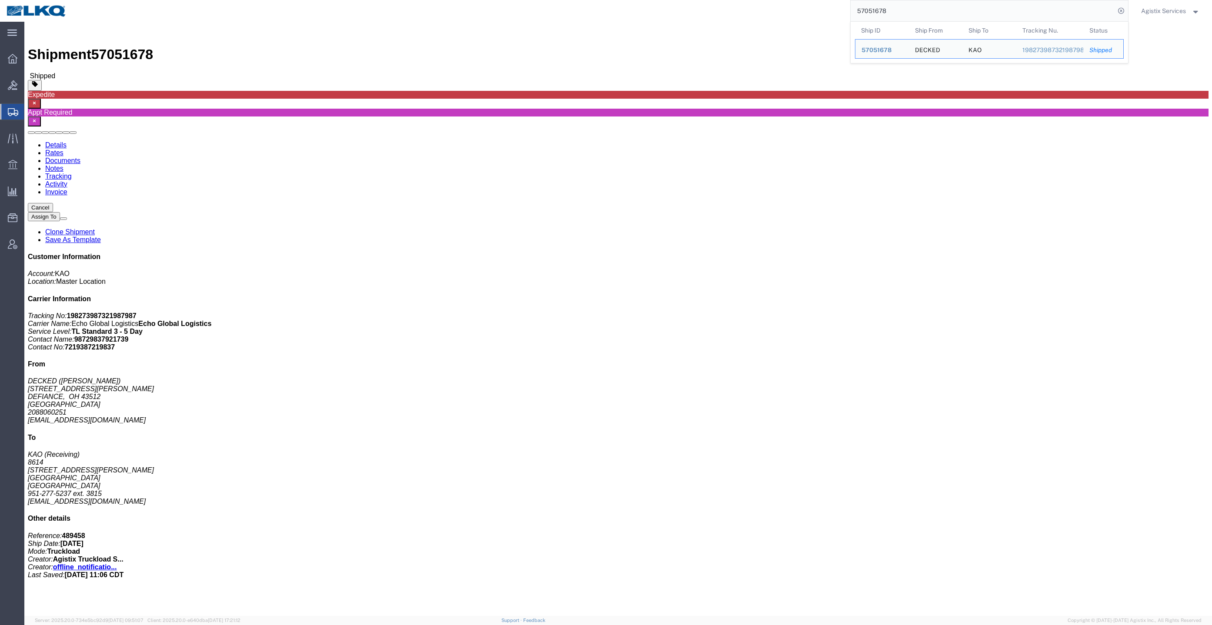
click link "Rates"
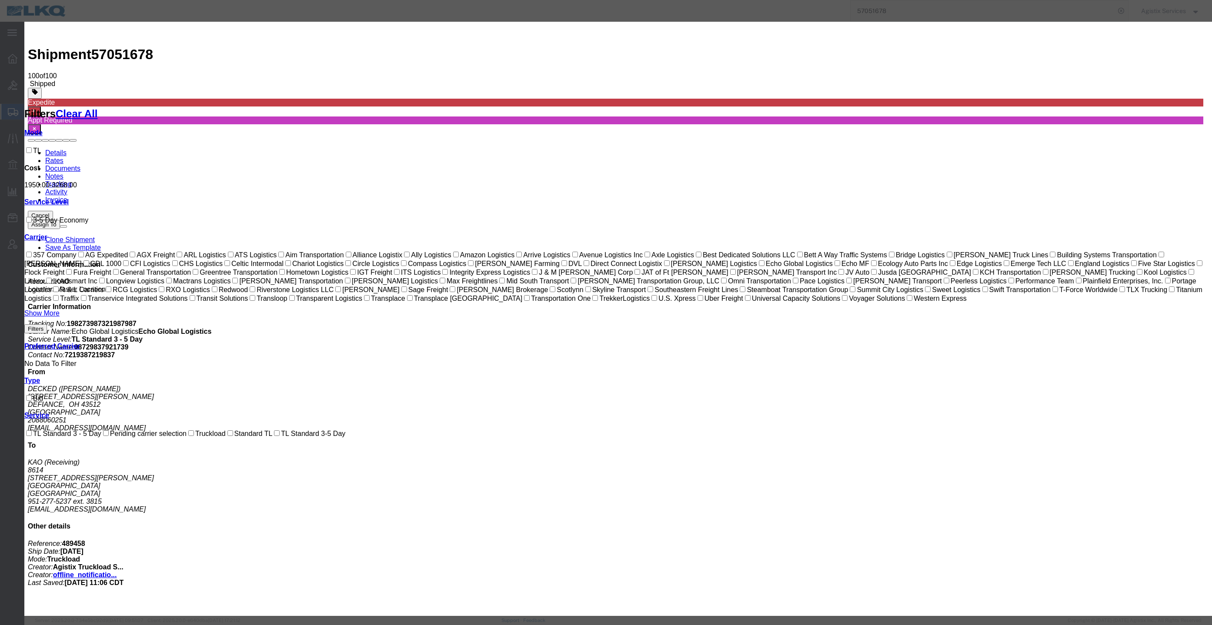
paste input "64602636"
type input "64602636"
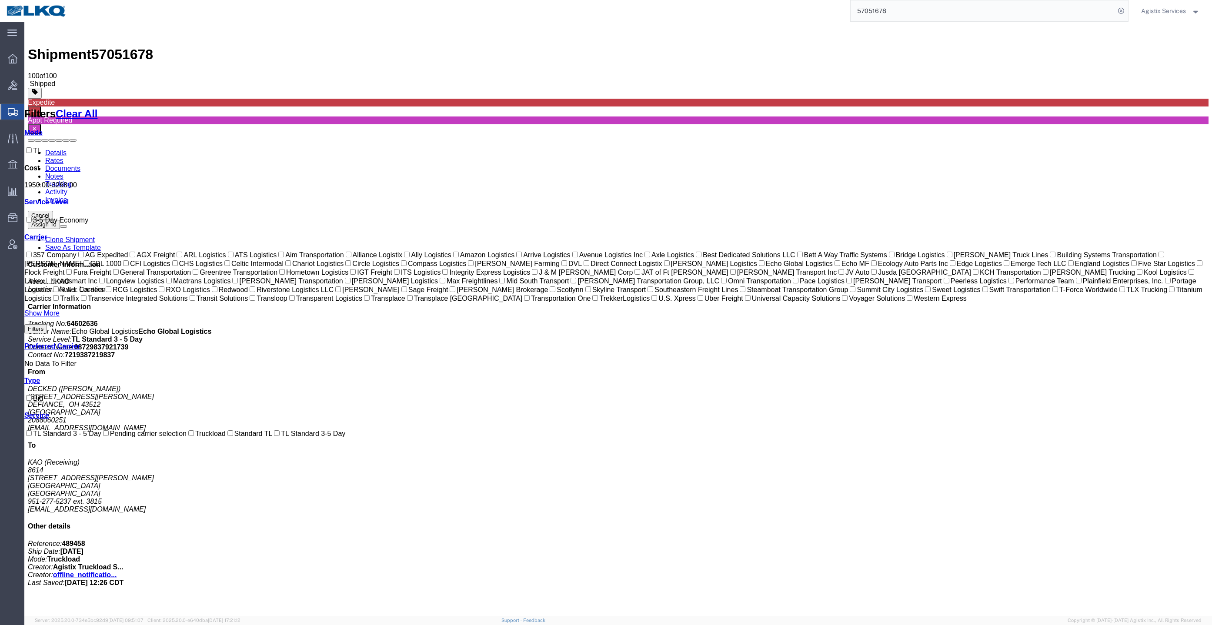
click at [80, 165] on link "Documents" at bounding box center [62, 168] width 35 height 7
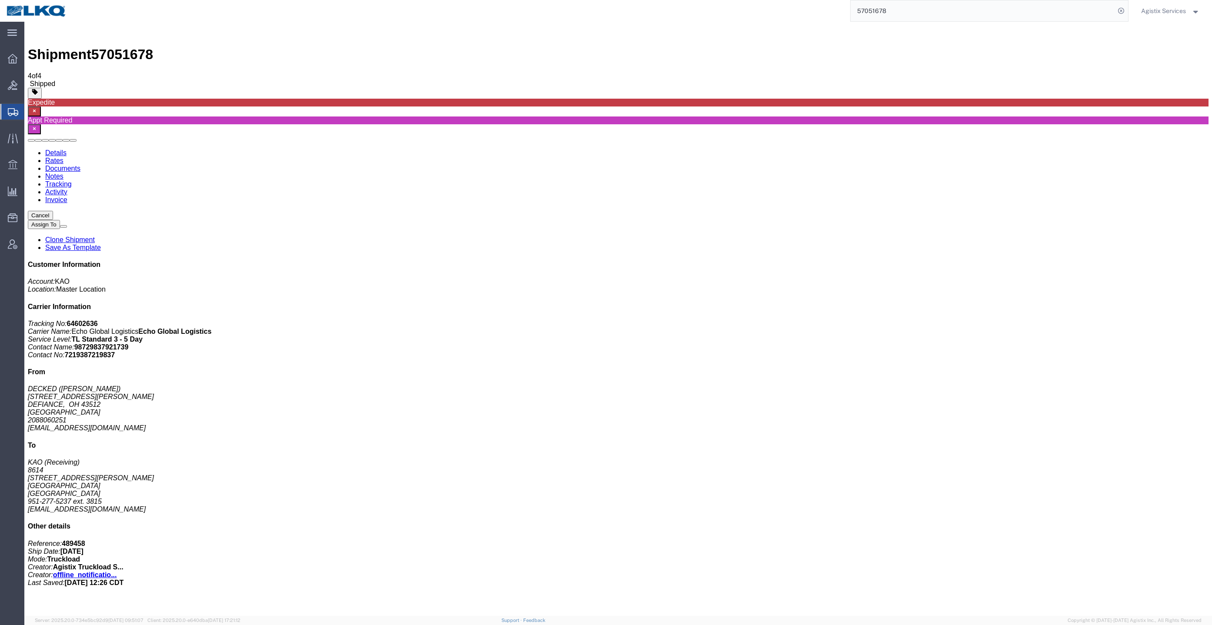
click at [908, 9] on input "57051678" at bounding box center [983, 10] width 264 height 21
paste input "4350"
type input "57054350"
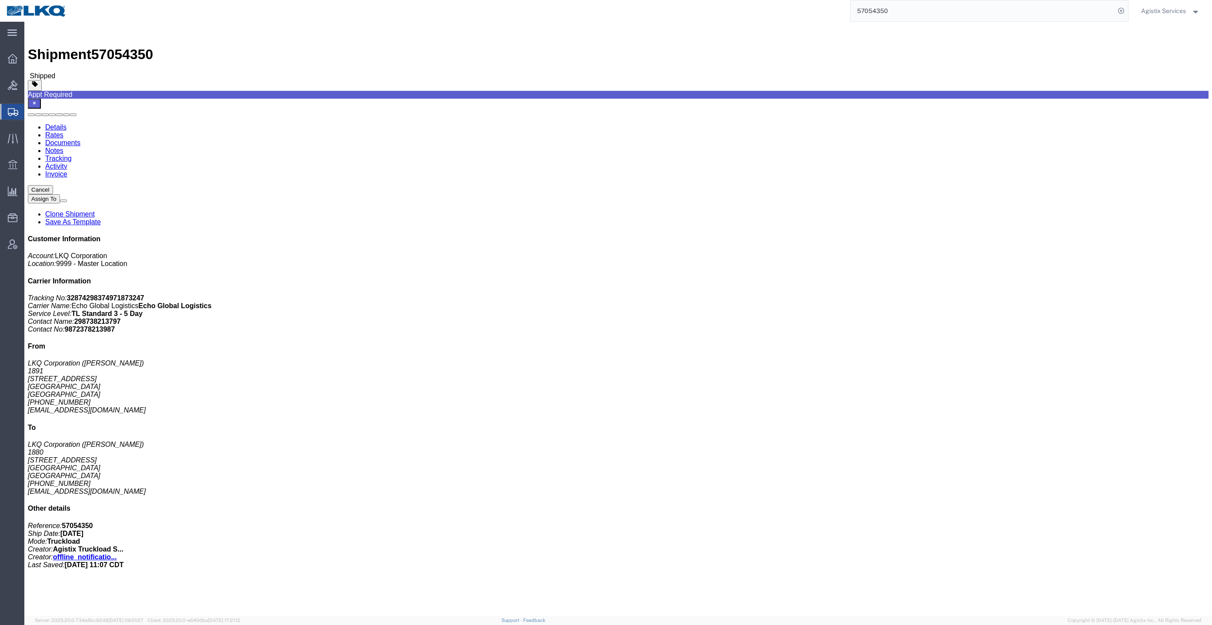
click link "Rates"
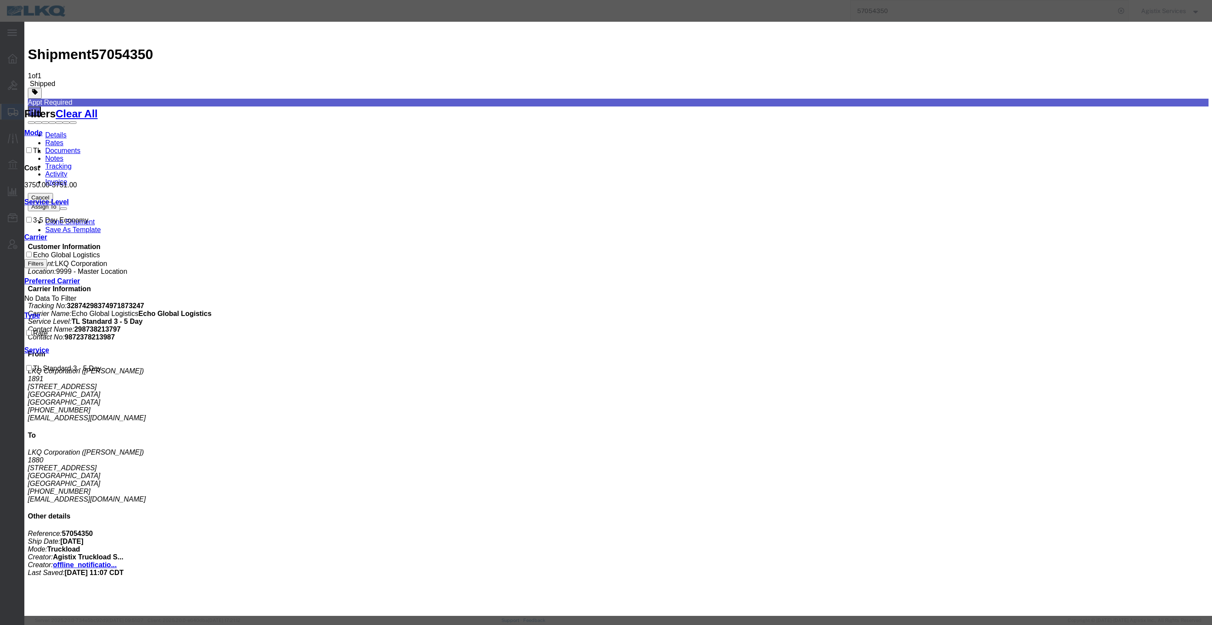
drag, startPoint x: 642, startPoint y: 162, endPoint x: 451, endPoint y: 165, distance: 190.9
paste input "64603800"
type input "64603800"
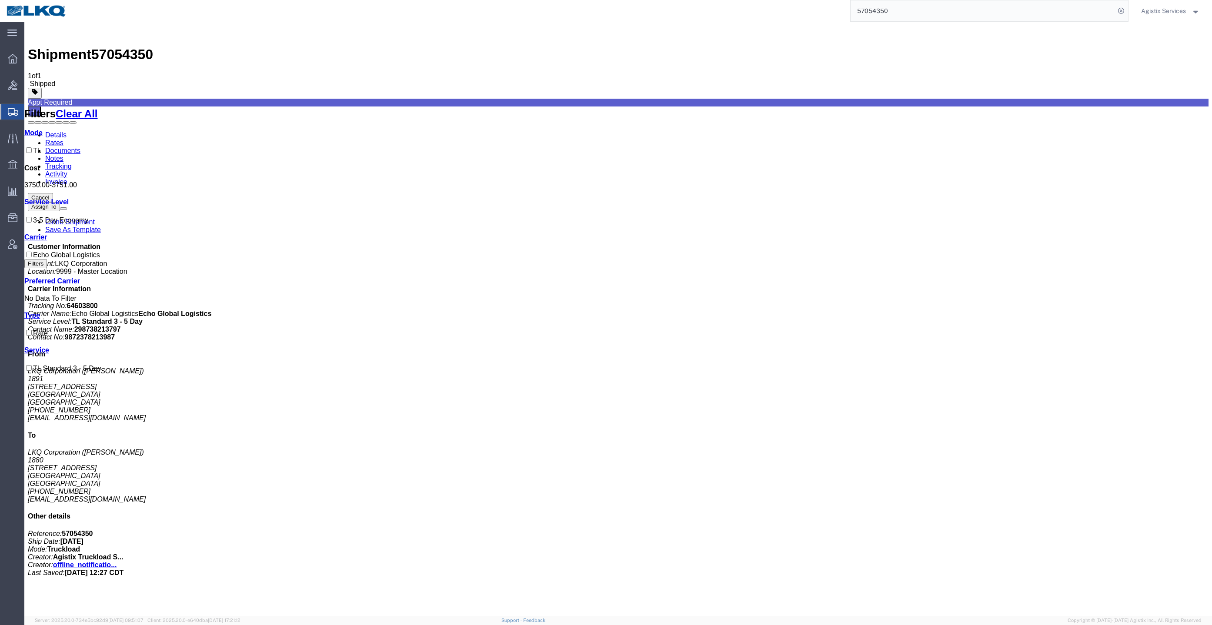
click at [80, 147] on link "Documents" at bounding box center [62, 150] width 35 height 7
click at [982, 12] on input "57054350" at bounding box center [983, 10] width 264 height 21
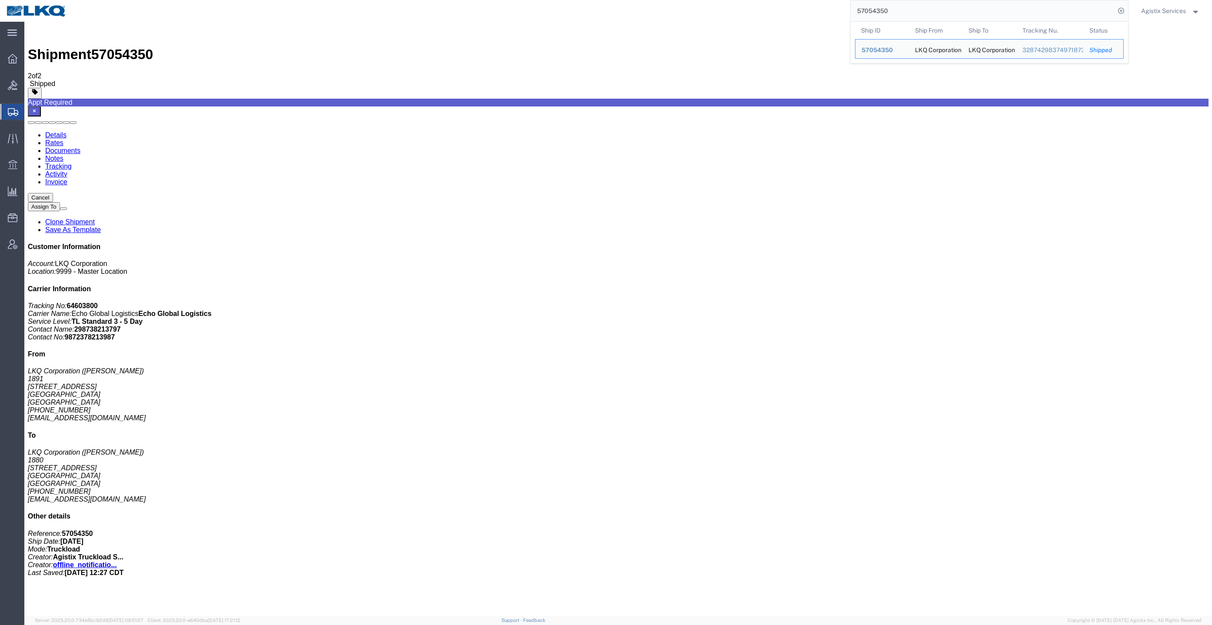
paste input "0961"
type input "57050961"
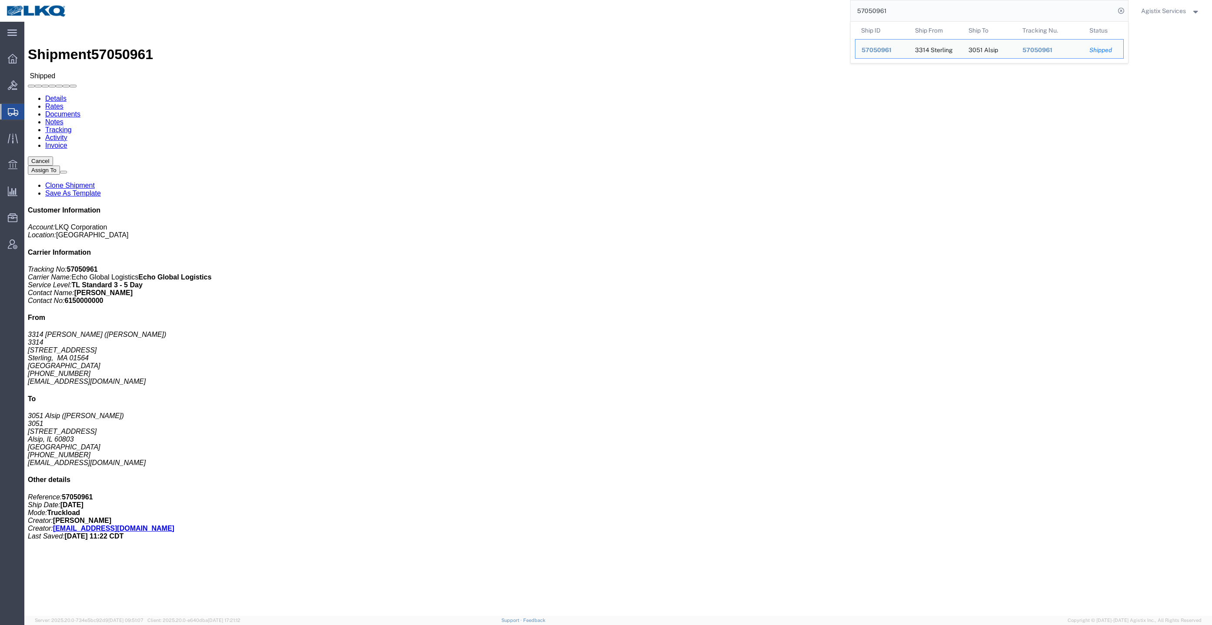
click div
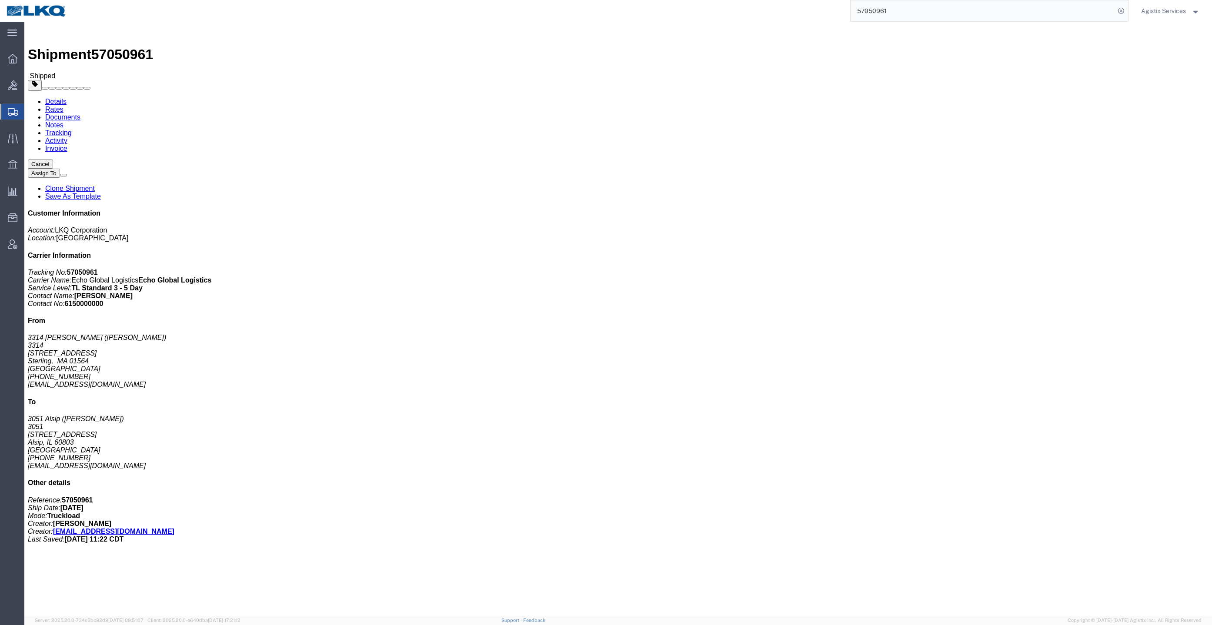
click link "Documents"
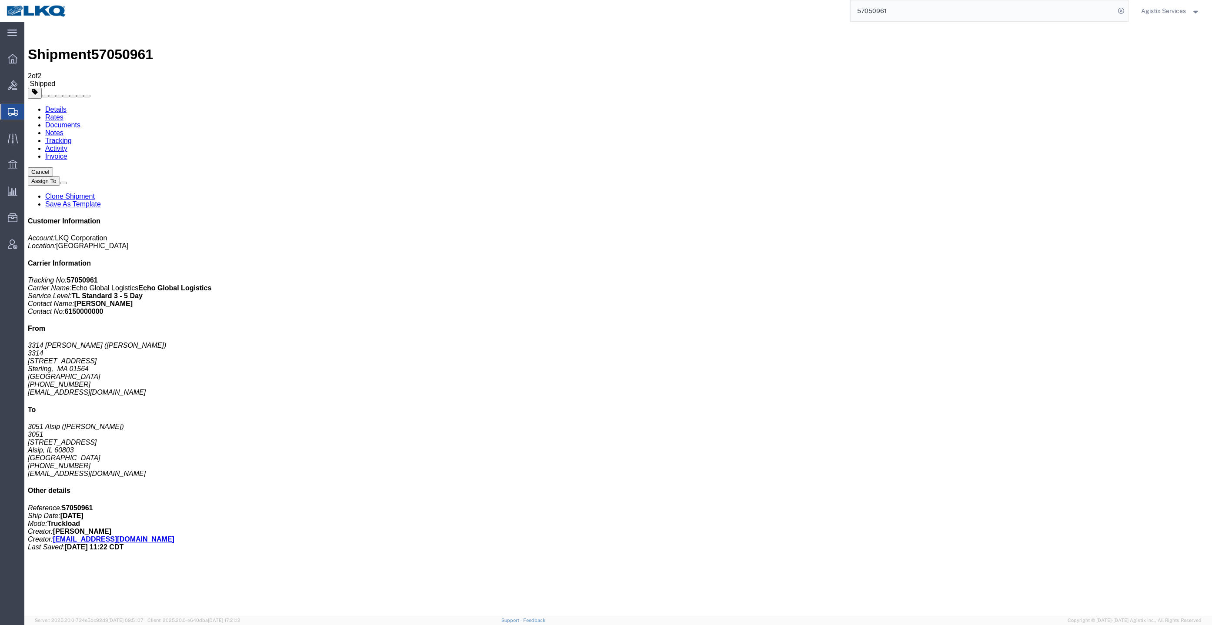
click at [63, 113] on link "Rates" at bounding box center [54, 116] width 18 height 7
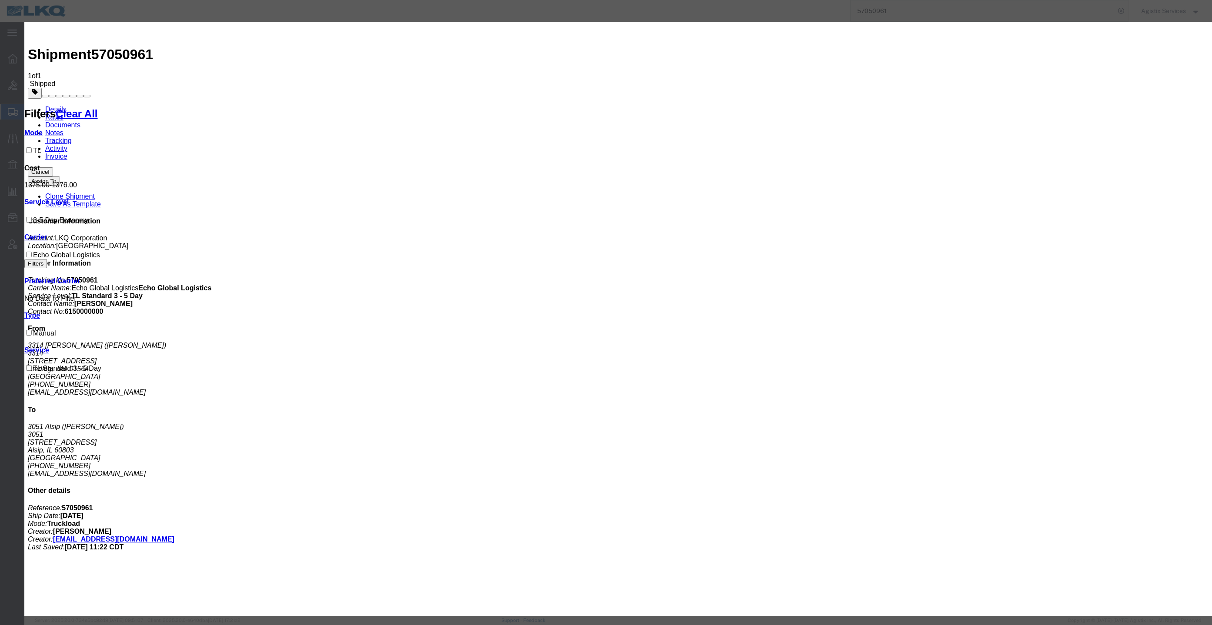
paste input "64591904"
type input "64591904"
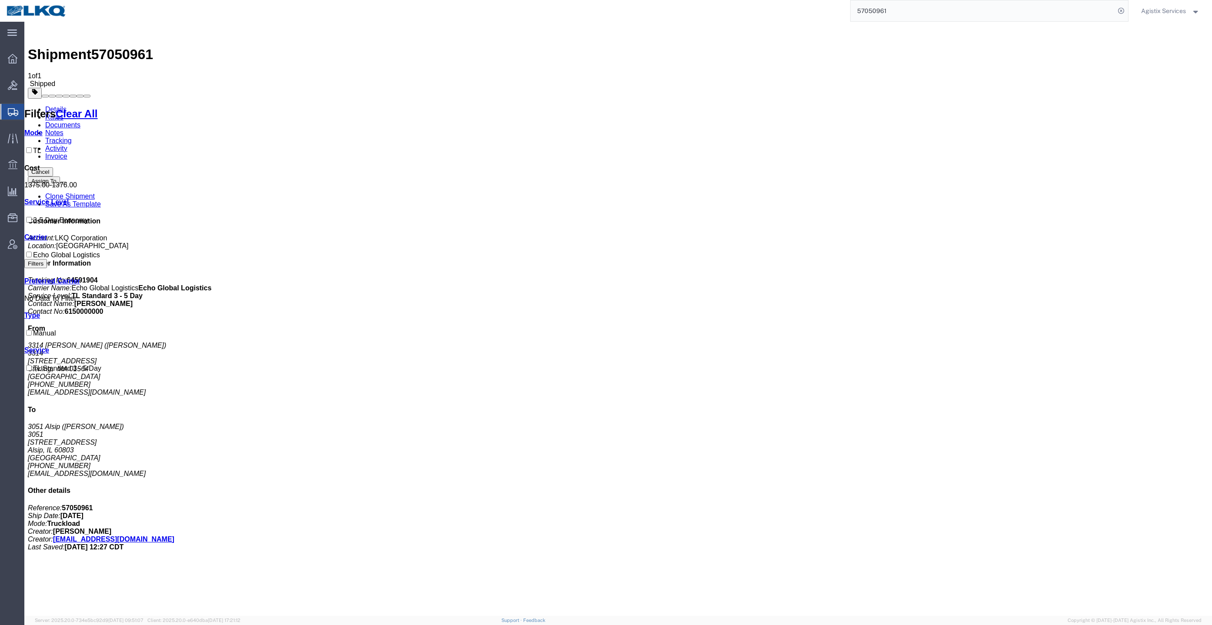
click at [80, 121] on link "Documents" at bounding box center [62, 124] width 35 height 7
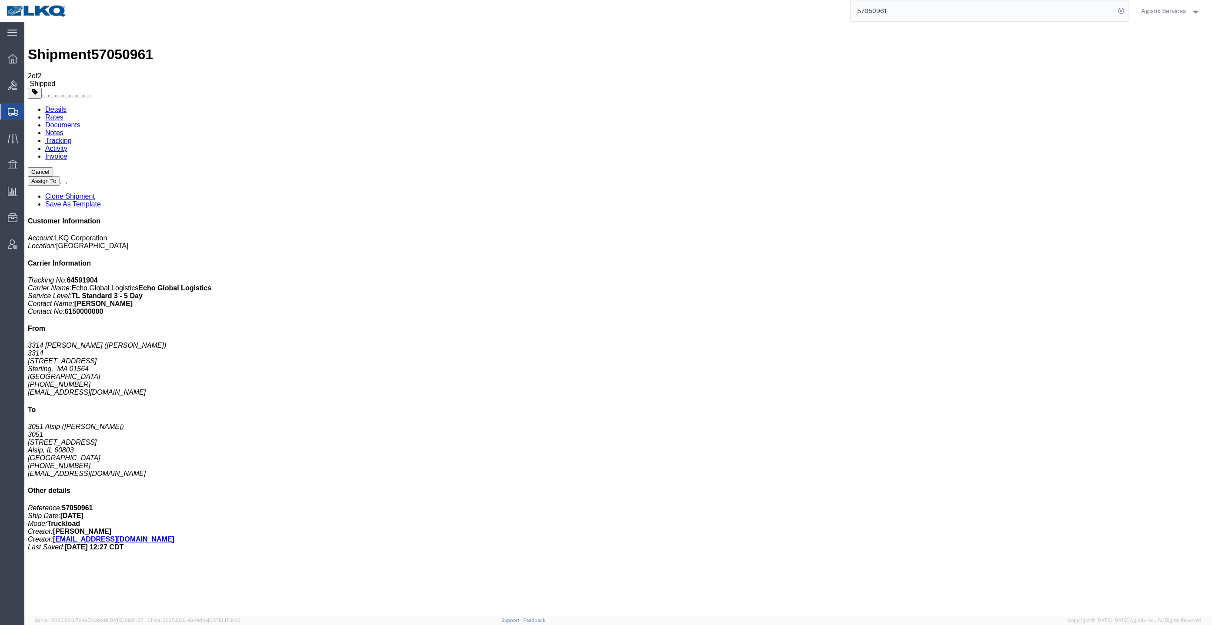
click at [1116, 8] on icon at bounding box center [1121, 11] width 12 height 12
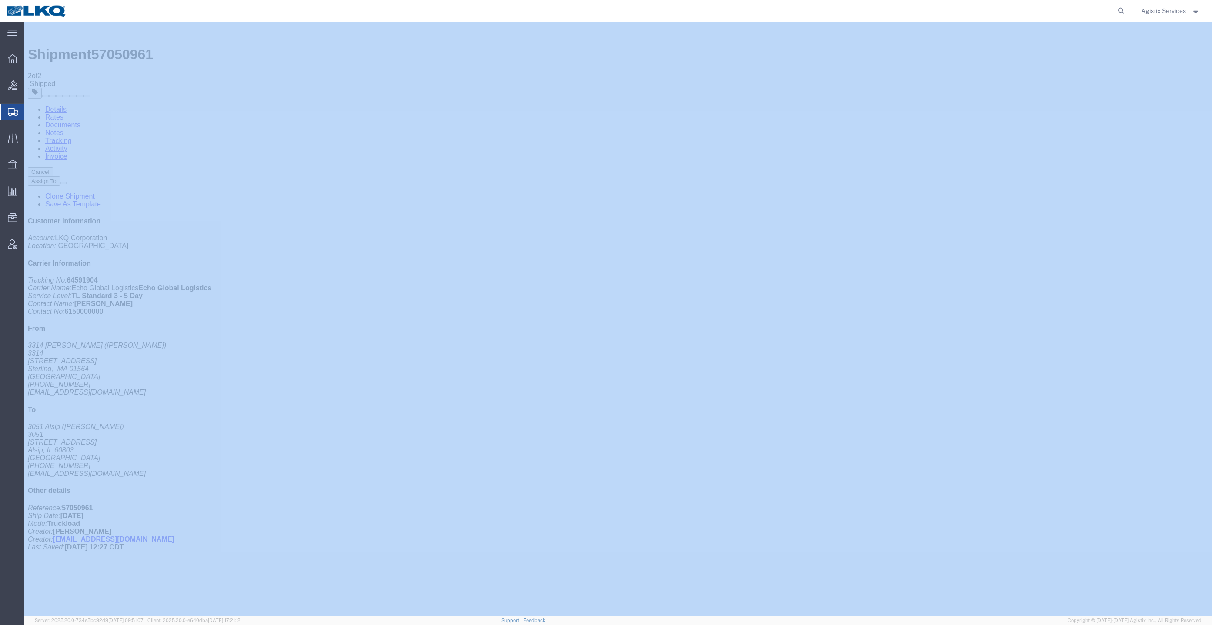
click at [1116, 8] on icon at bounding box center [1121, 11] width 12 height 12
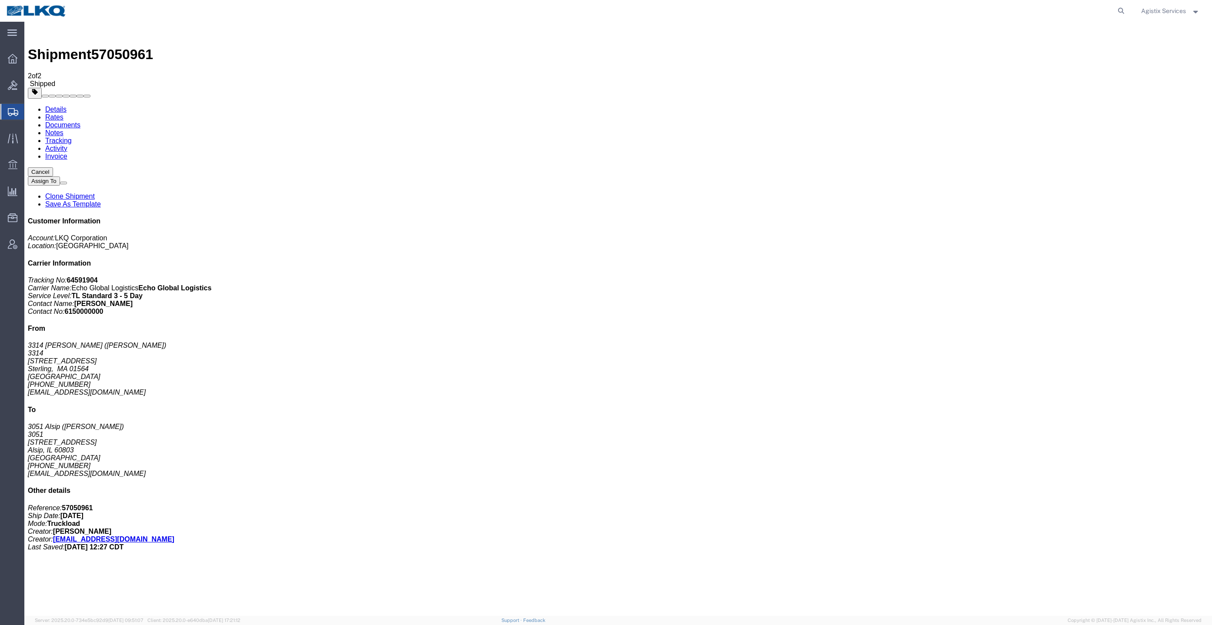
paste input "57063529"
type input "57063529"
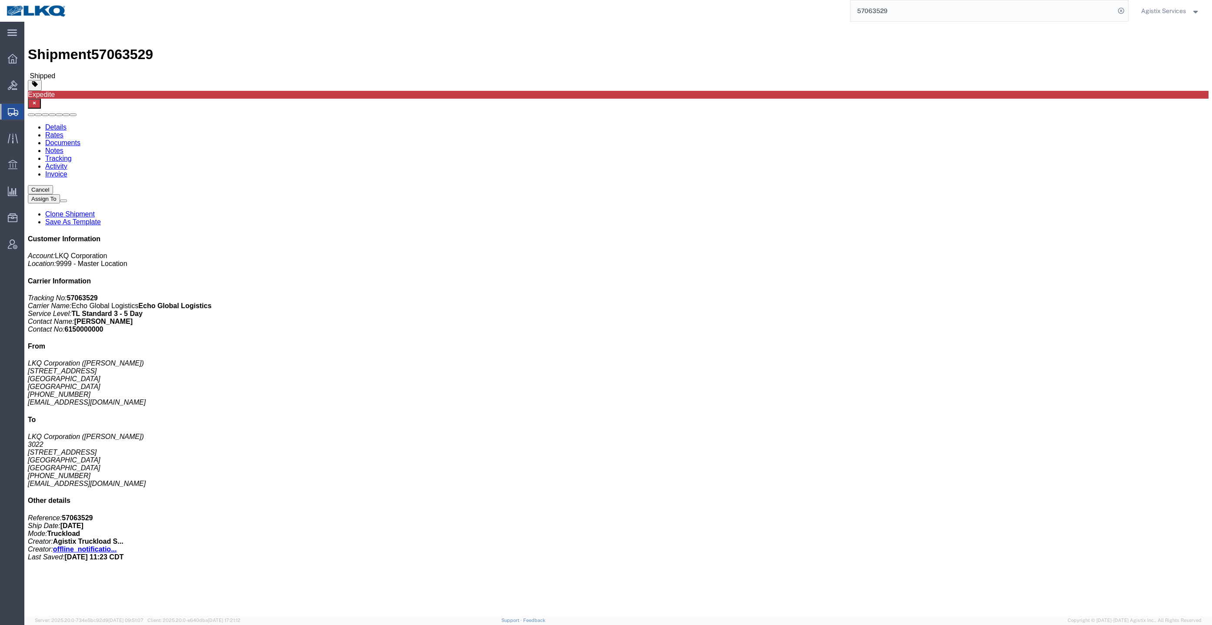
click link "Rates"
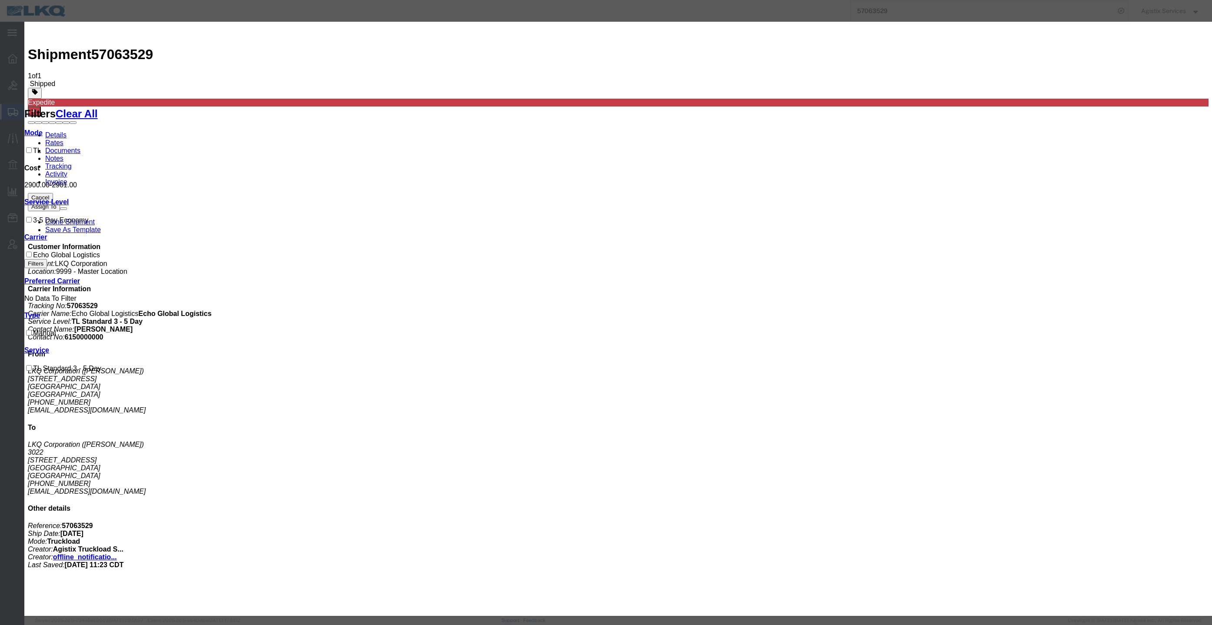
drag, startPoint x: 635, startPoint y: 161, endPoint x: 632, endPoint y: 167, distance: 6.0
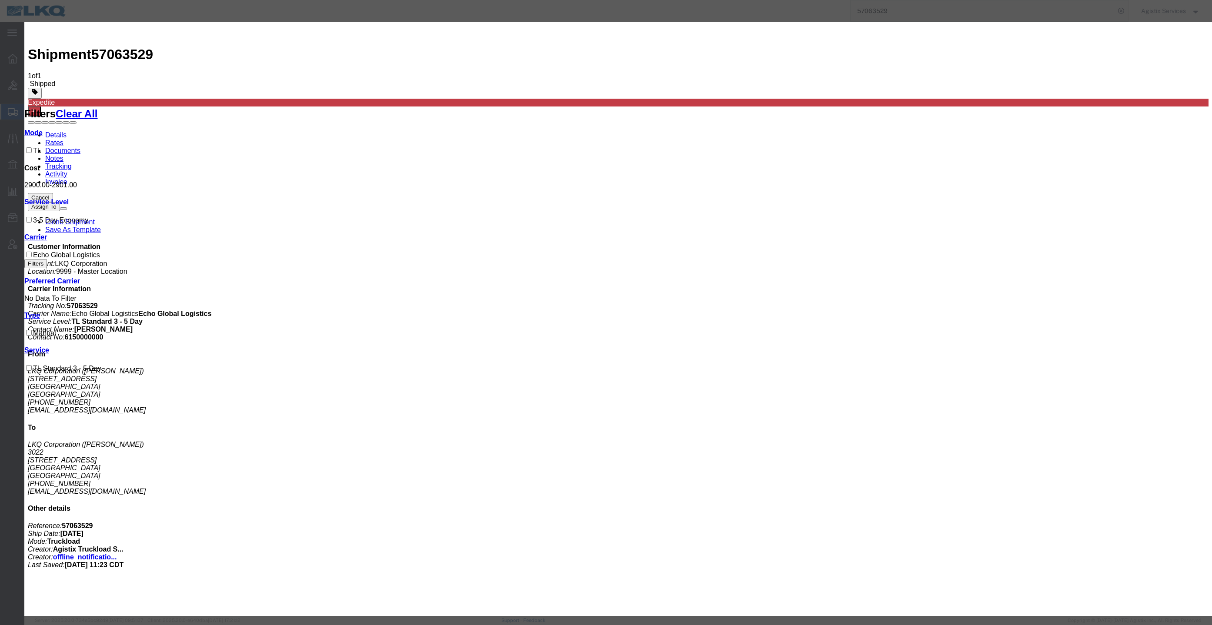
paste input "64603656"
type input "64603656"
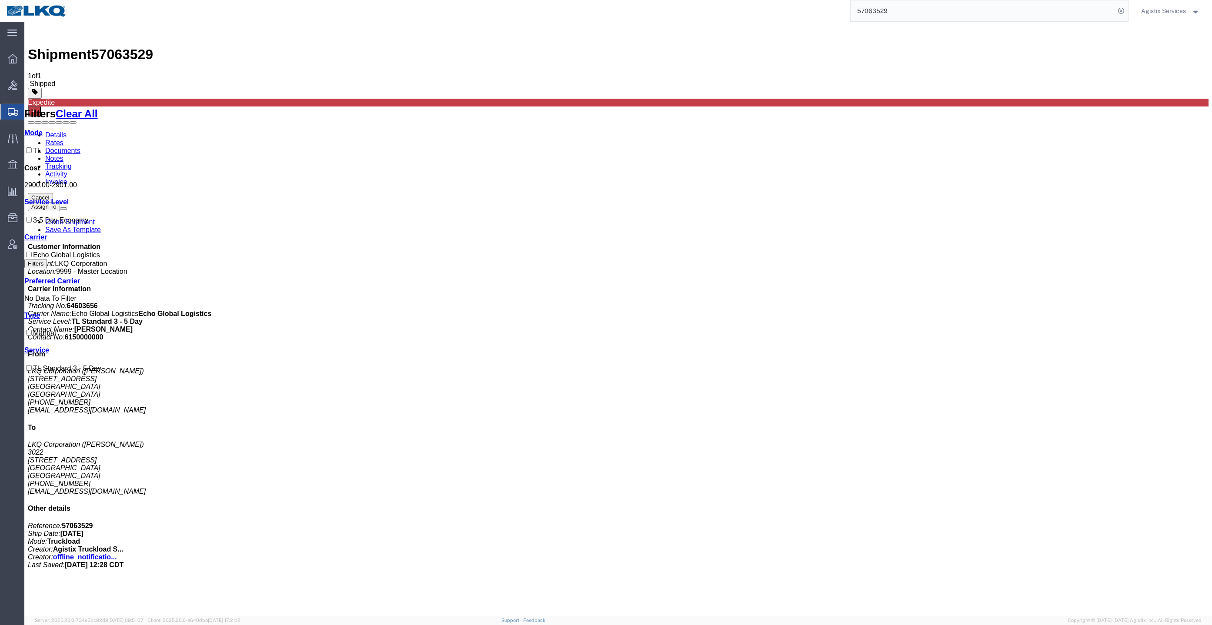
click at [80, 147] on link "Documents" at bounding box center [62, 150] width 35 height 7
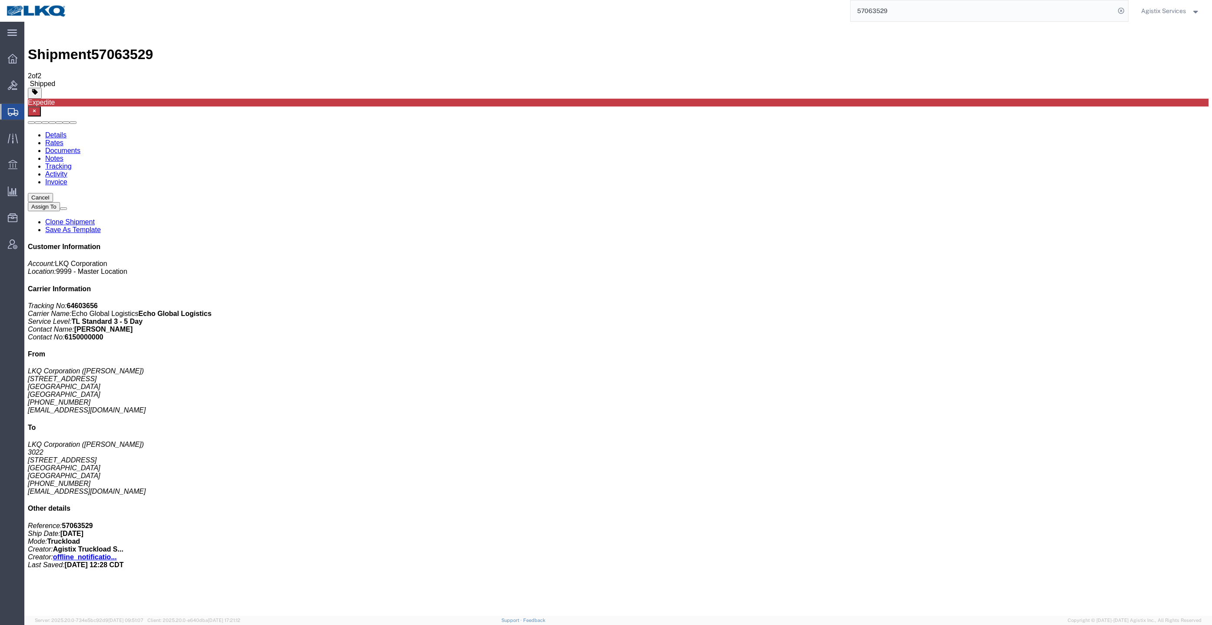
click at [959, 13] on input "57063529" at bounding box center [983, 10] width 264 height 21
paste input "38730"
type input "57038730"
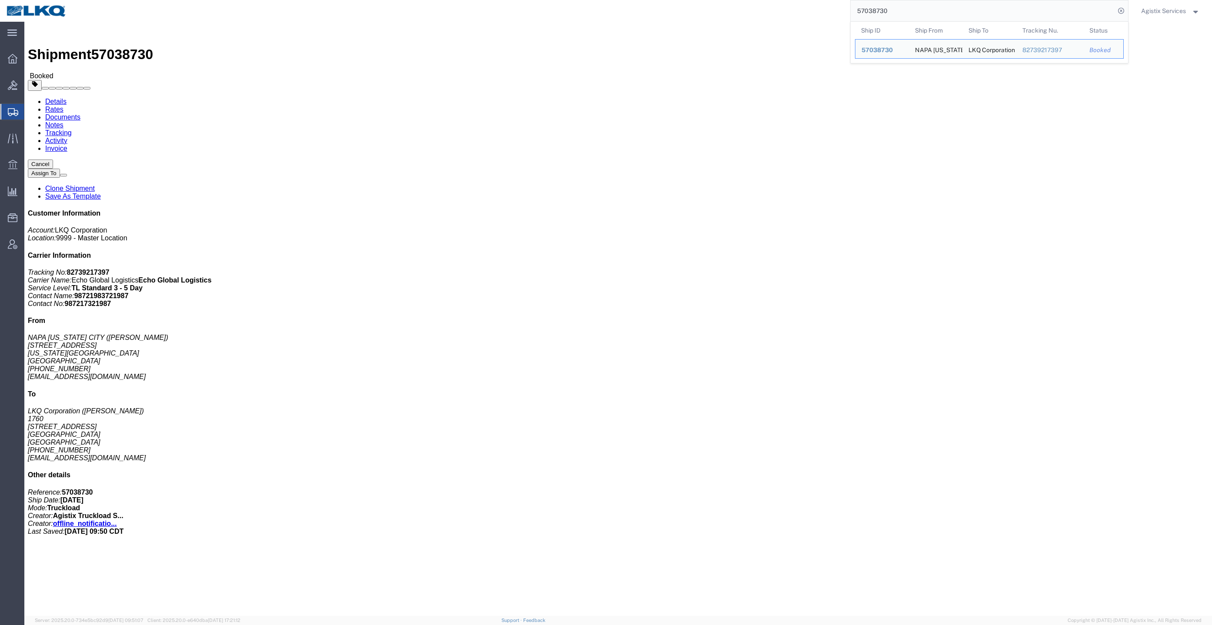
click div "Shipment Detail Ship From NAPA KANSAS CITY (ANTHONY THOMAS) 250 OSAGE AVE KANSA…"
click link "Rates"
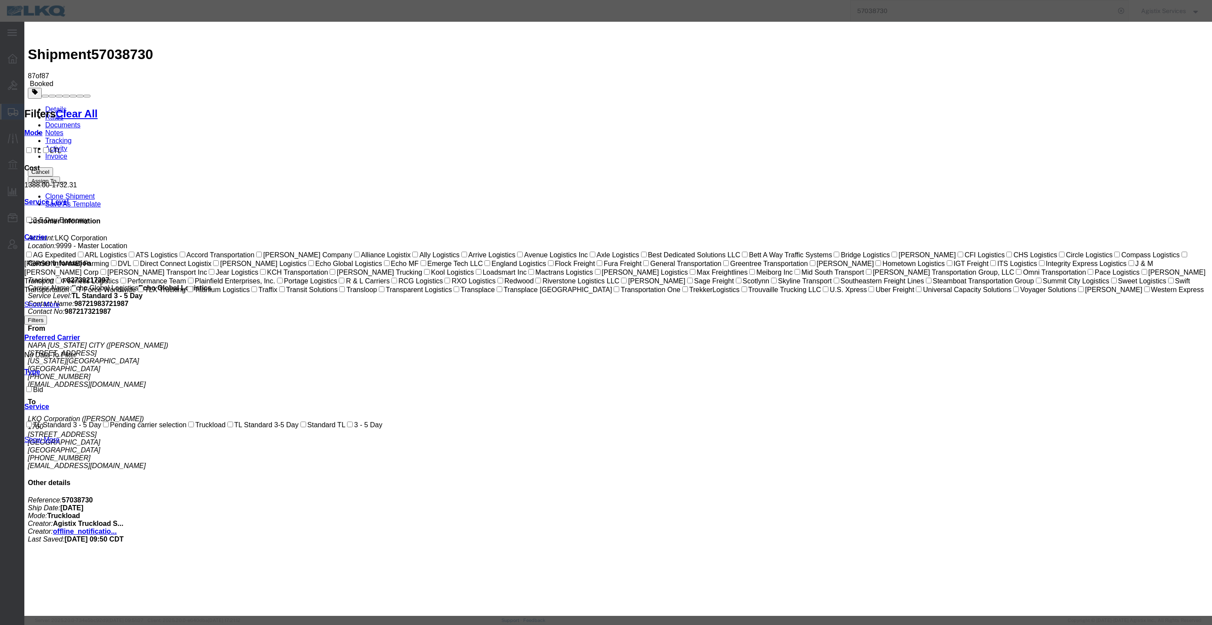
drag, startPoint x: 577, startPoint y: 140, endPoint x: 463, endPoint y: 144, distance: 113.6
paste input "64592363"
type input "64592363"
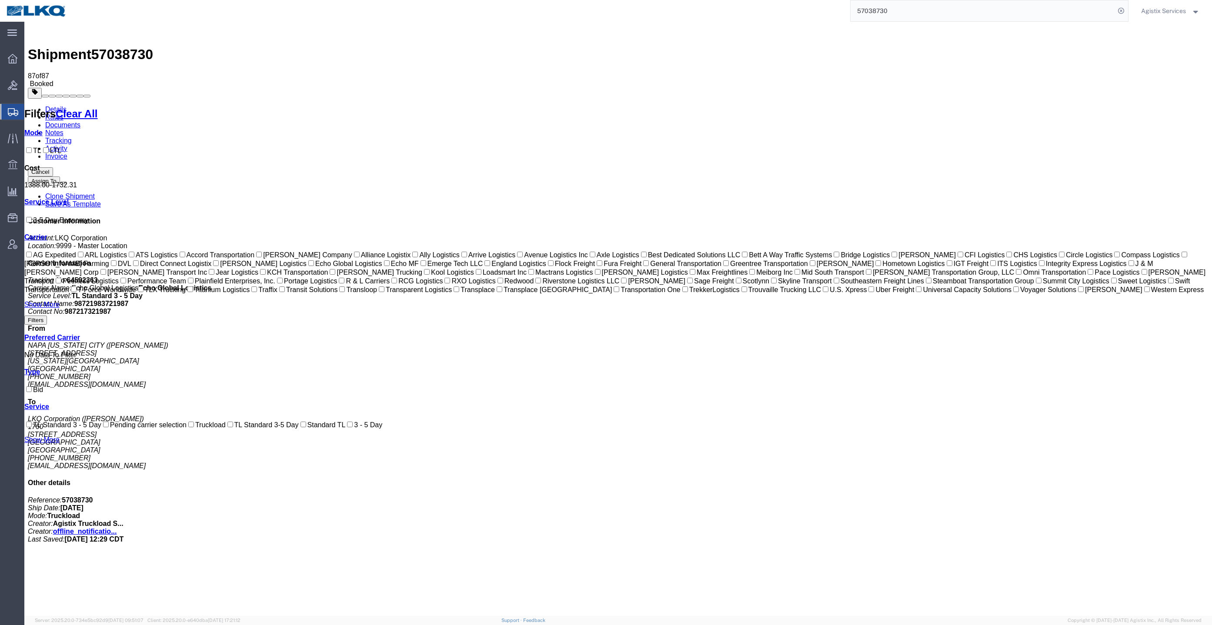
click at [80, 121] on link "Documents" at bounding box center [62, 124] width 35 height 7
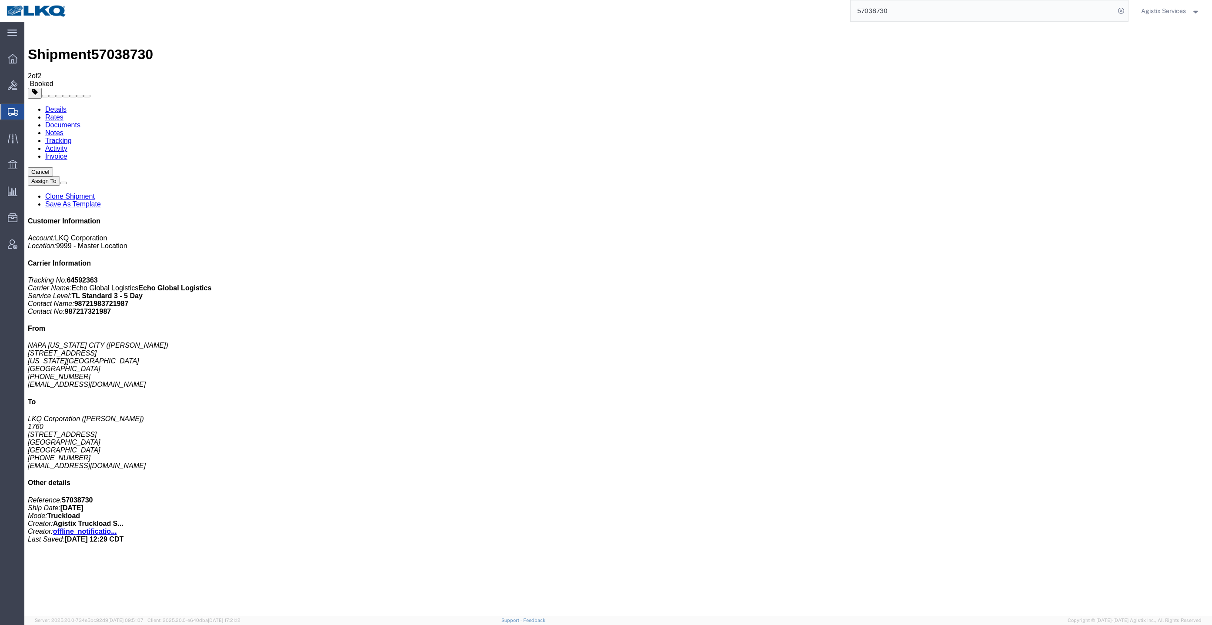
click at [987, 11] on input "57038730" at bounding box center [983, 10] width 264 height 21
paste input "6978936"
type input "56978936"
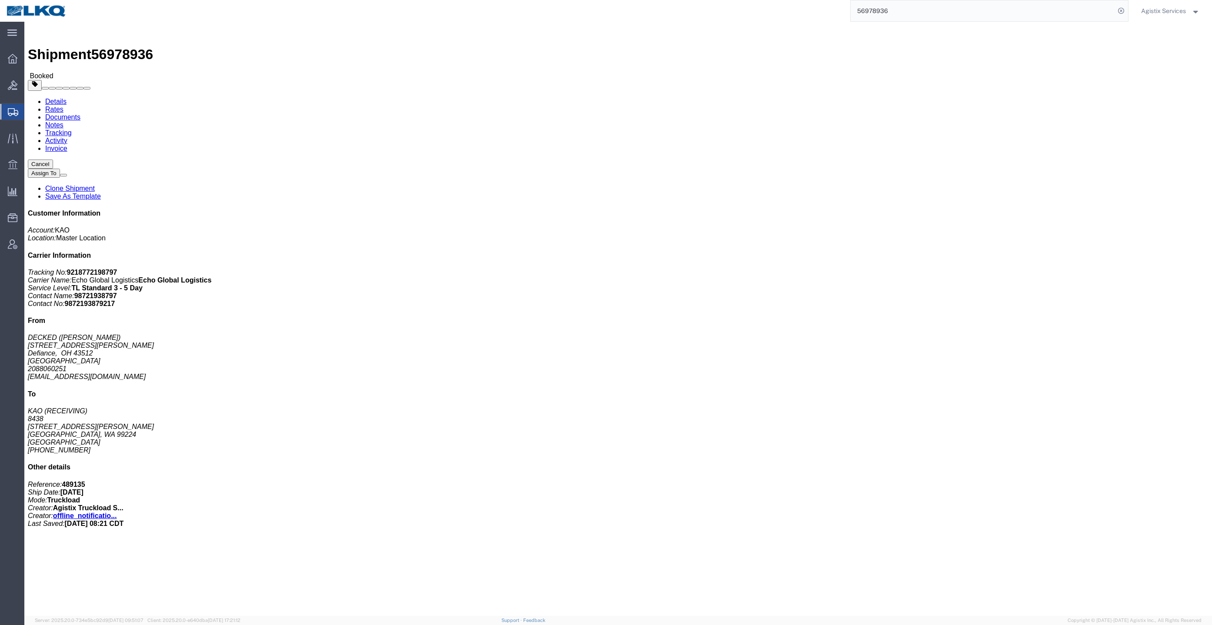
click link "Rates"
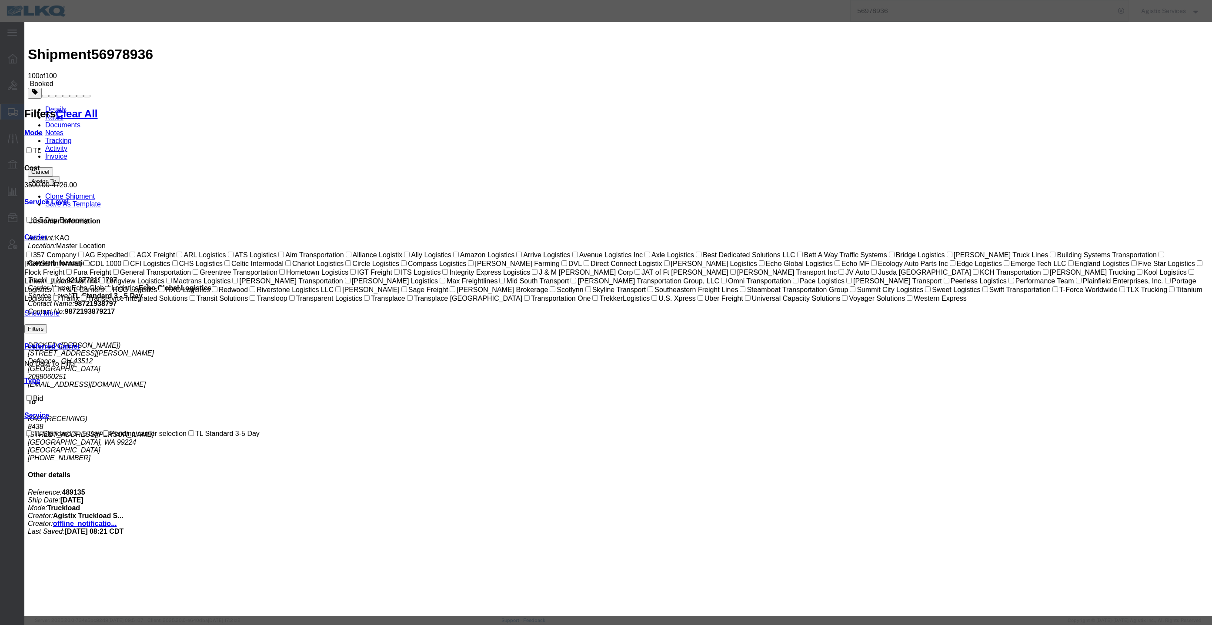
drag, startPoint x: 528, startPoint y: 140, endPoint x: 565, endPoint y: 159, distance: 41.4
paste input "64526622"
type input "64526622"
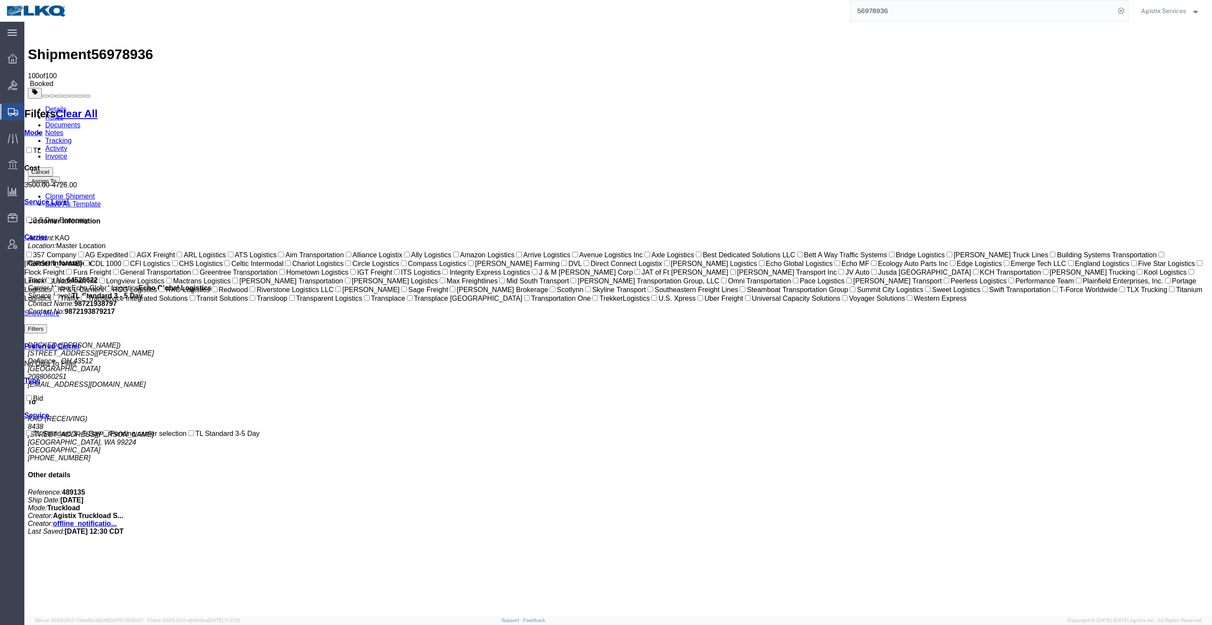
click at [80, 121] on link "Documents" at bounding box center [62, 124] width 35 height 7
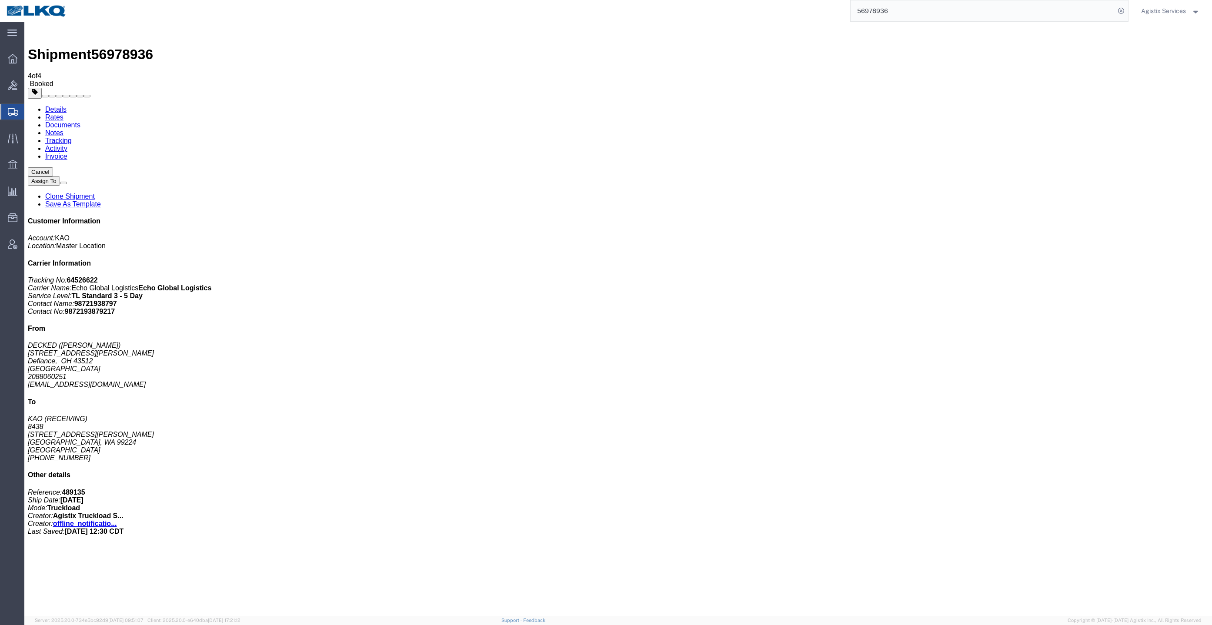
click at [966, 13] on input "56978936" at bounding box center [983, 10] width 264 height 21
paste input "7053234"
type input "57053234"
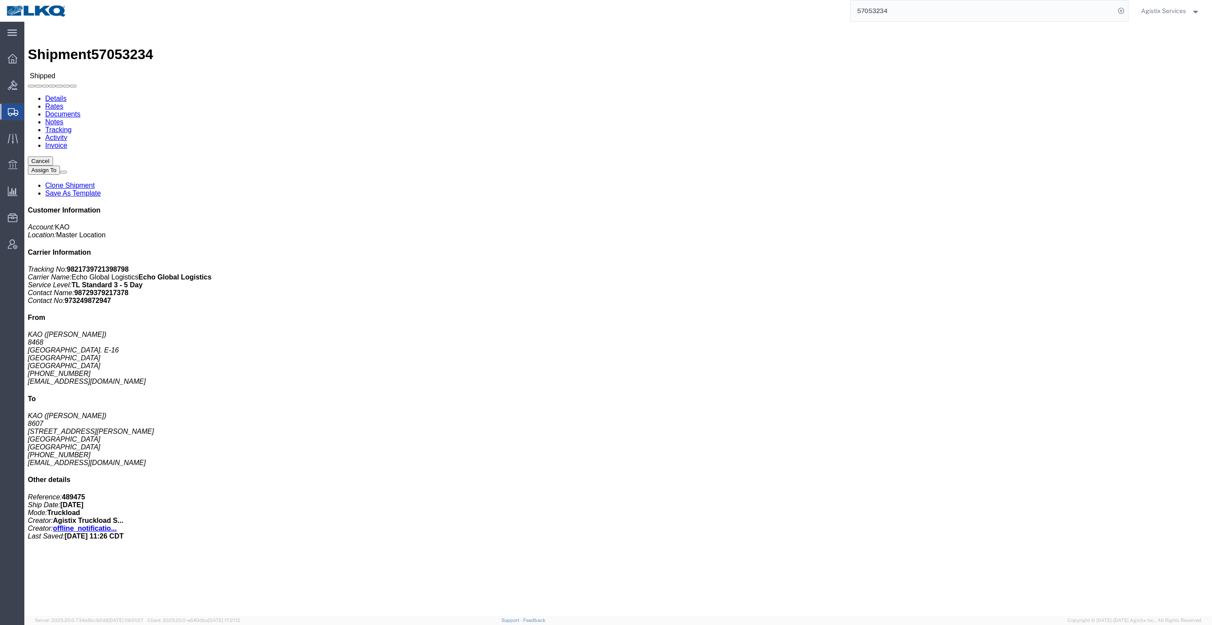
click div
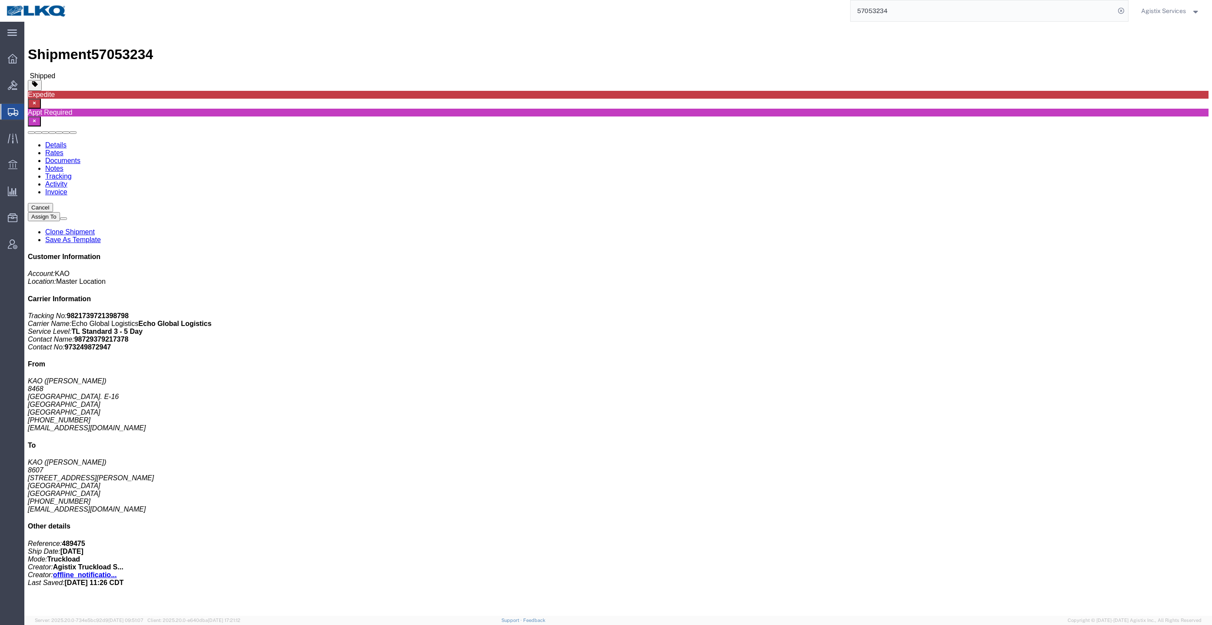
click link "Rates"
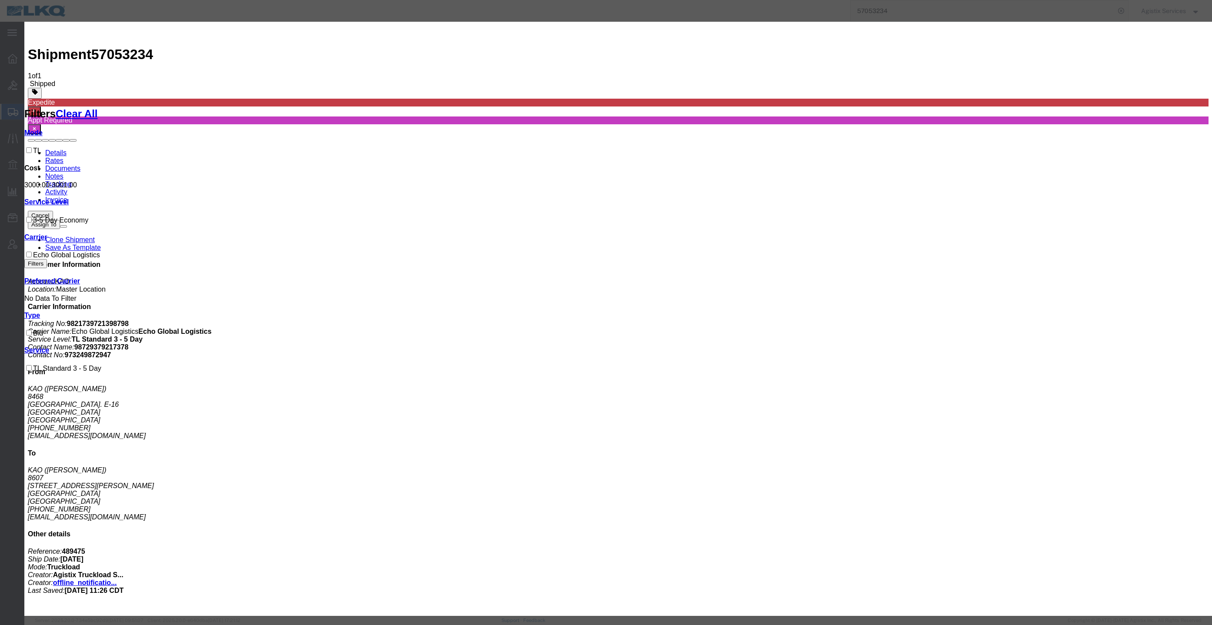
drag, startPoint x: 578, startPoint y: 135, endPoint x: 433, endPoint y: 143, distance: 145.0
paste input "64596911"
type input "64596911"
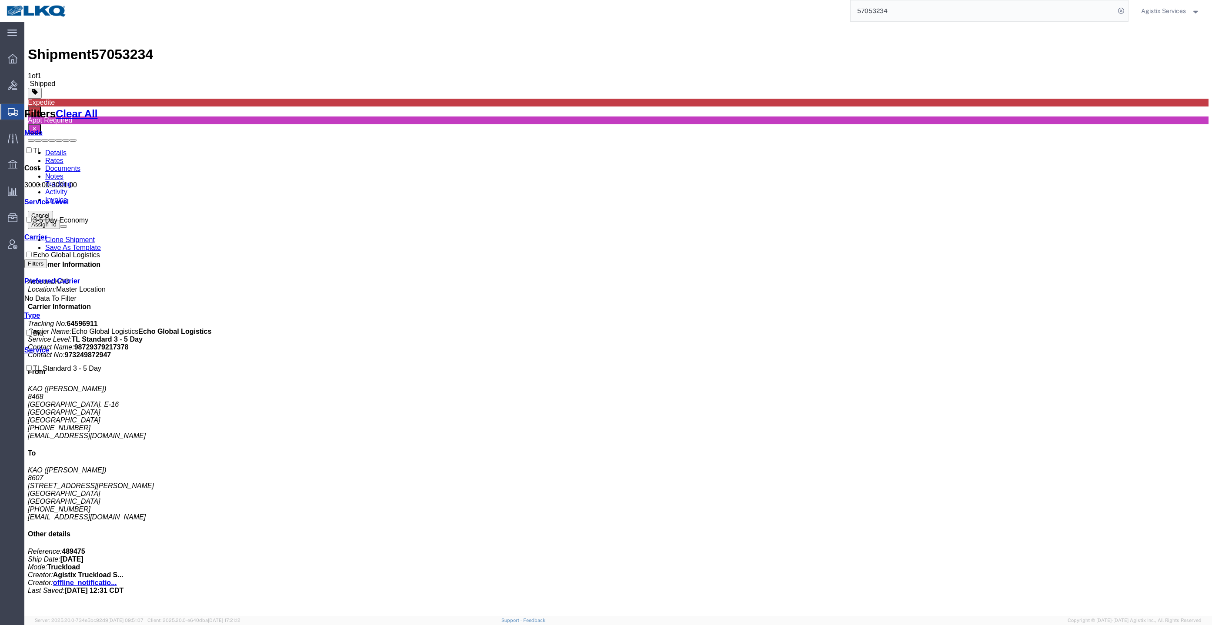
click at [80, 165] on link "Documents" at bounding box center [62, 168] width 35 height 7
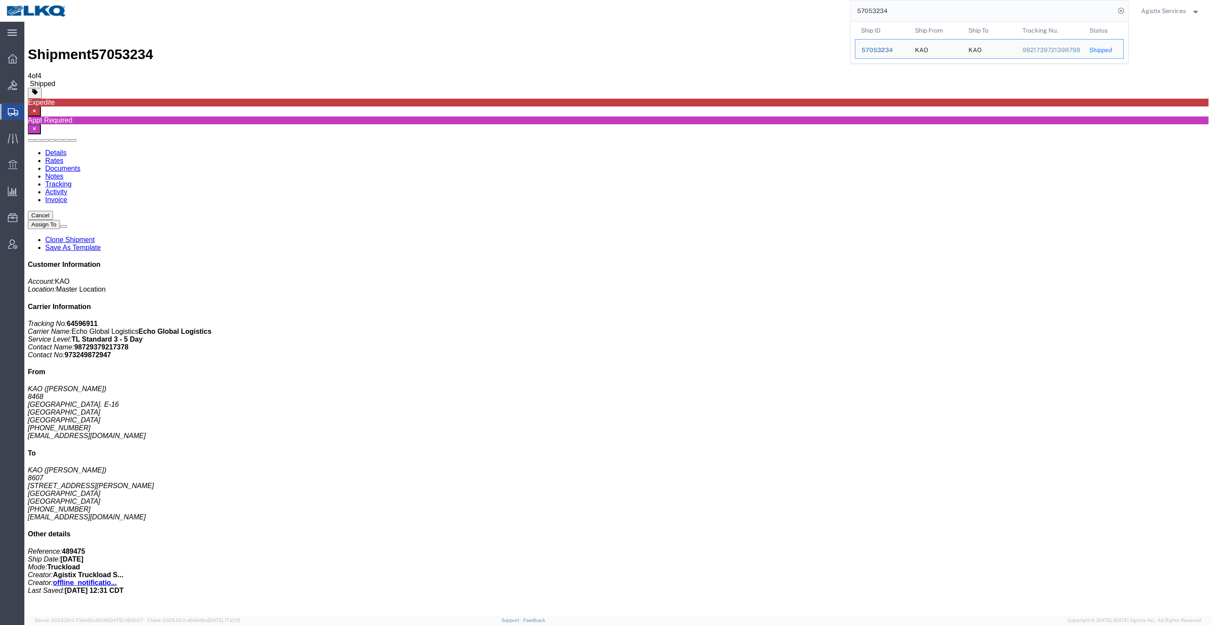
click at [934, 16] on input "57053234" at bounding box center [983, 10] width 264 height 21
paste input "1368"
type input "57051368"
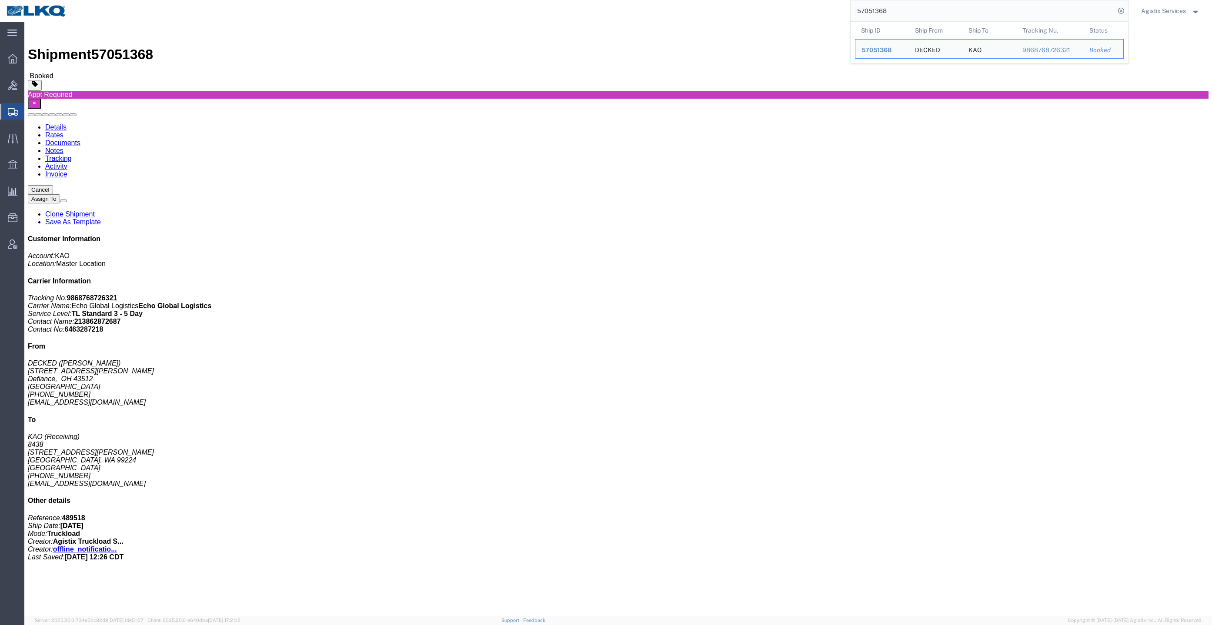
click link "Rates"
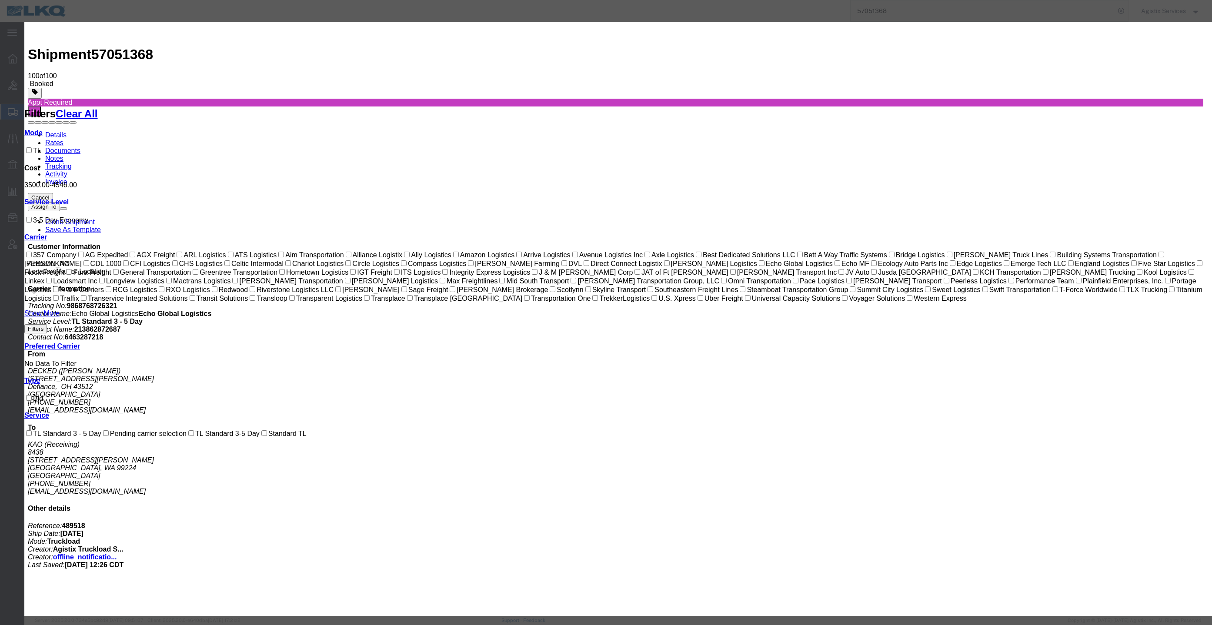
paste input "6461321"
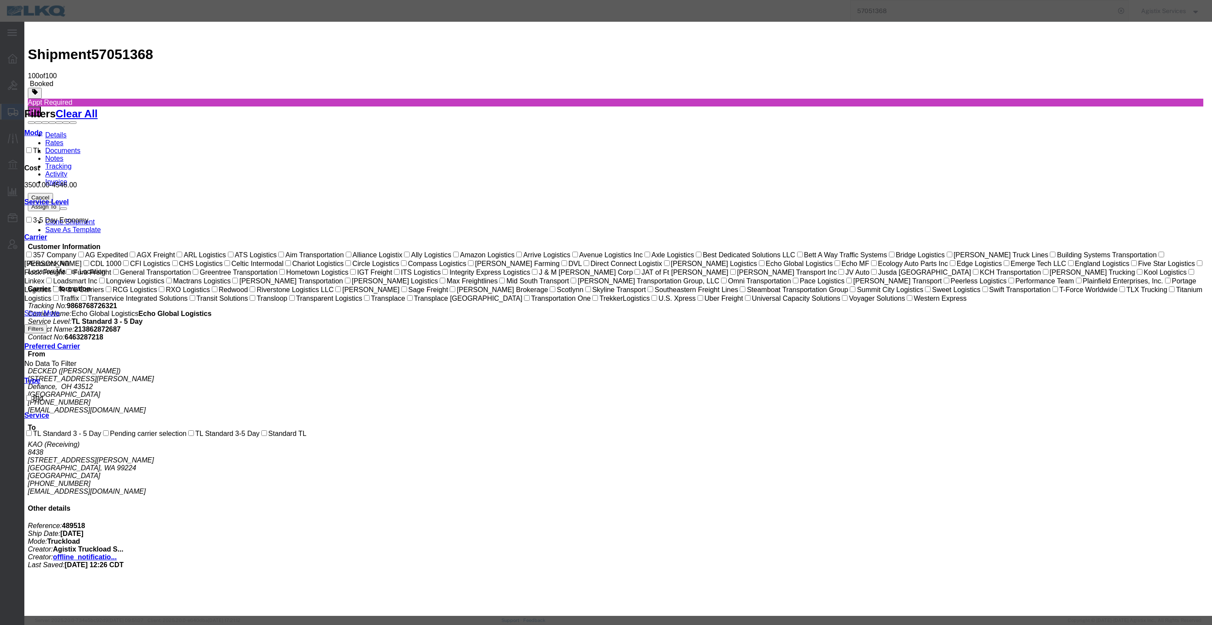
type input "64613211"
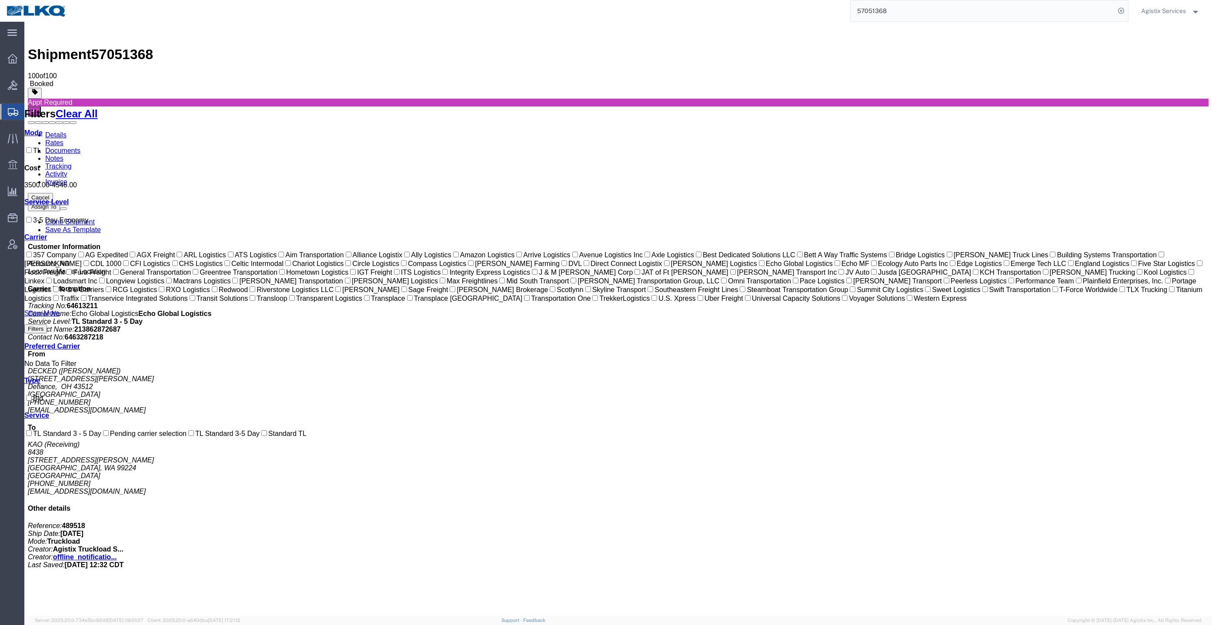
click at [80, 147] on link "Documents" at bounding box center [62, 150] width 35 height 7
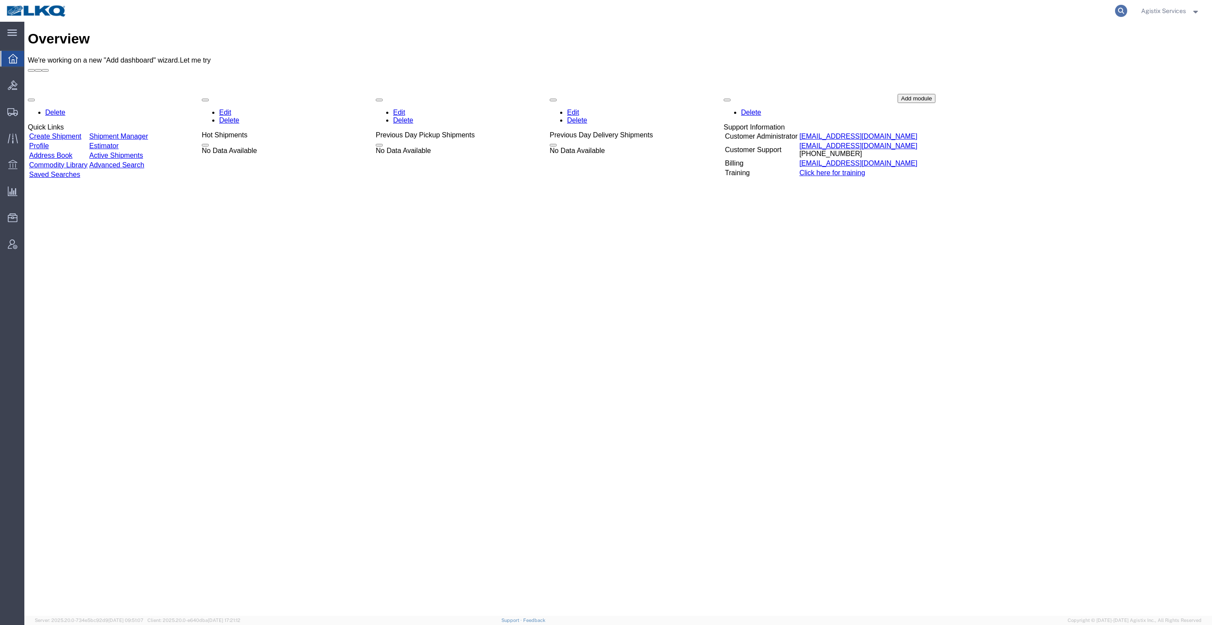
click at [1124, 11] on icon at bounding box center [1121, 11] width 12 height 12
paste input "57063812"
type input "57063812"
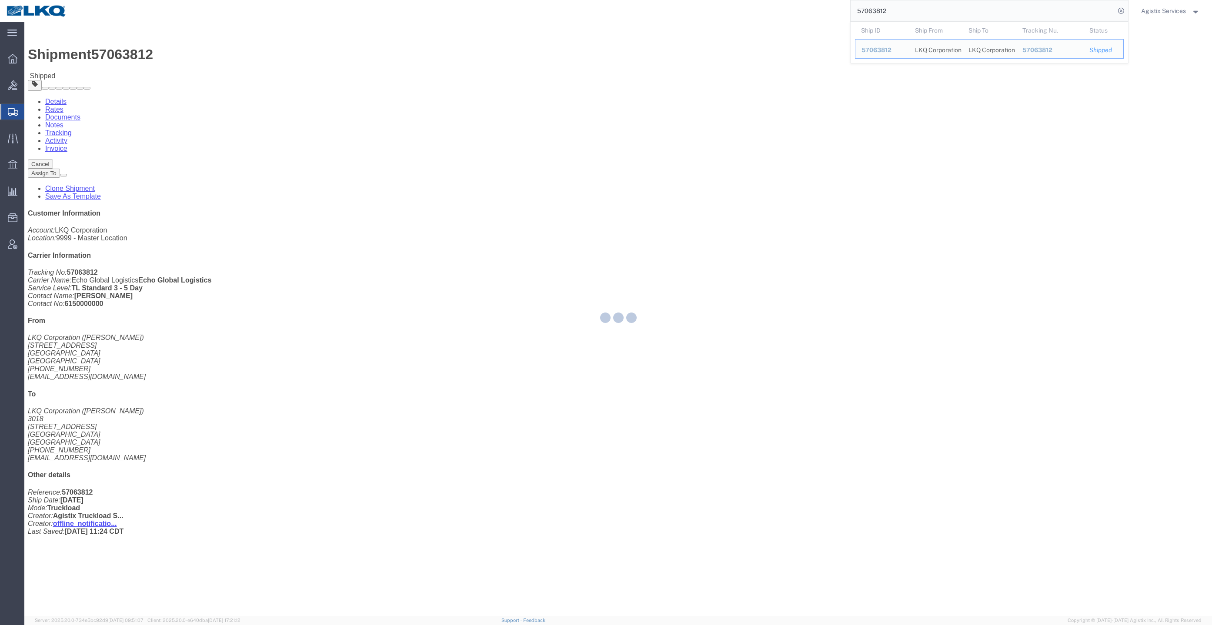
click at [82, 51] on div at bounding box center [618, 319] width 1188 height 594
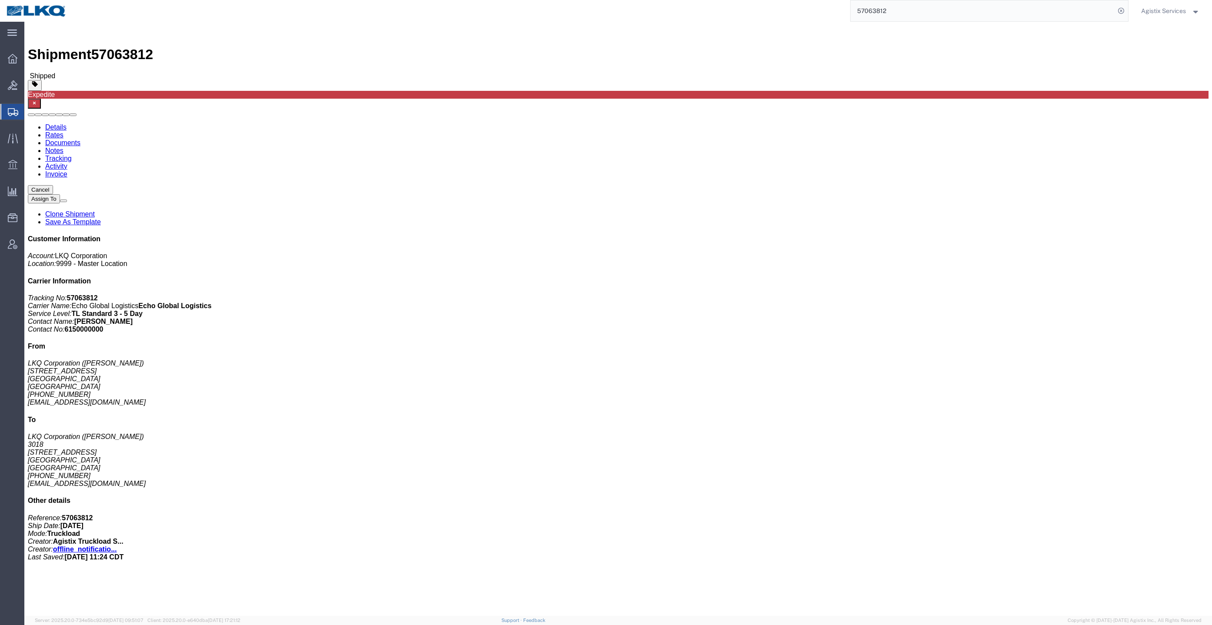
click link "Rates"
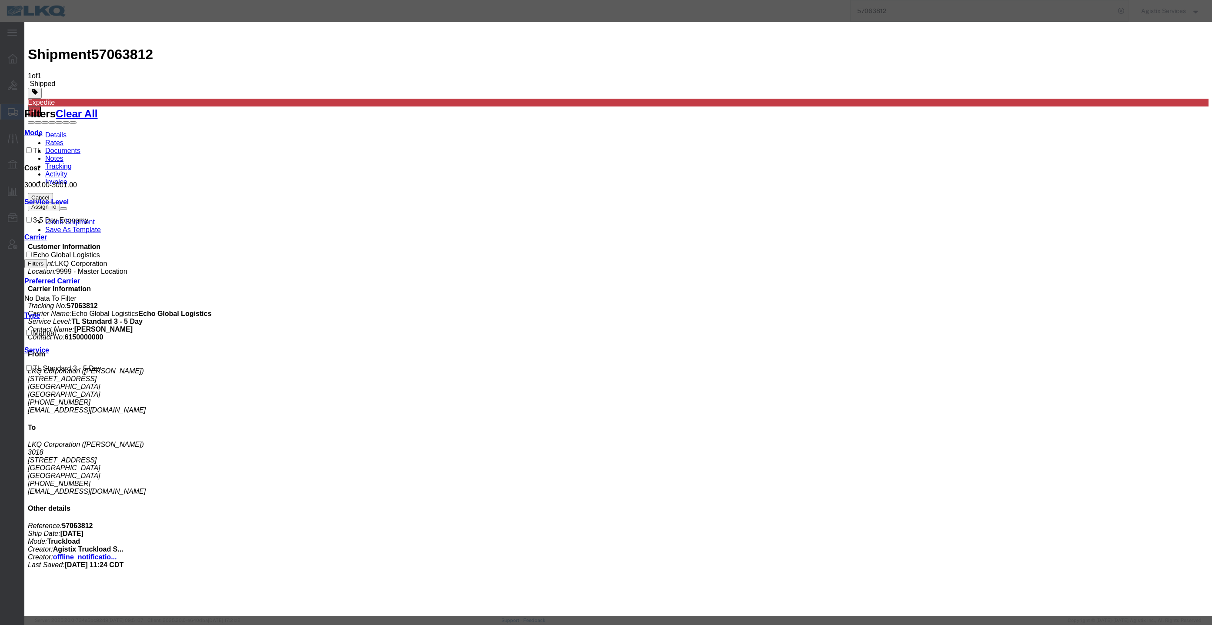
drag, startPoint x: 618, startPoint y: 170, endPoint x: 546, endPoint y: 166, distance: 72.7
drag, startPoint x: 546, startPoint y: 166, endPoint x: 477, endPoint y: 166, distance: 69.1
paste input "64603741"
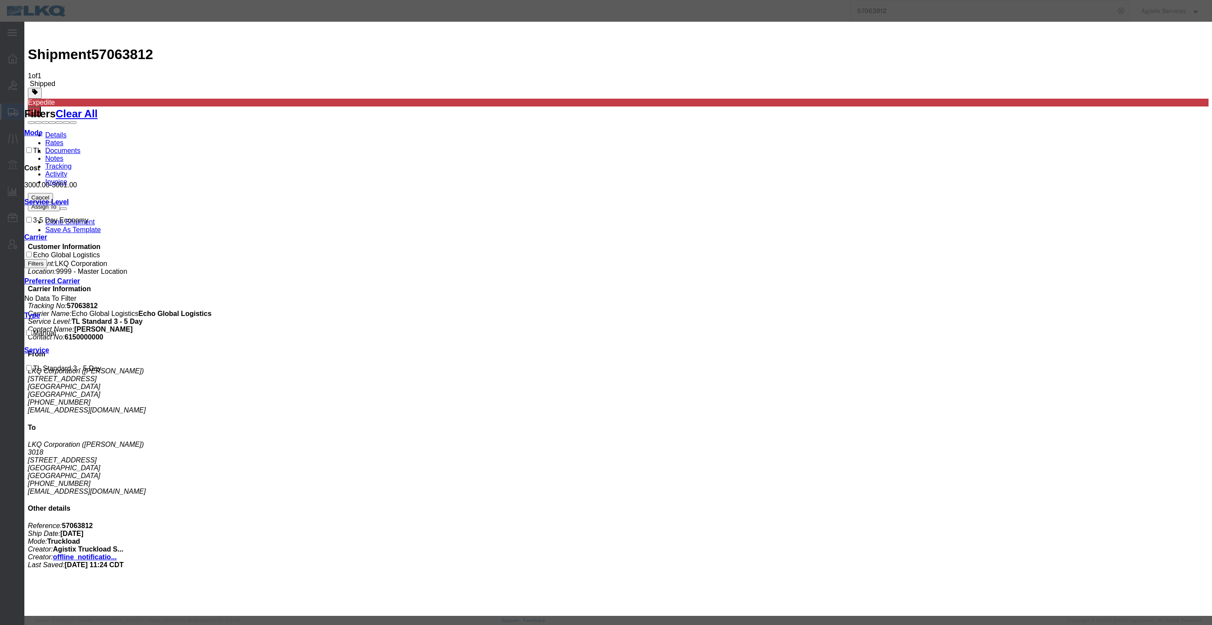
type input "64603741"
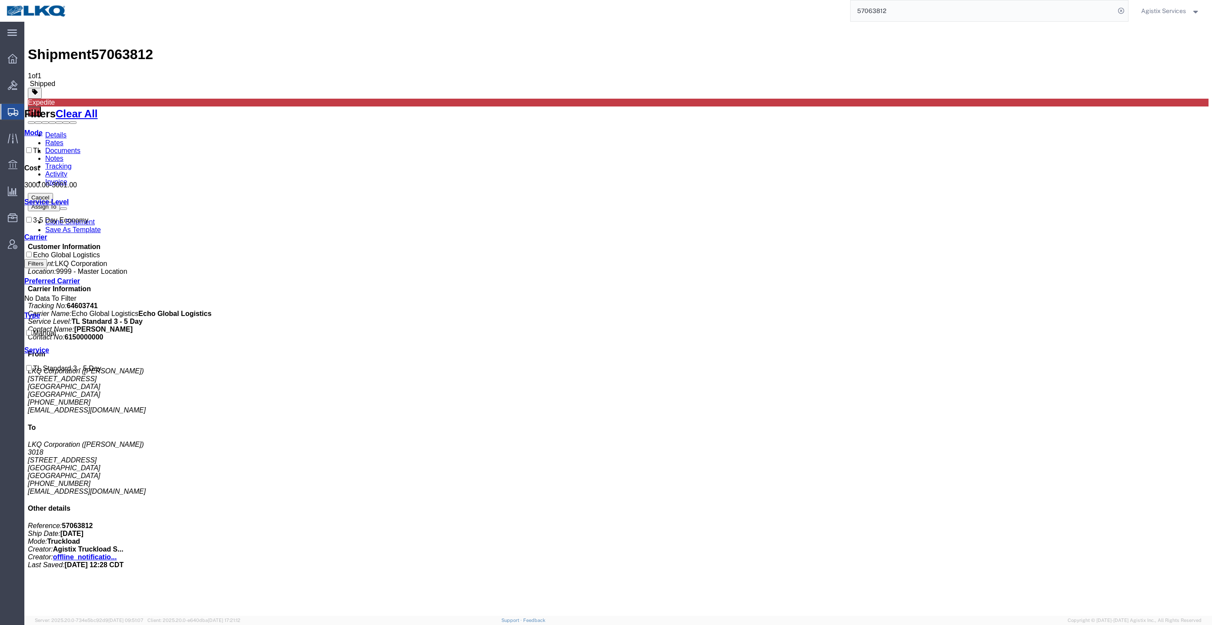
click at [80, 147] on link "Documents" at bounding box center [62, 150] width 35 height 7
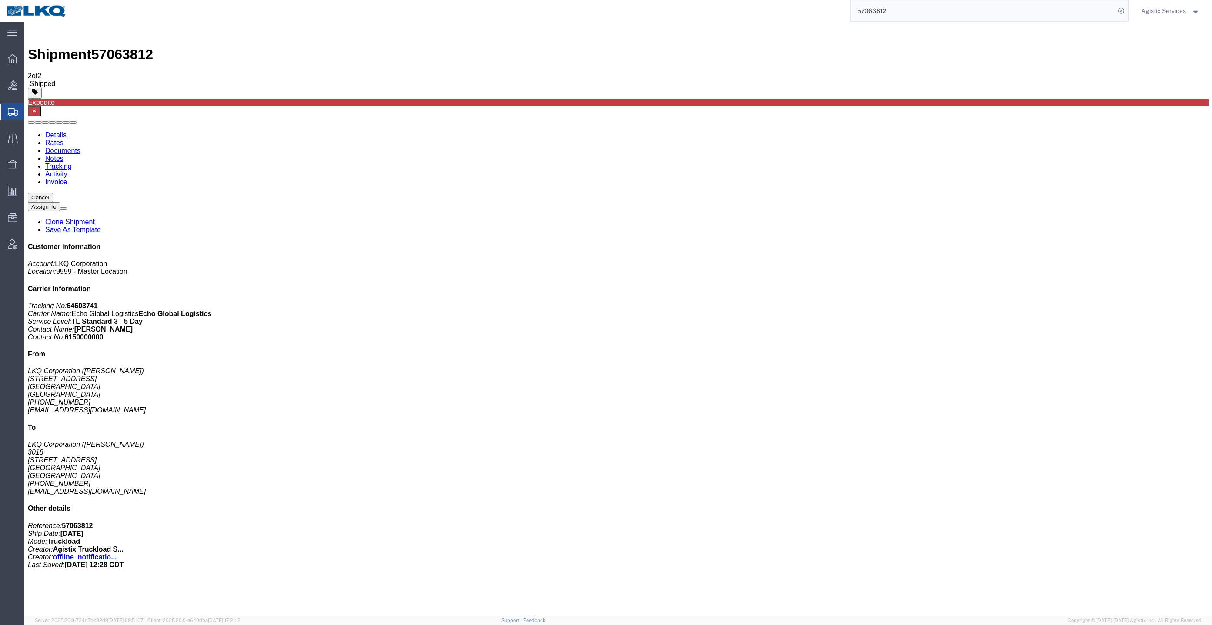
click at [1026, 17] on input "57063812" at bounding box center [983, 10] width 264 height 21
paste input "48584"
type input "57048584"
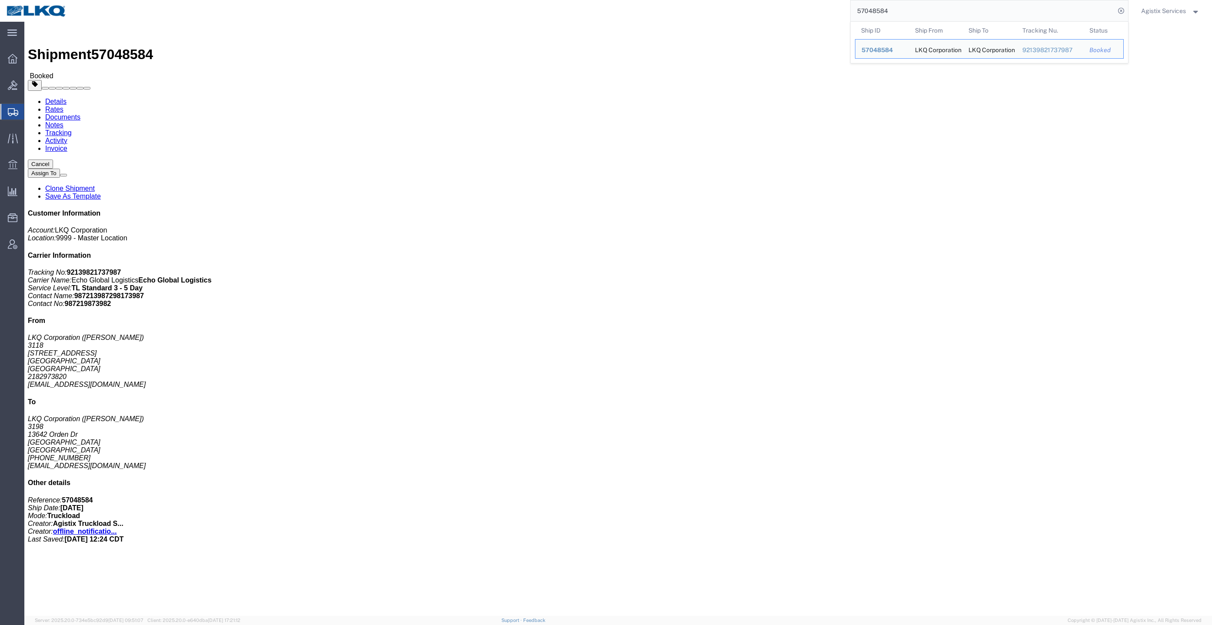
click link "Rates"
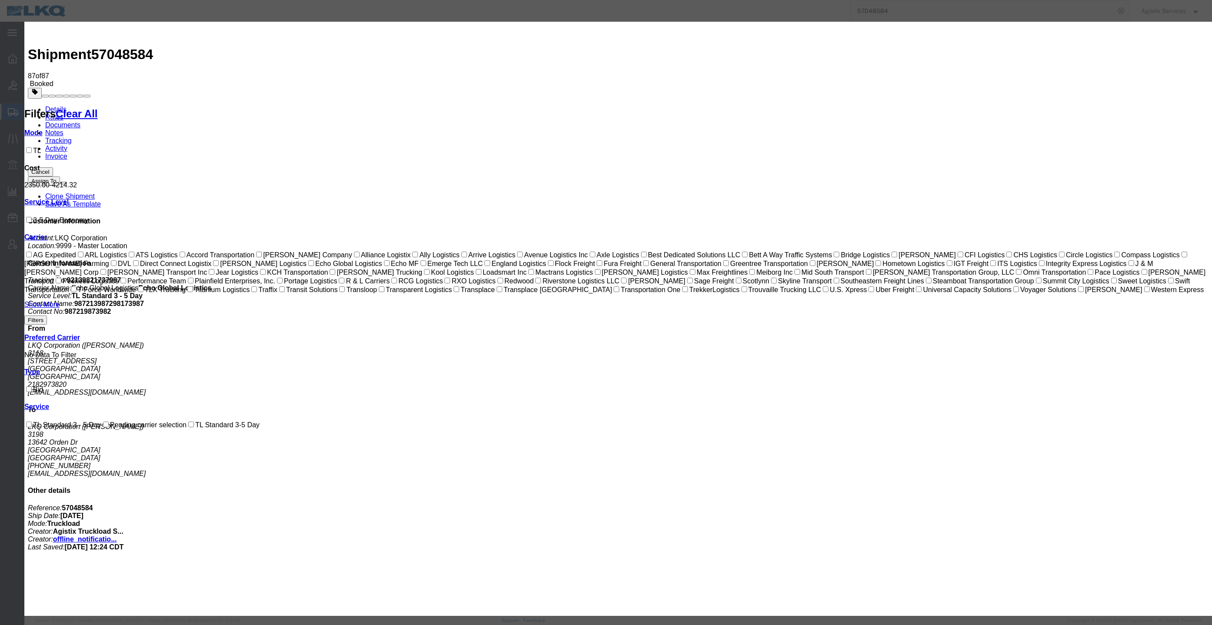
drag, startPoint x: 584, startPoint y: 143, endPoint x: 435, endPoint y: 145, distance: 149.2
paste input "64594809"
type input "64594809"
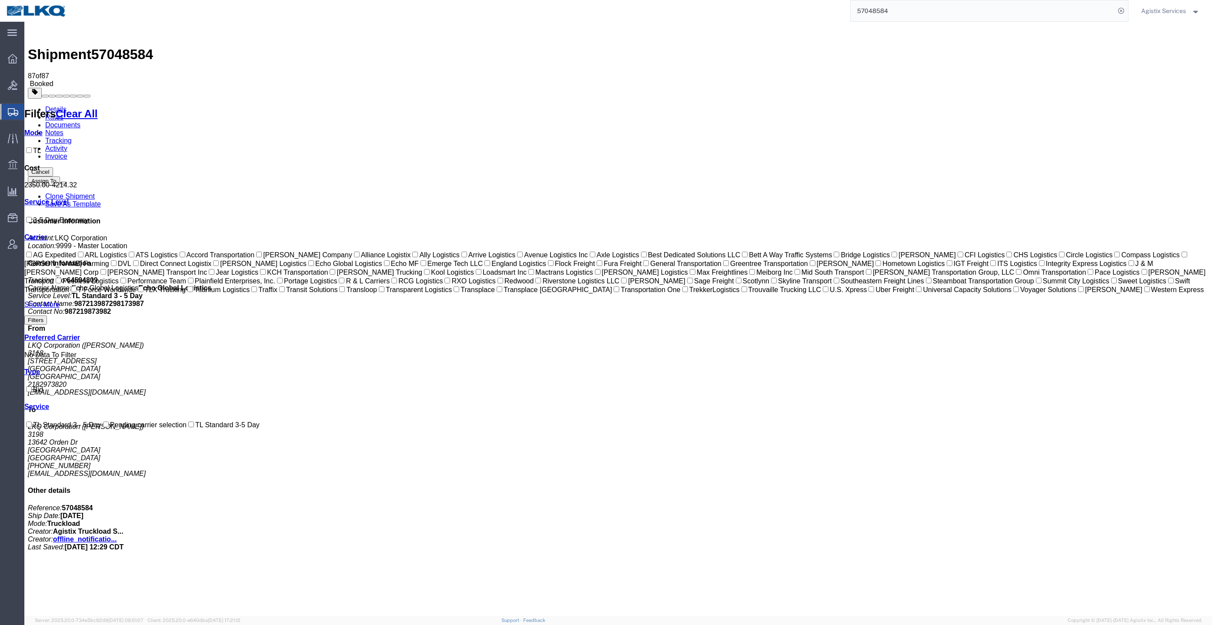
click at [80, 121] on link "Documents" at bounding box center [62, 124] width 35 height 7
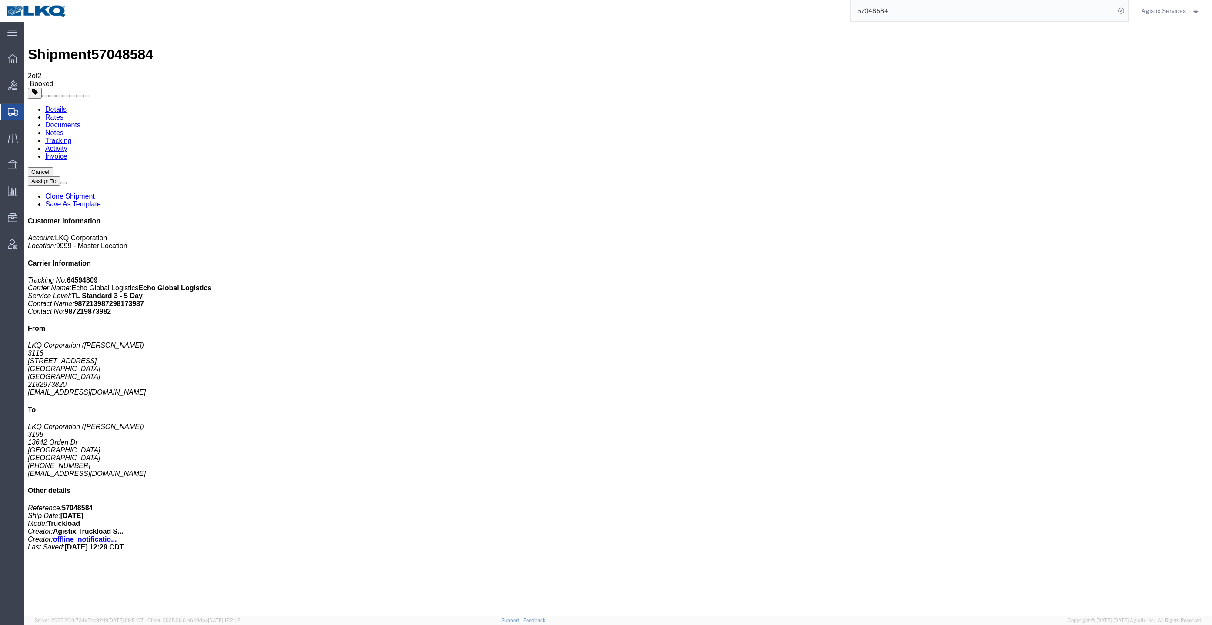
click at [903, 17] on input "57048584" at bounding box center [983, 10] width 264 height 21
paste input "23993"
type input "57023993"
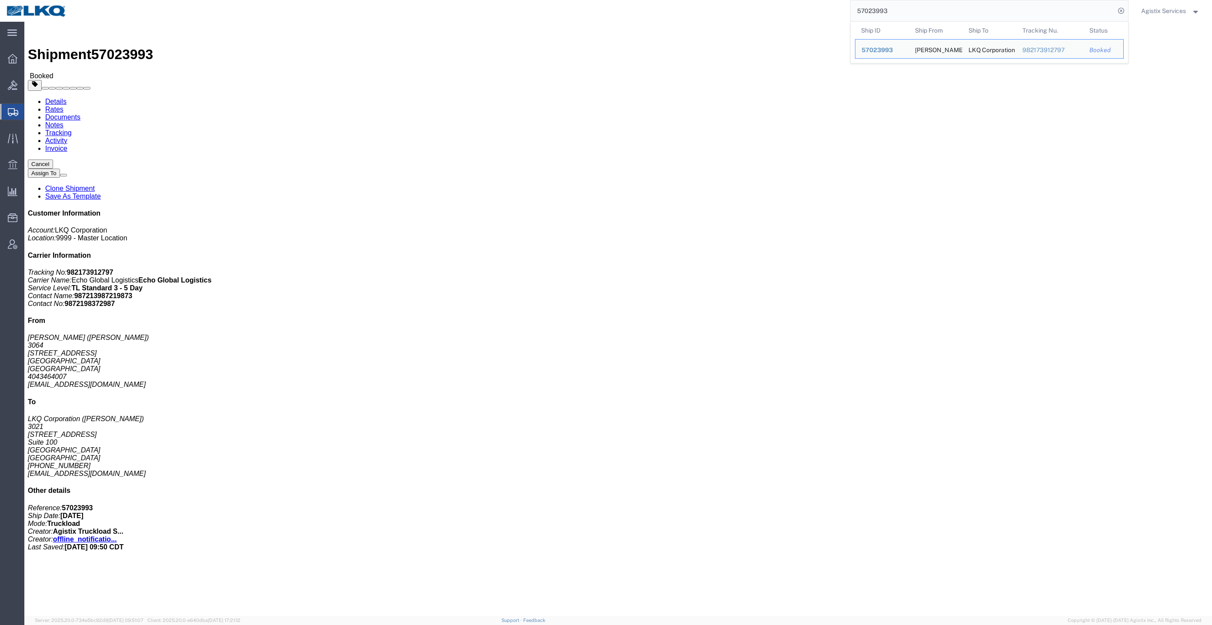
click link "Rates"
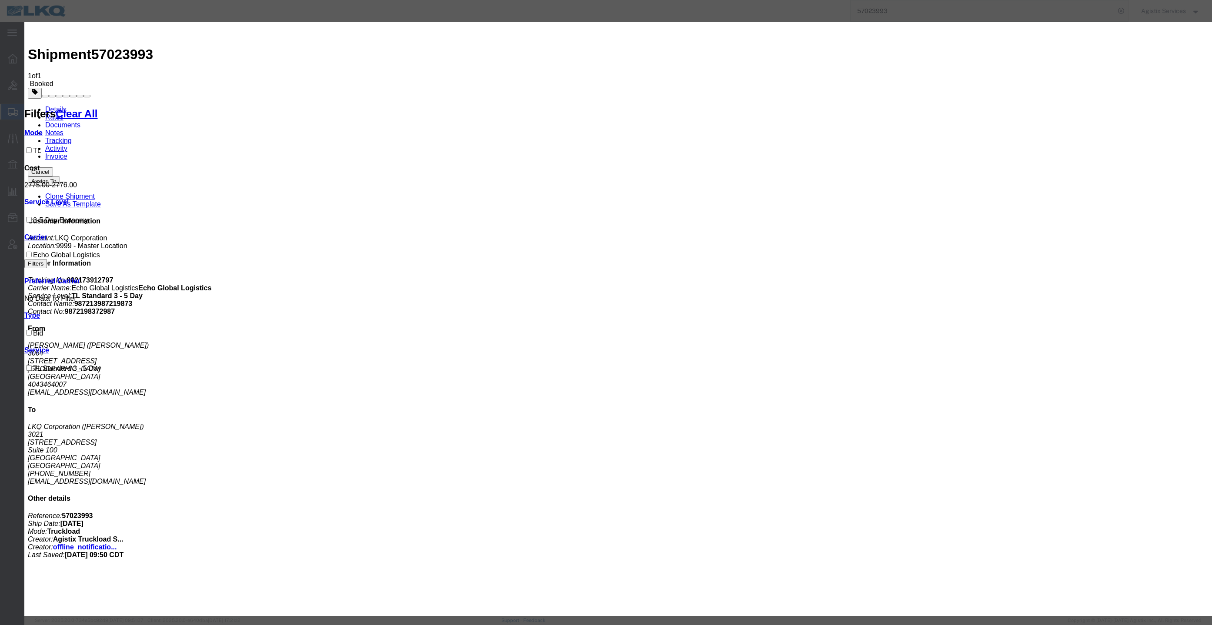
paste input "6456277"
type input "64562777"
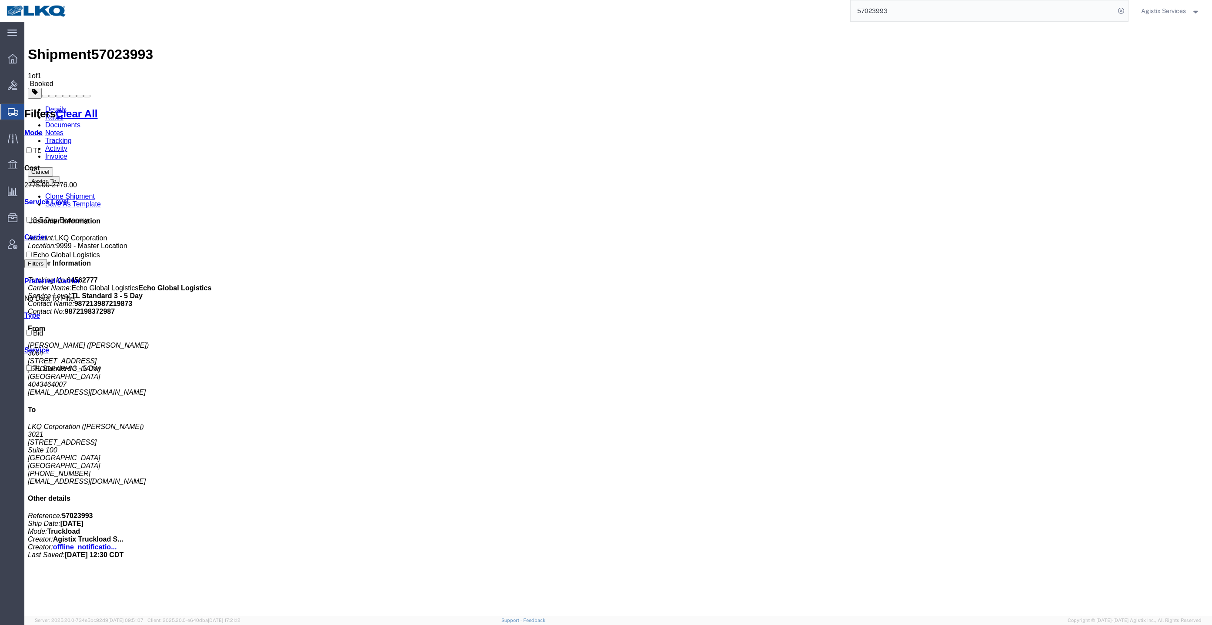
click at [80, 121] on link "Documents" at bounding box center [62, 124] width 35 height 7
drag, startPoint x: 942, startPoint y: 0, endPoint x: 971, endPoint y: 14, distance: 32.1
click at [971, 14] on input "57023993" at bounding box center [983, 10] width 264 height 21
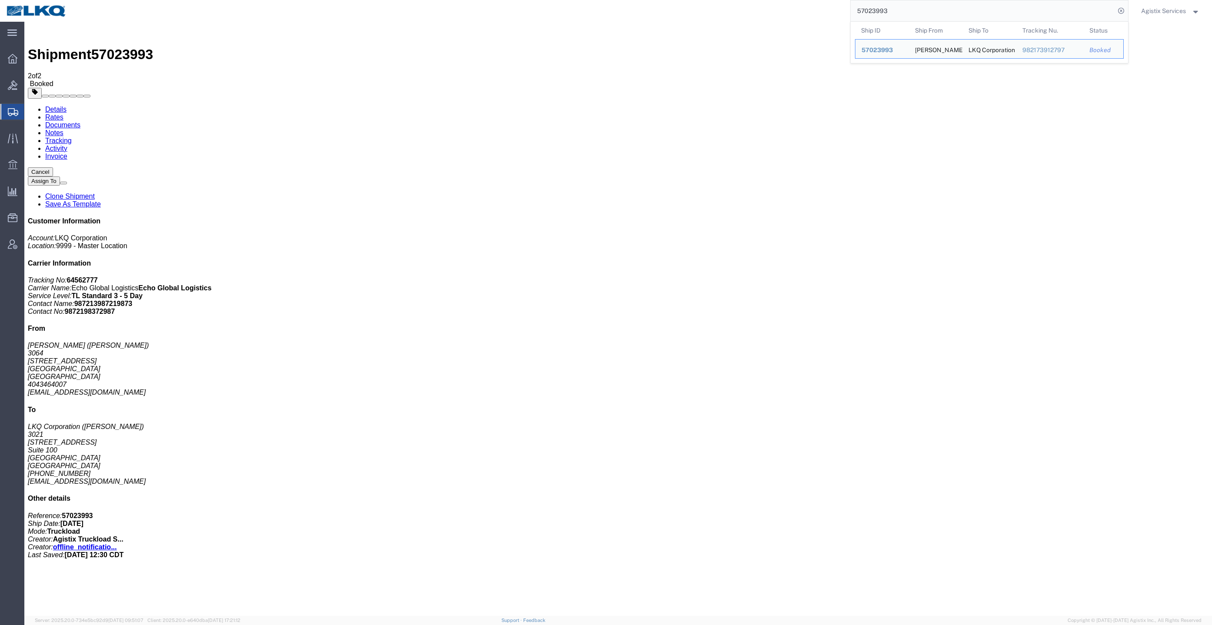
click at [971, 14] on input "57023993" at bounding box center [983, 10] width 264 height 21
paste input "56784"
type input "57056784"
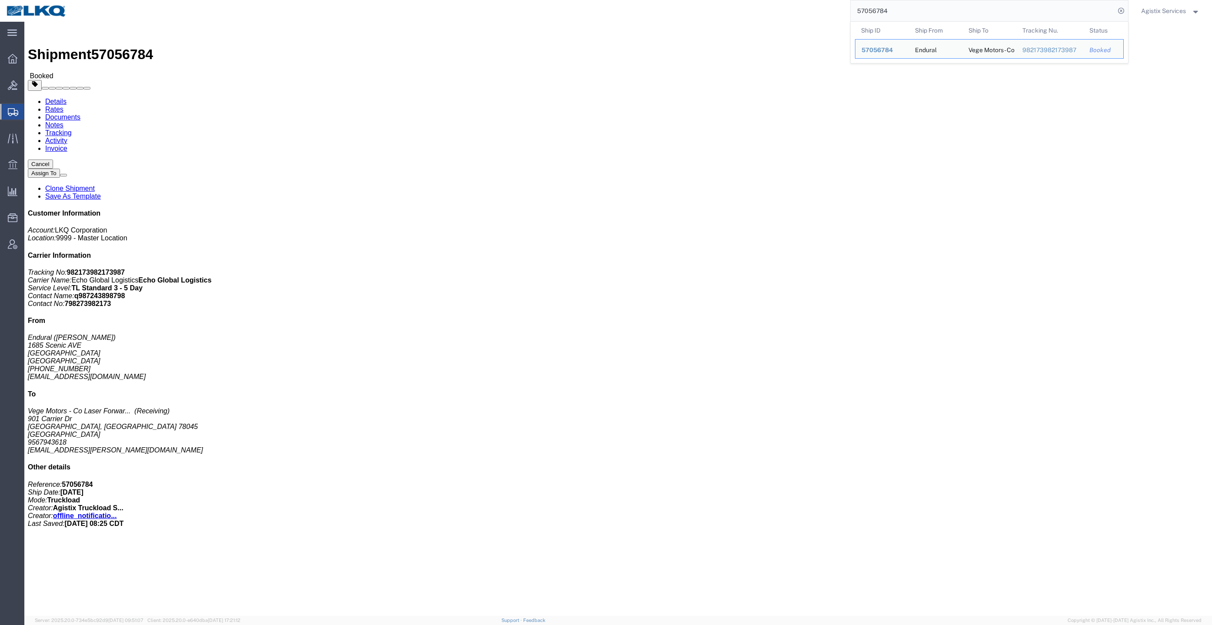
click link "Rates"
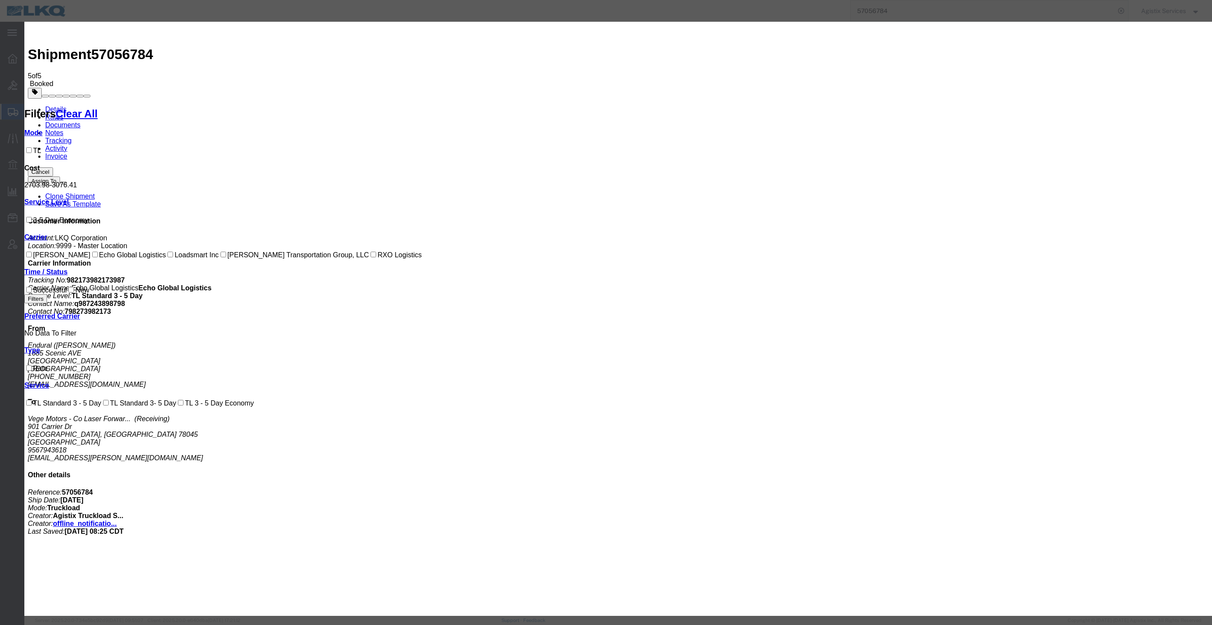
paste input "64605349"
type input "64605349"
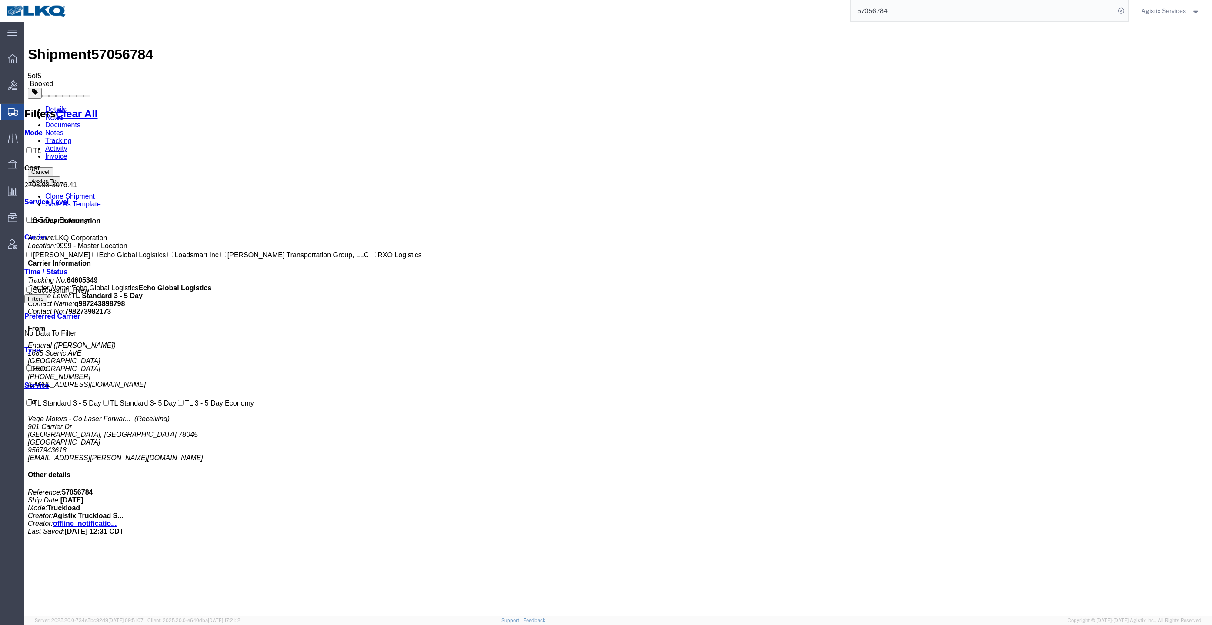
click at [80, 121] on link "Documents" at bounding box center [62, 124] width 35 height 7
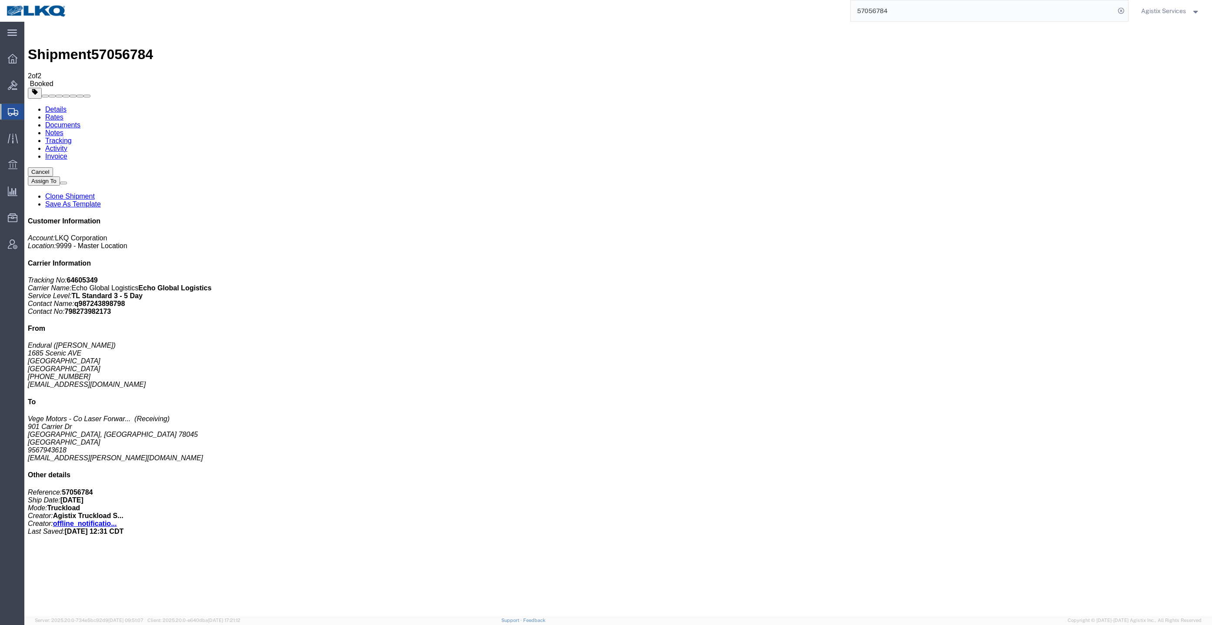
click at [961, 10] on input "57056784" at bounding box center [983, 10] width 264 height 21
paste input "2863"
type input "57052863"
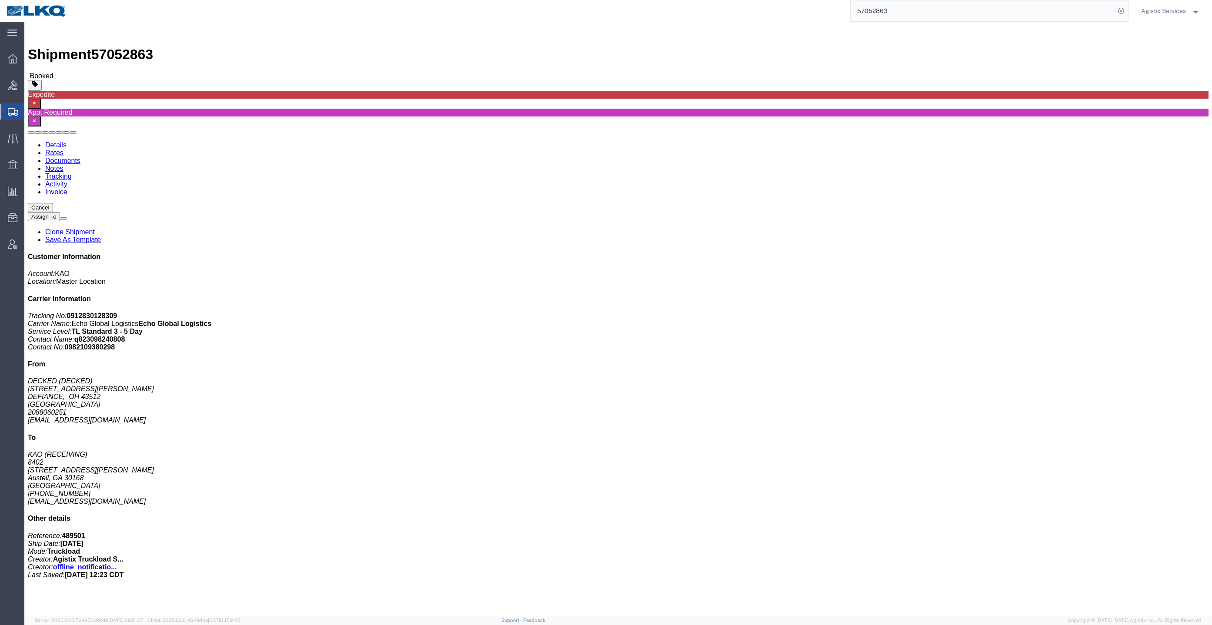
click link "Details"
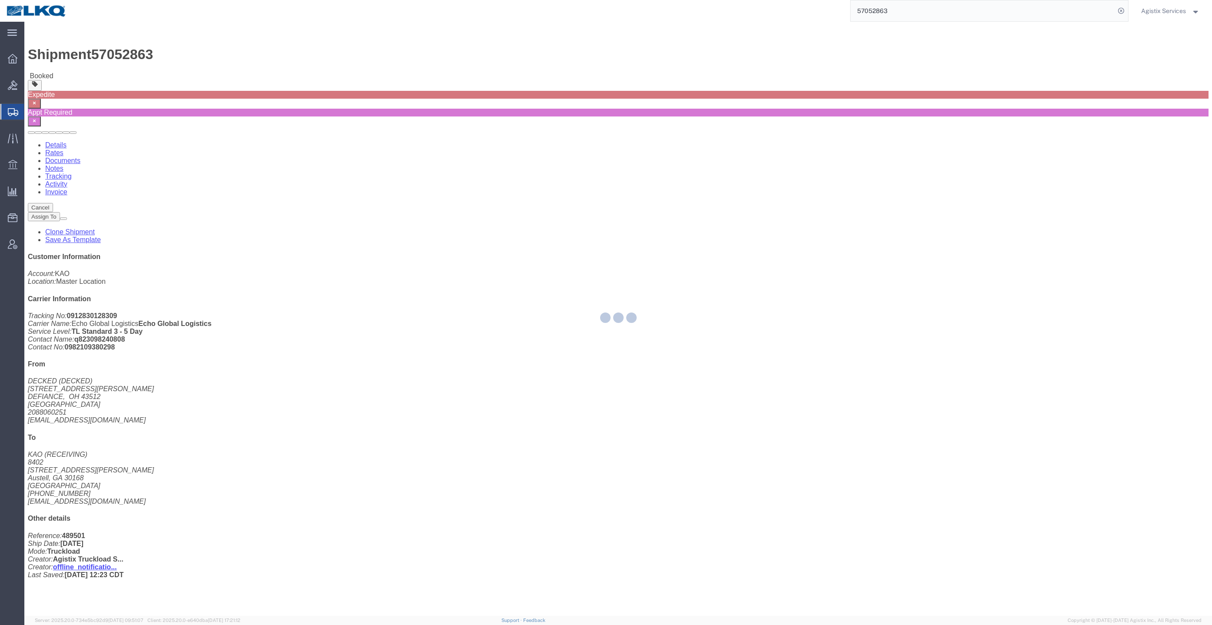
click at [80, 58] on div at bounding box center [618, 319] width 1188 height 594
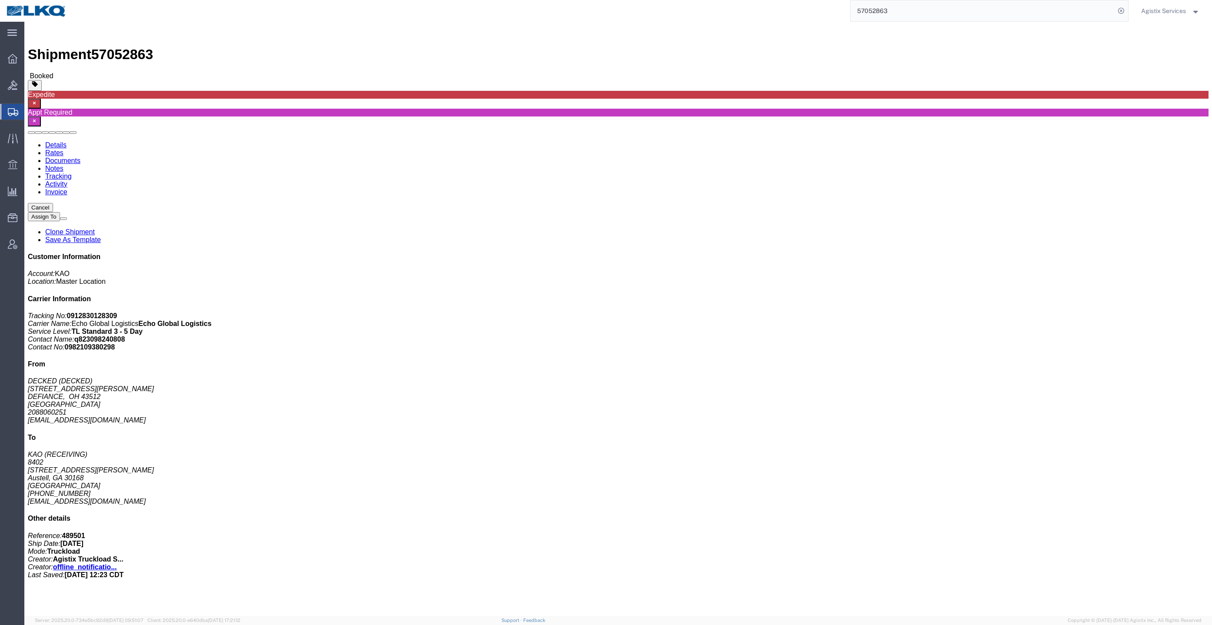
click link "Rates"
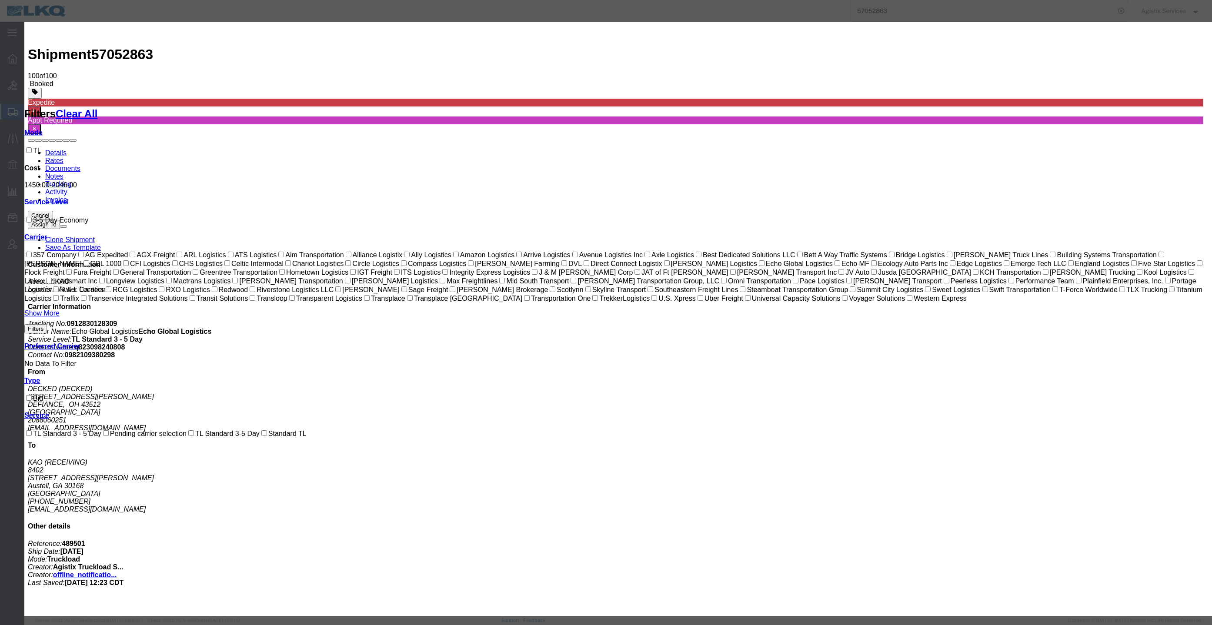
drag, startPoint x: 581, startPoint y: 138, endPoint x: 479, endPoint y: 150, distance: 102.5
paste input "6461344"
type input "64613449"
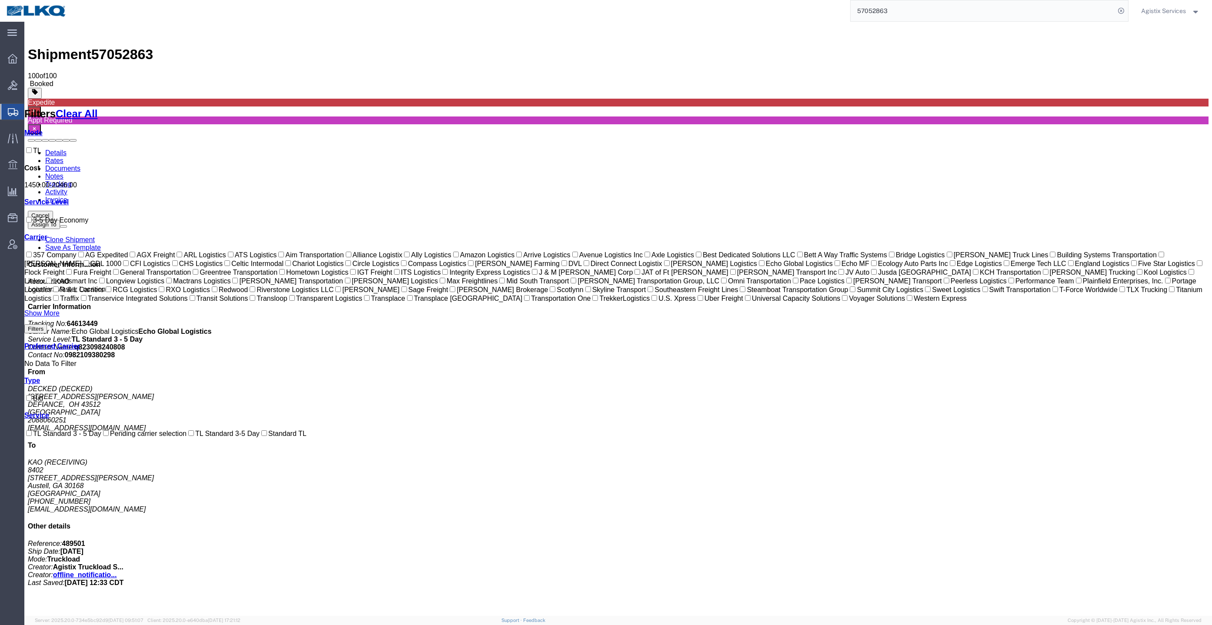
click at [80, 165] on link "Documents" at bounding box center [62, 168] width 35 height 7
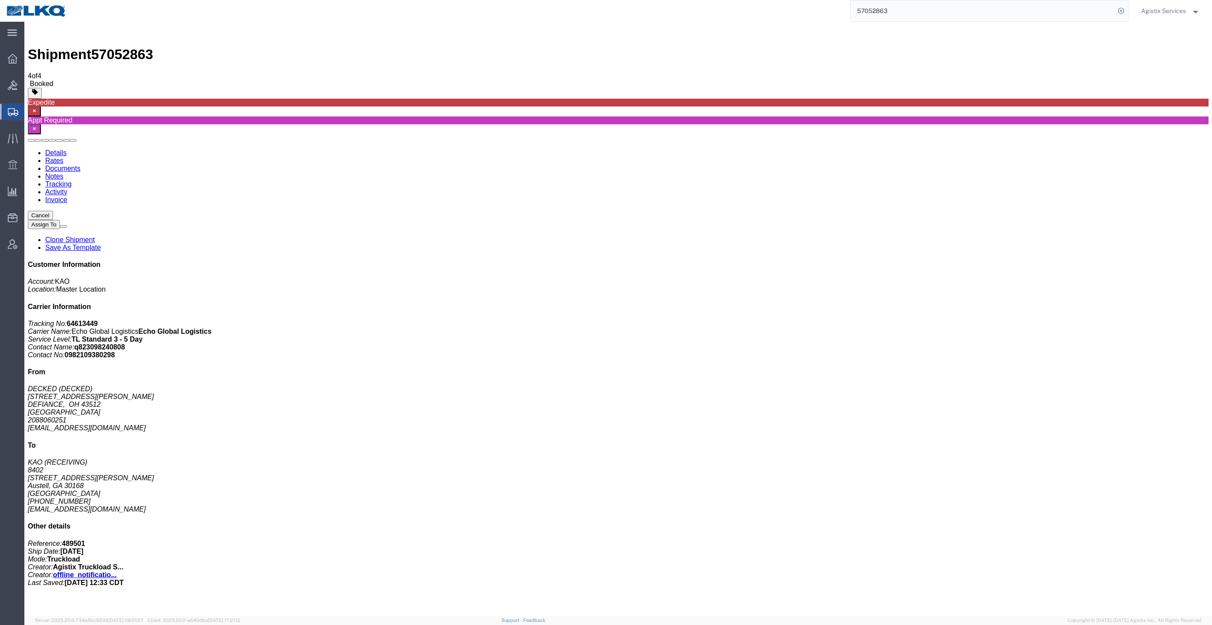
click at [900, 18] on input "57052863" at bounding box center [983, 10] width 264 height 21
paste input "1437"
type input "57051437"
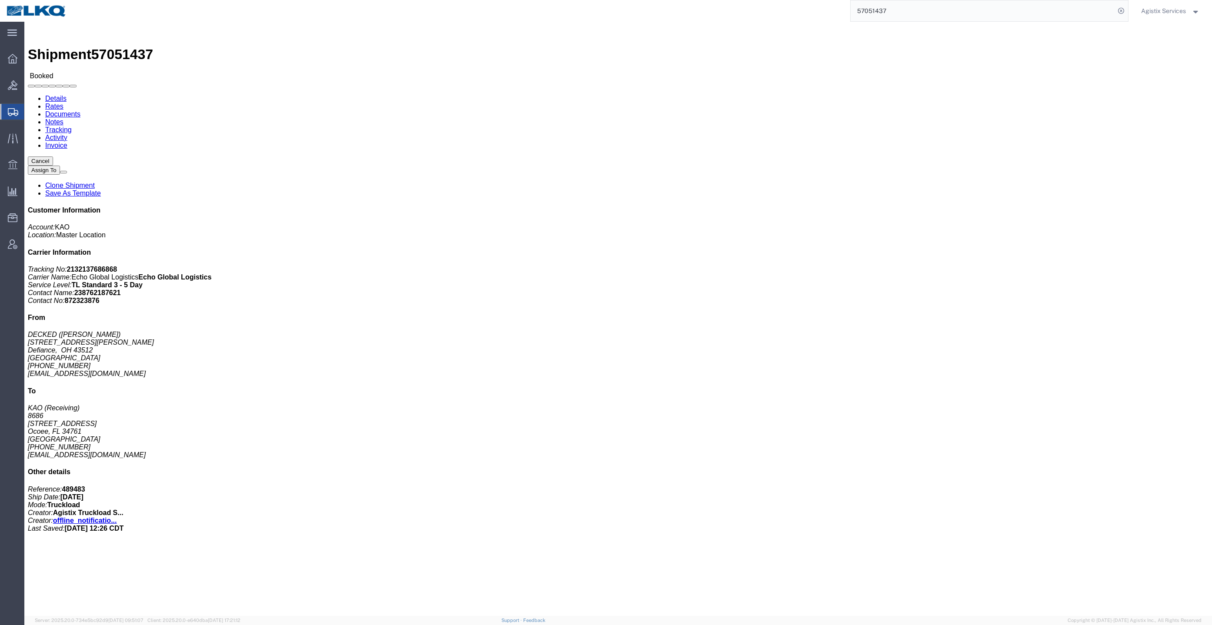
click div
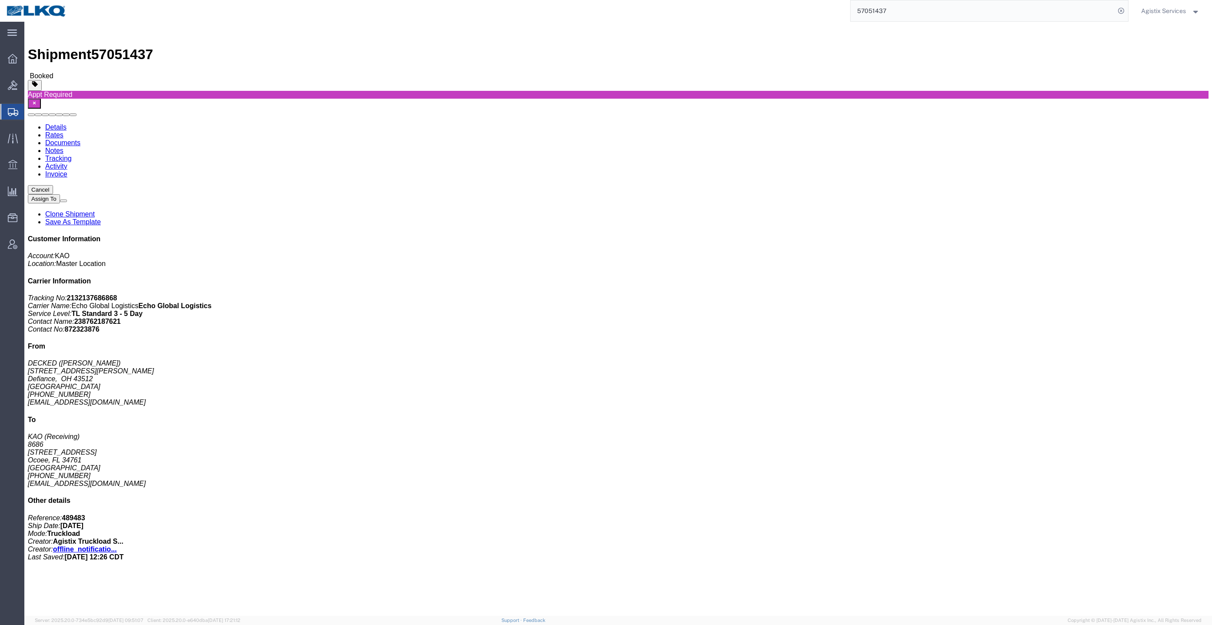
click link "Rates"
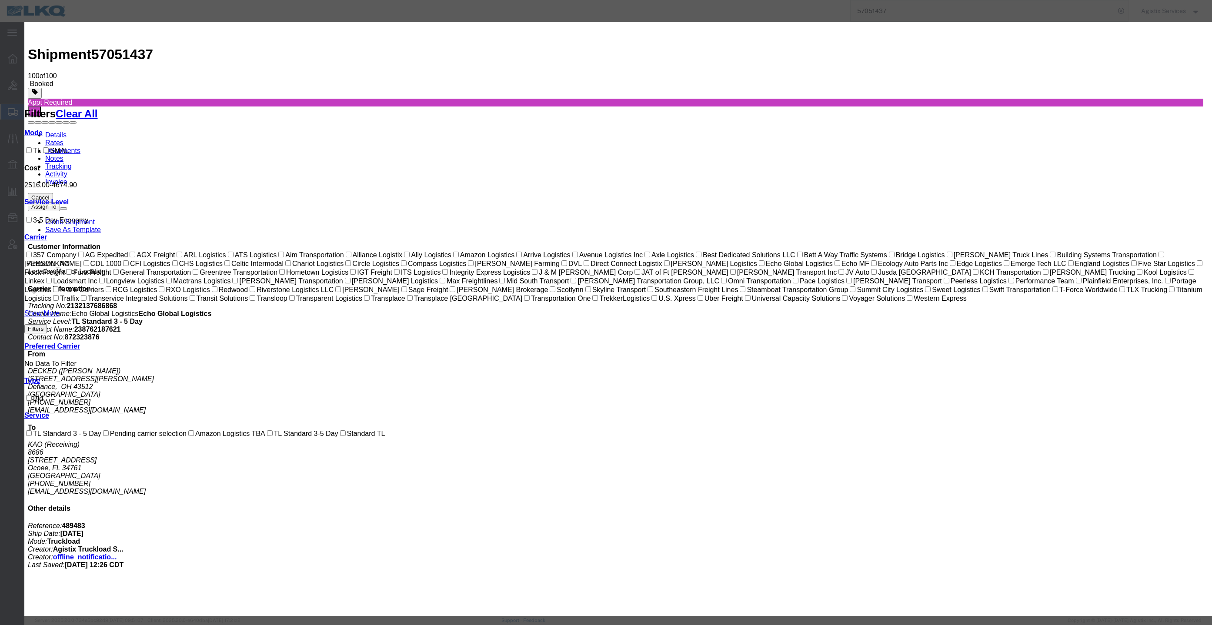
drag, startPoint x: 581, startPoint y: 149, endPoint x: 547, endPoint y: 149, distance: 33.5
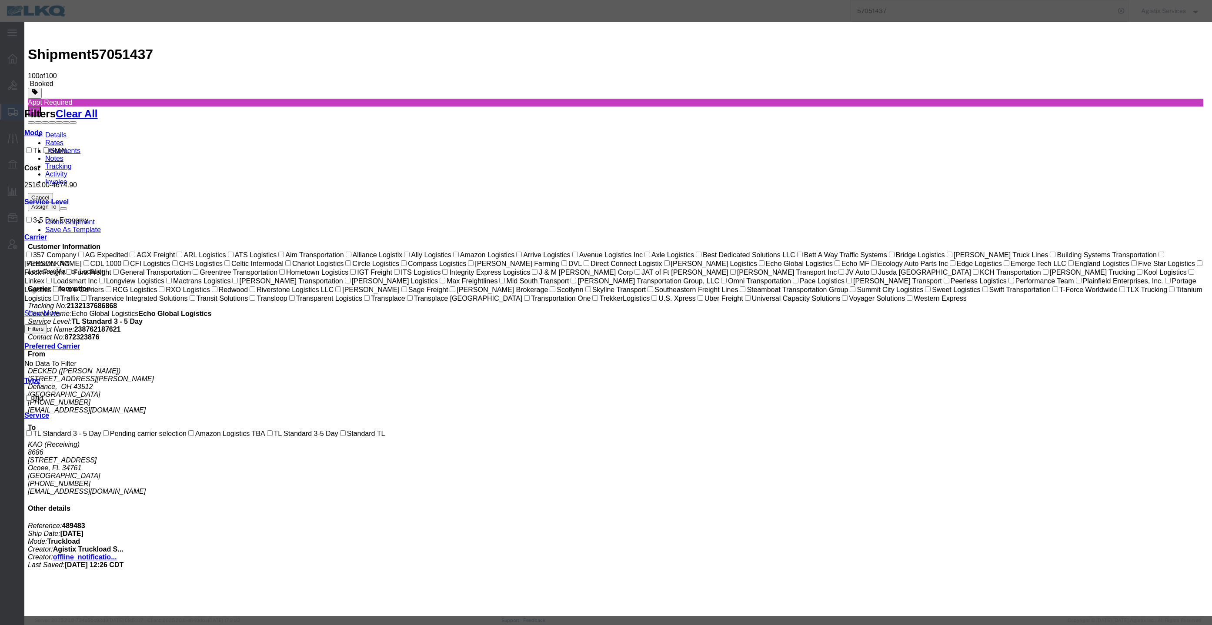
paste input "64609227"
type input "64609227"
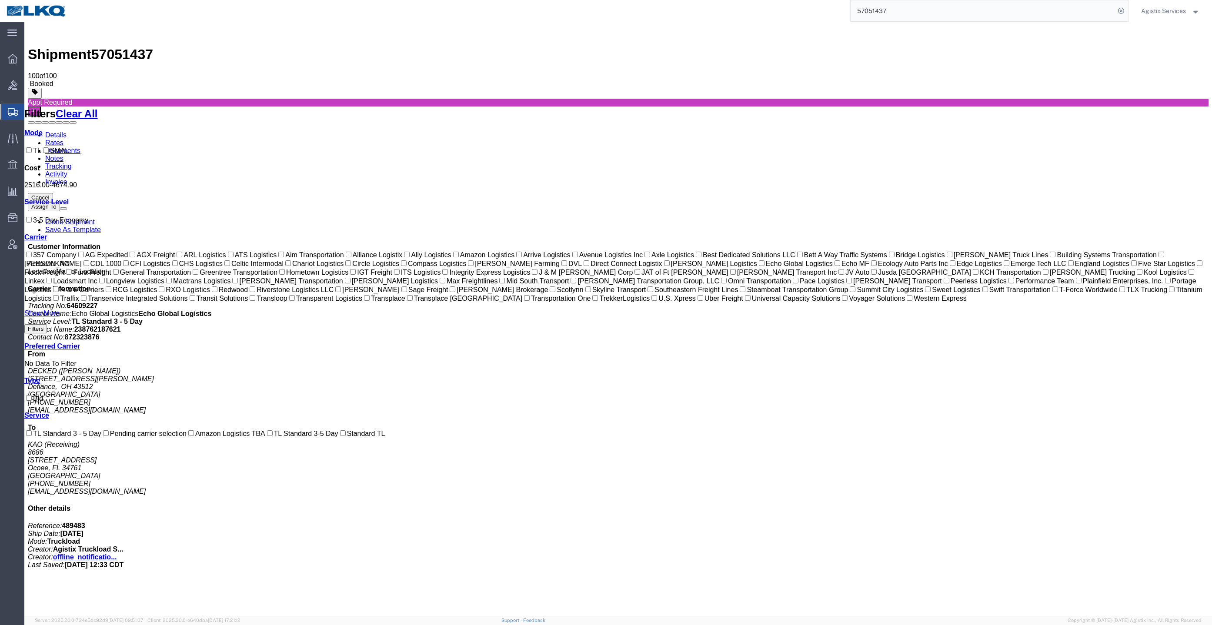
click at [80, 147] on link "Documents" at bounding box center [62, 150] width 35 height 7
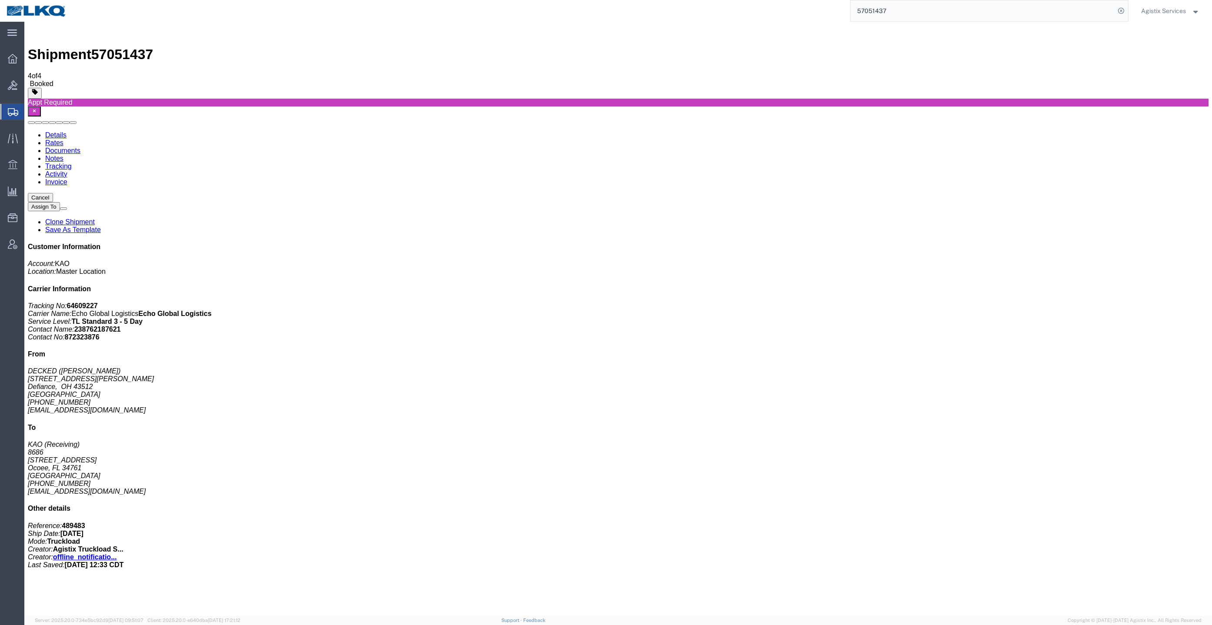
click at [1175, 12] on span "Agistix Services" at bounding box center [1163, 11] width 45 height 10
